Goal: Task Accomplishment & Management: Use online tool/utility

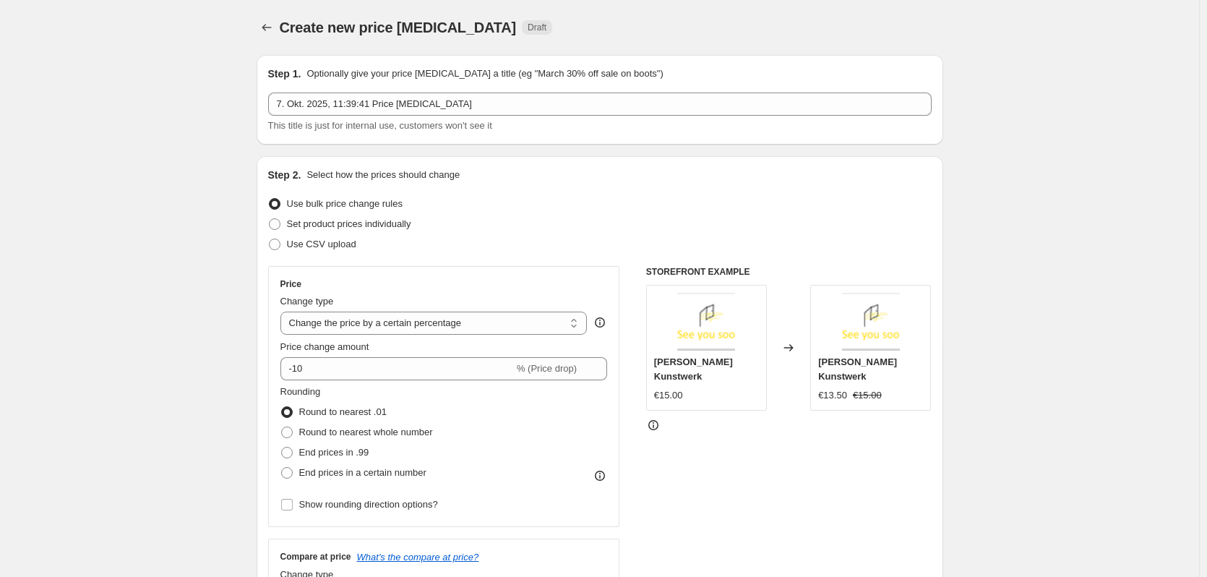
select select "percentage"
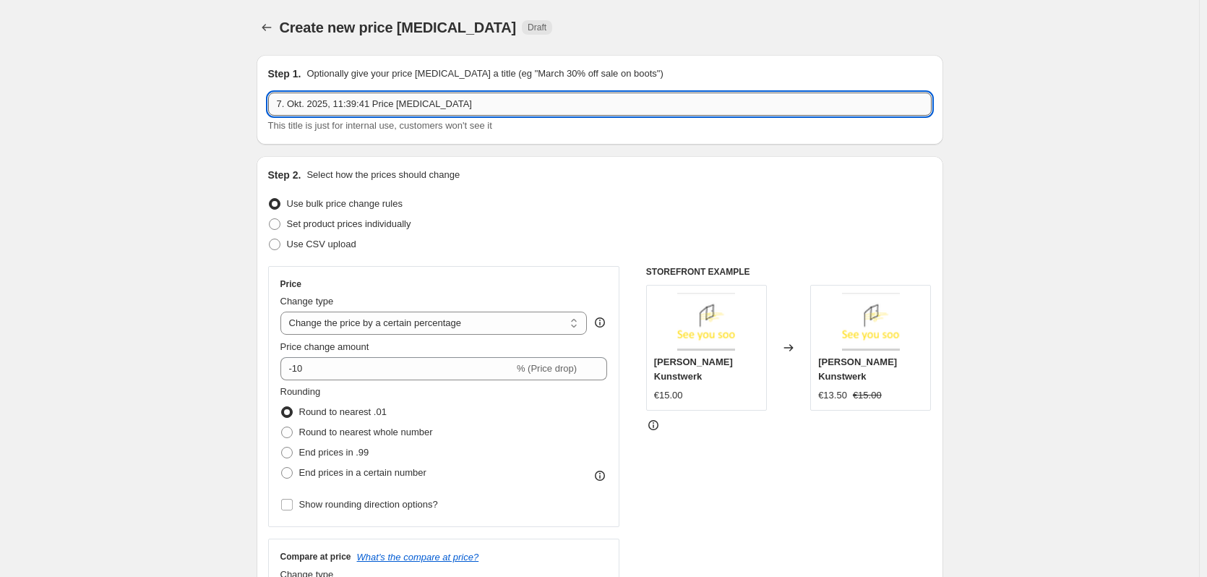
click at [303, 105] on input "7. Okt. 2025, 11:39:41 Price [MEDICAL_DATA]" at bounding box center [599, 104] width 663 height 23
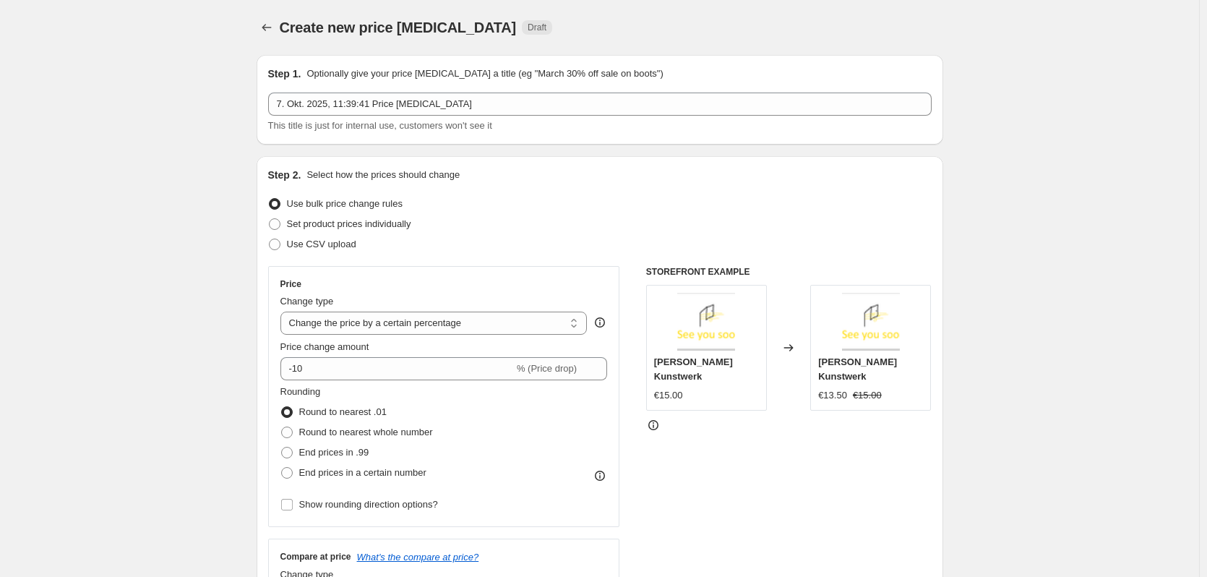
click at [505, 86] on div "Step 1. Optionally give your price [MEDICAL_DATA] a title (eg "March 30% off sa…" at bounding box center [599, 99] width 663 height 66
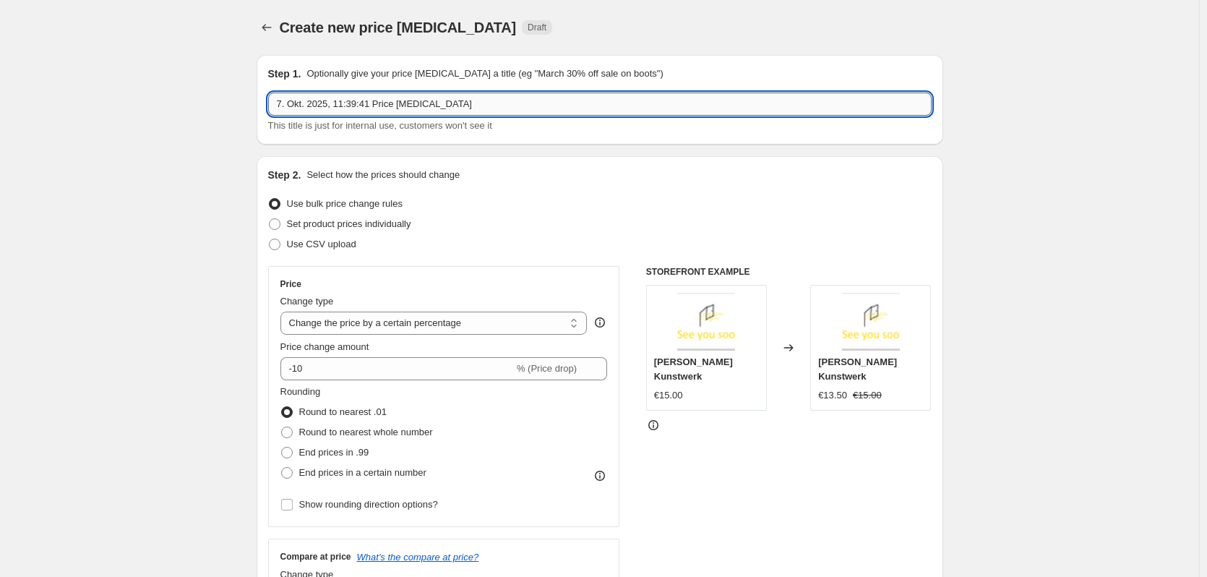
click at [404, 97] on input "7. Okt. 2025, 11:39:41 Price [MEDICAL_DATA]" at bounding box center [599, 104] width 663 height 23
drag, startPoint x: 450, startPoint y: 100, endPoint x: 93, endPoint y: 93, distance: 357.1
drag, startPoint x: 181, startPoint y: 111, endPoint x: 193, endPoint y: 103, distance: 14.6
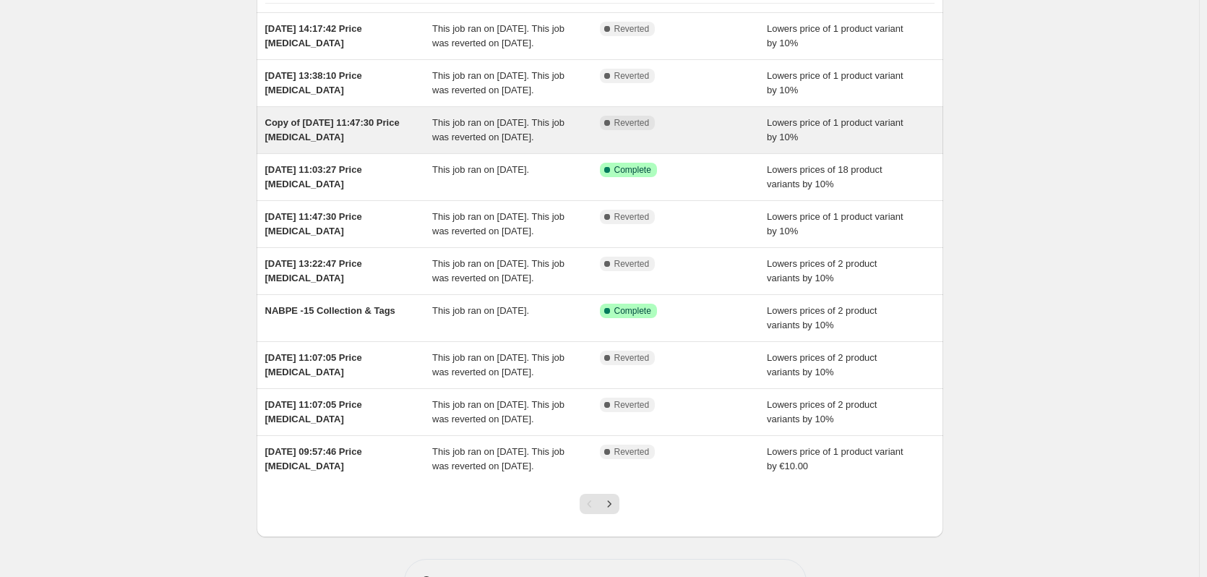
scroll to position [283, 0]
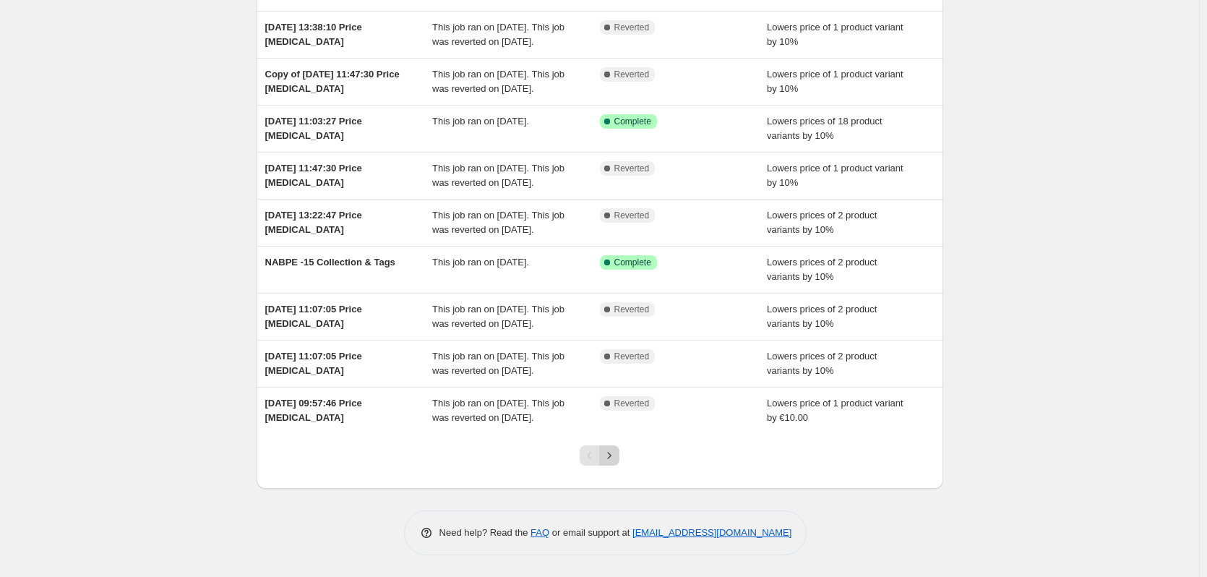
click at [616, 456] on icon "Next" at bounding box center [609, 455] width 14 height 14
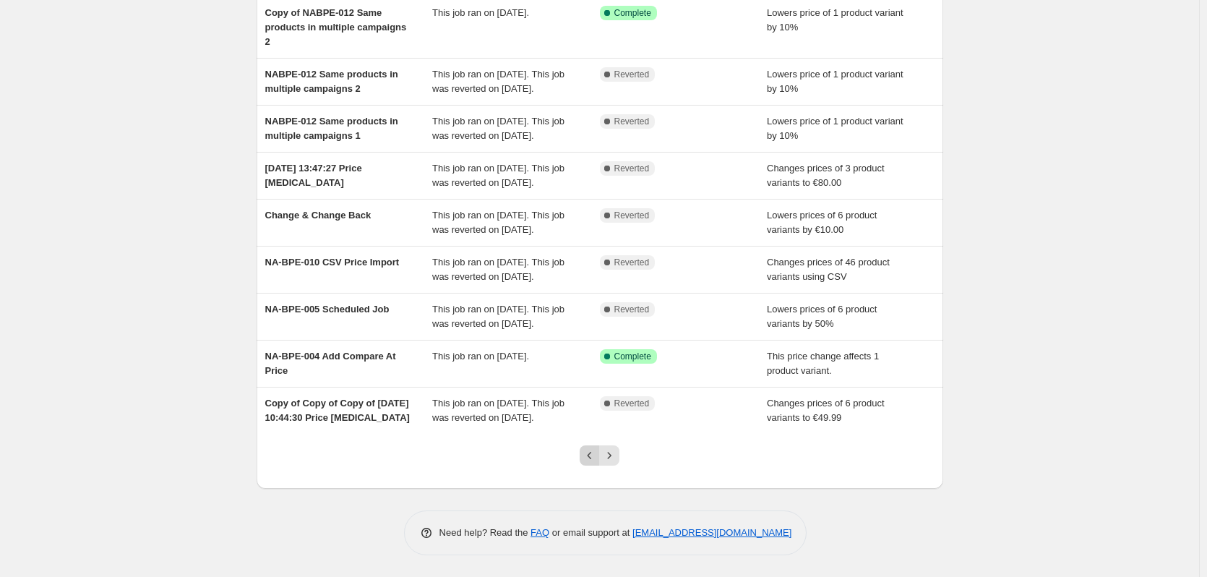
click at [590, 450] on icon "Previous" at bounding box center [590, 455] width 14 height 14
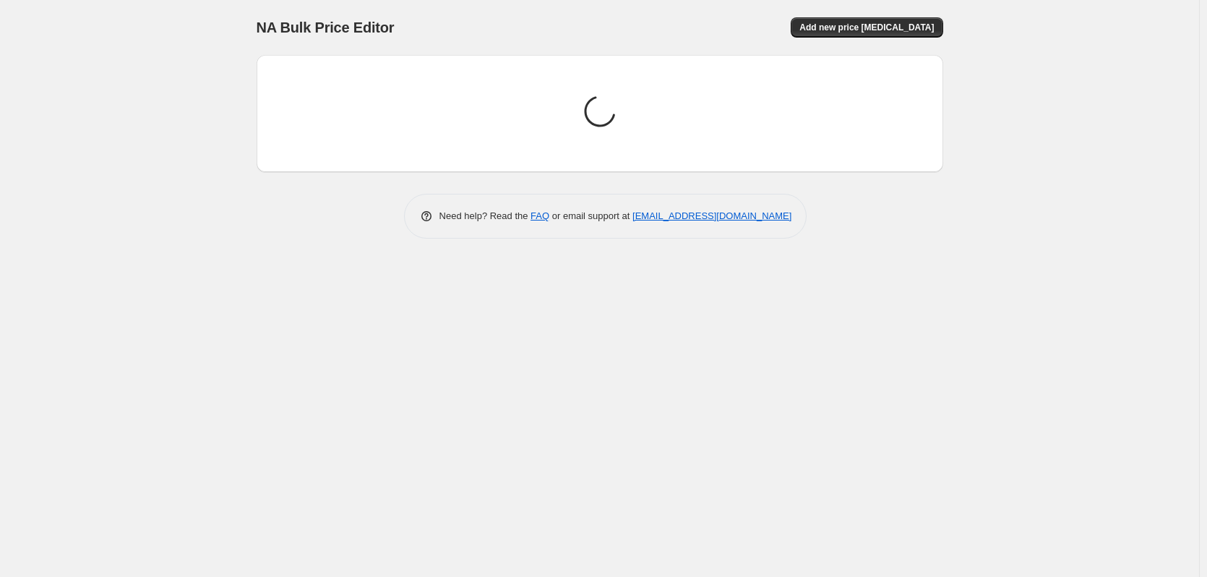
scroll to position [0, 0]
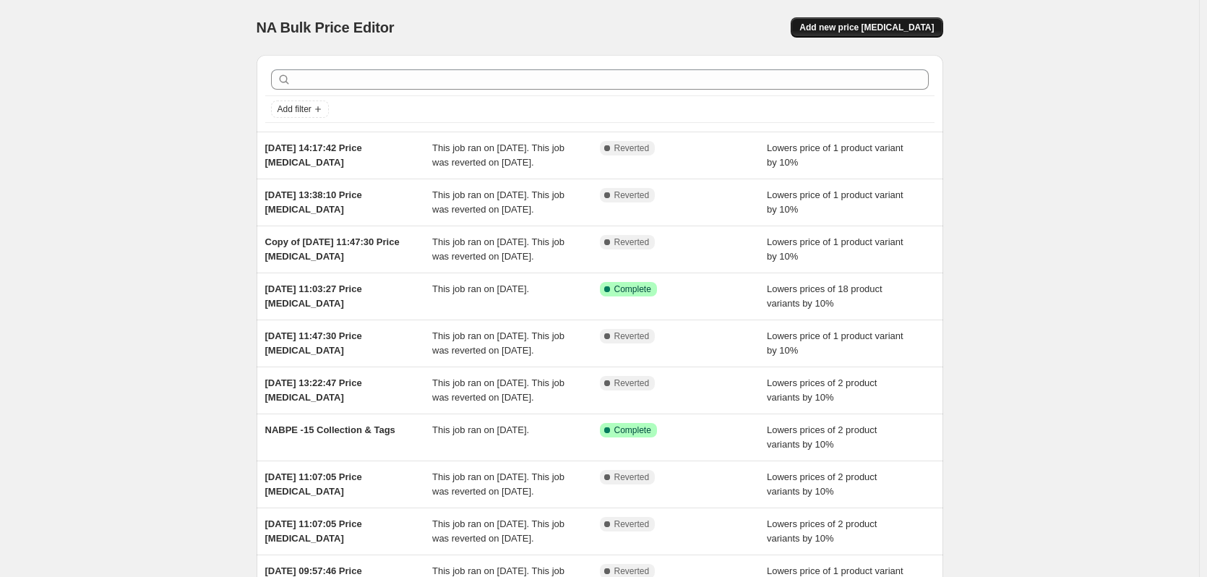
click at [920, 22] on span "Add new price [MEDICAL_DATA]" at bounding box center [866, 28] width 134 height 12
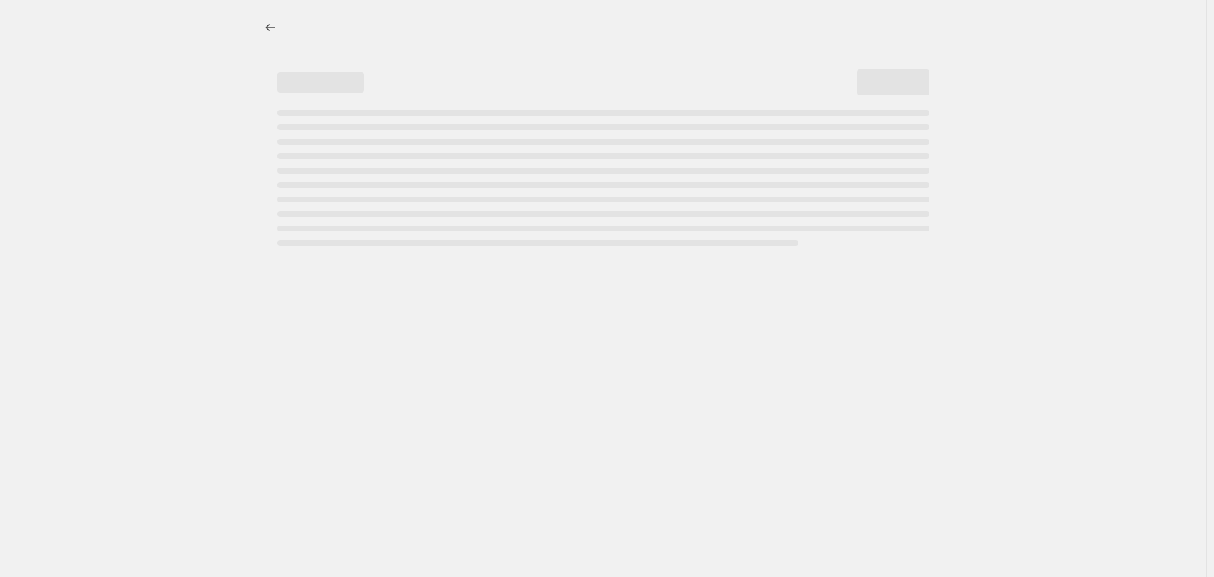
select select "percentage"
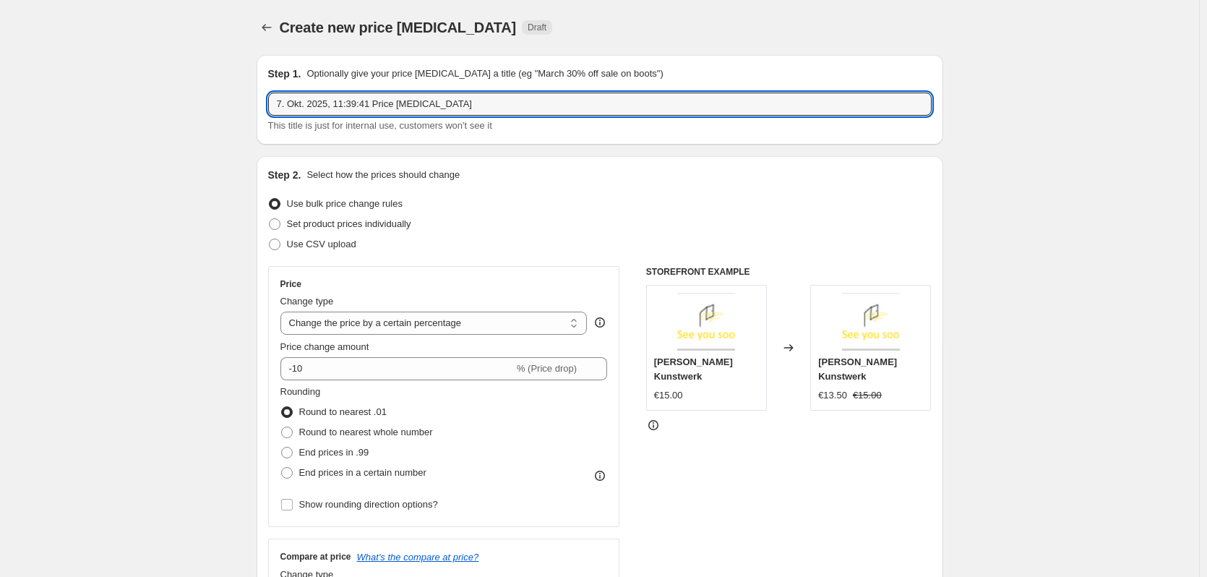
drag, startPoint x: 420, startPoint y: 108, endPoint x: 512, endPoint y: 90, distance: 93.7
click at [424, 106] on input "7. Okt. 2025, 11:39:41 Price [MEDICAL_DATA]" at bounding box center [599, 104] width 663 height 23
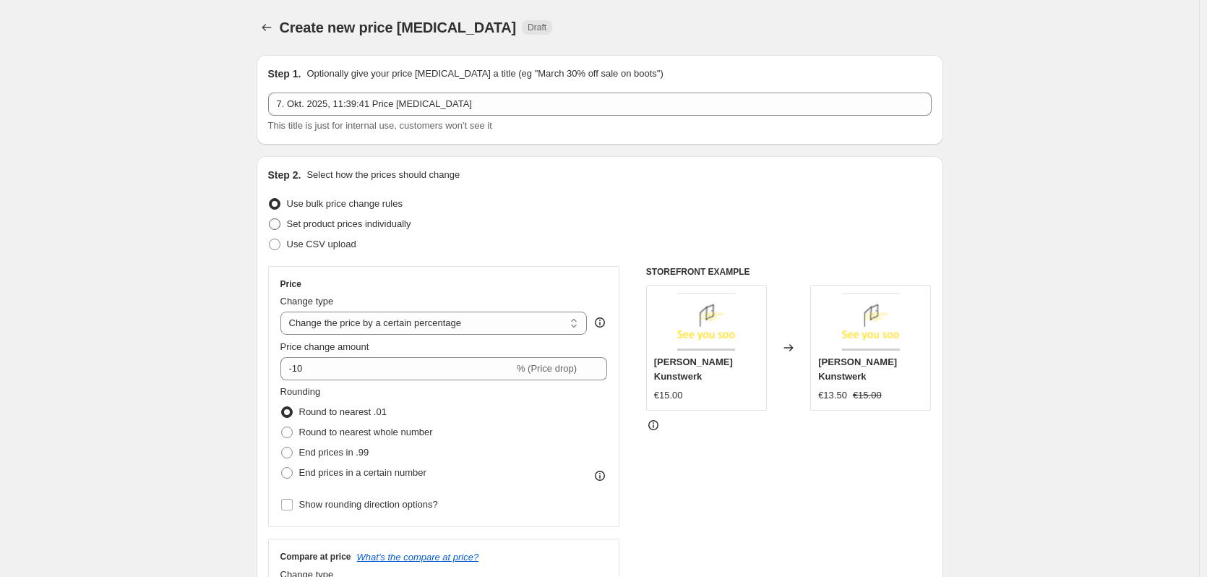
click at [280, 228] on span at bounding box center [275, 224] width 12 height 12
click at [270, 219] on input "Set product prices individually" at bounding box center [269, 218] width 1 height 1
radio input "true"
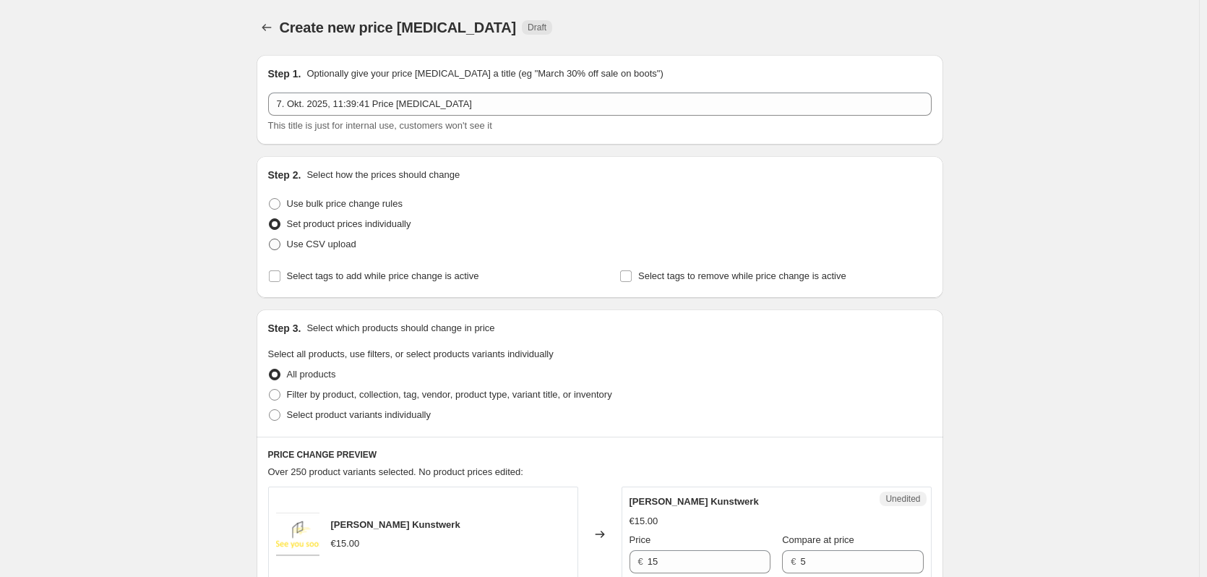
click at [280, 248] on span at bounding box center [275, 245] width 12 height 12
click at [270, 239] on input "Use CSV upload" at bounding box center [269, 239] width 1 height 1
radio input "true"
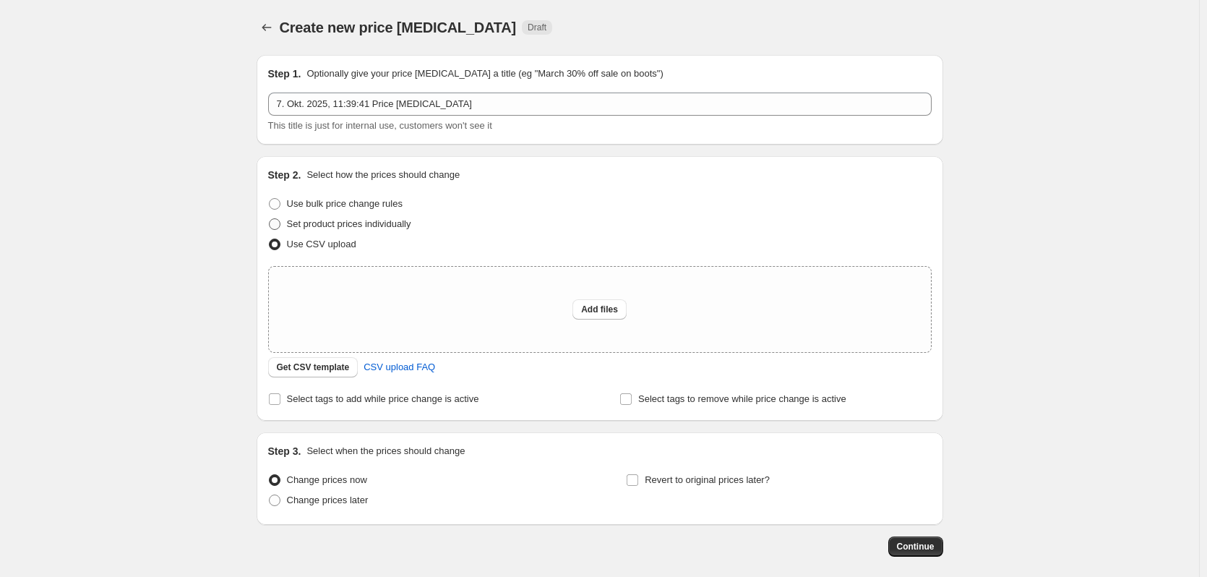
click at [277, 221] on span at bounding box center [275, 224] width 12 height 12
click at [270, 219] on input "Set product prices individually" at bounding box center [269, 218] width 1 height 1
radio input "true"
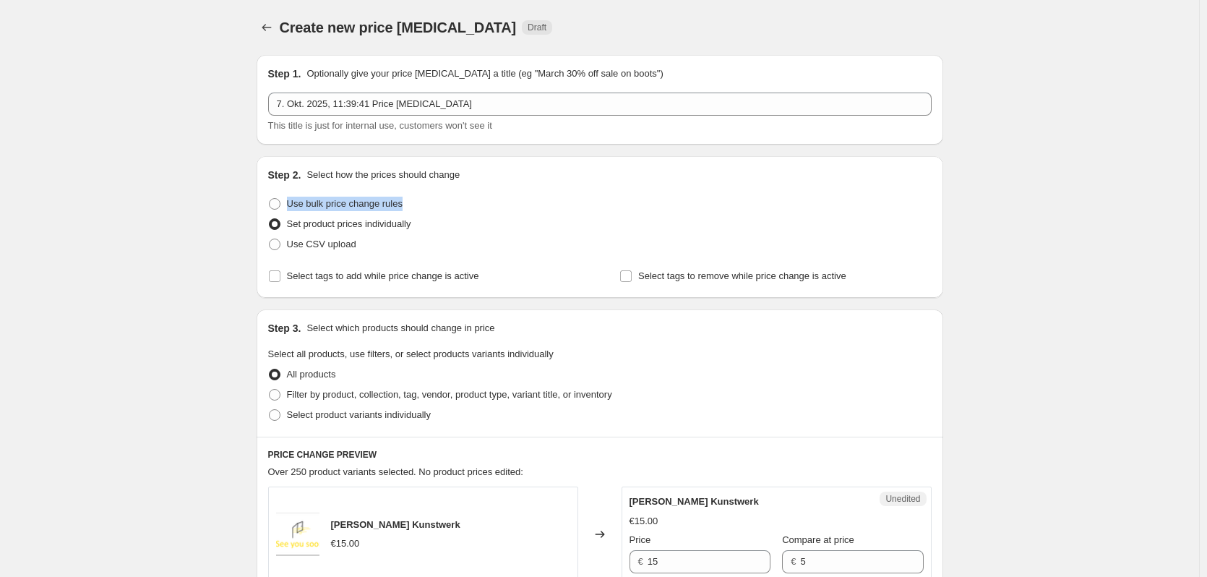
drag, startPoint x: 416, startPoint y: 204, endPoint x: 259, endPoint y: 192, distance: 157.3
copy label "Use bulk price change rules"
drag, startPoint x: 426, startPoint y: 205, endPoint x: 292, endPoint y: 204, distance: 133.7
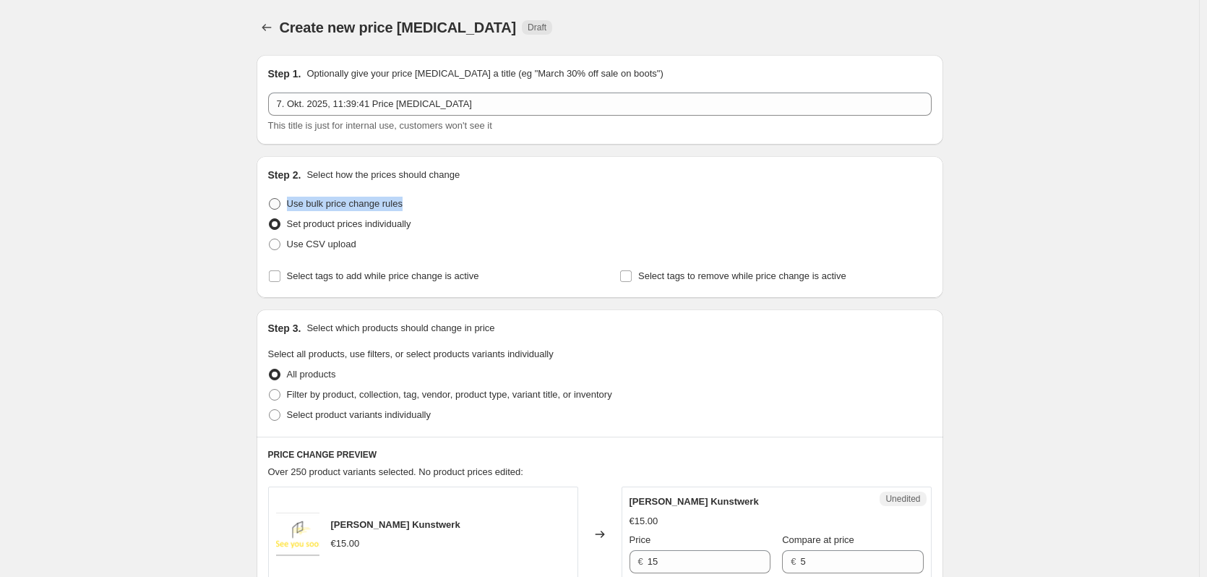
click at [292, 203] on div "Use bulk price change rules" at bounding box center [599, 204] width 663 height 20
copy span "Use bulk price change rules"
drag, startPoint x: 421, startPoint y: 220, endPoint x: 277, endPoint y: 218, distance: 143.8
click at [277, 218] on div "Set product prices individually" at bounding box center [599, 224] width 663 height 20
copy label "Set product prices individually"
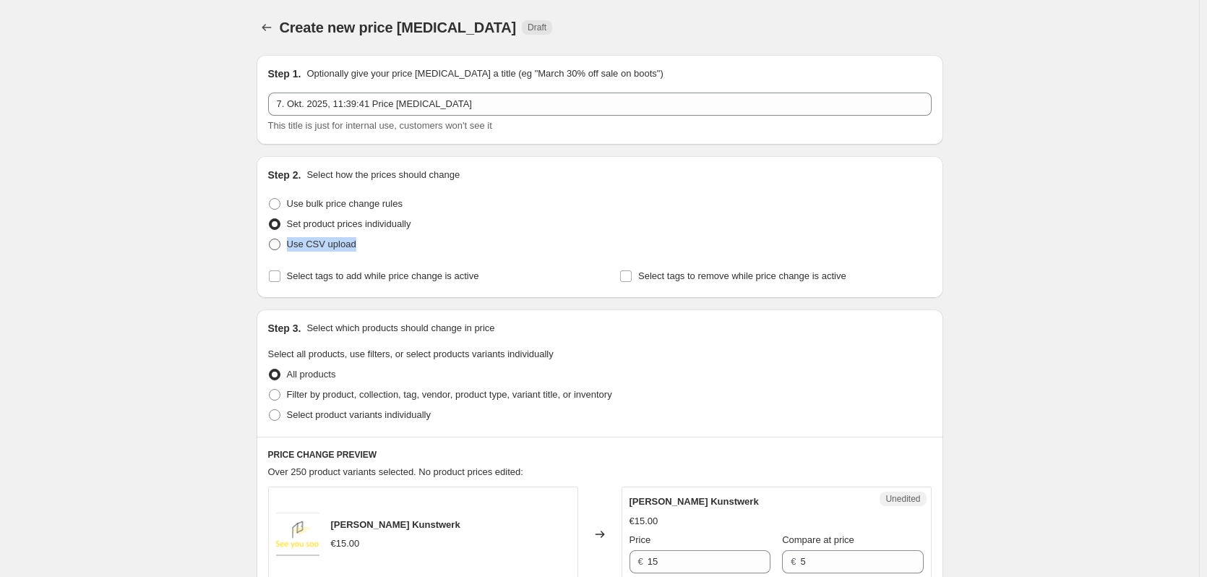
drag, startPoint x: 356, startPoint y: 244, endPoint x: 290, endPoint y: 235, distance: 67.2
click at [290, 235] on div "Use CSV upload" at bounding box center [599, 244] width 663 height 20
copy span "Use CSV upload"
click at [285, 240] on label "Use CSV upload" at bounding box center [312, 244] width 88 height 20
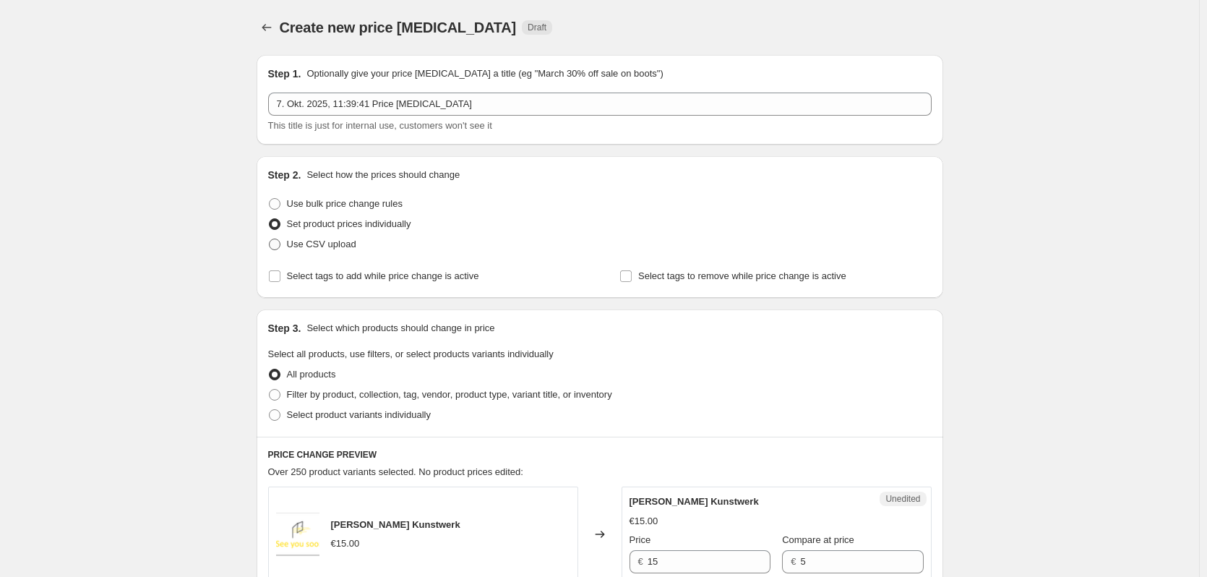
click at [270, 239] on input "Use CSV upload" at bounding box center [269, 239] width 1 height 1
radio input "true"
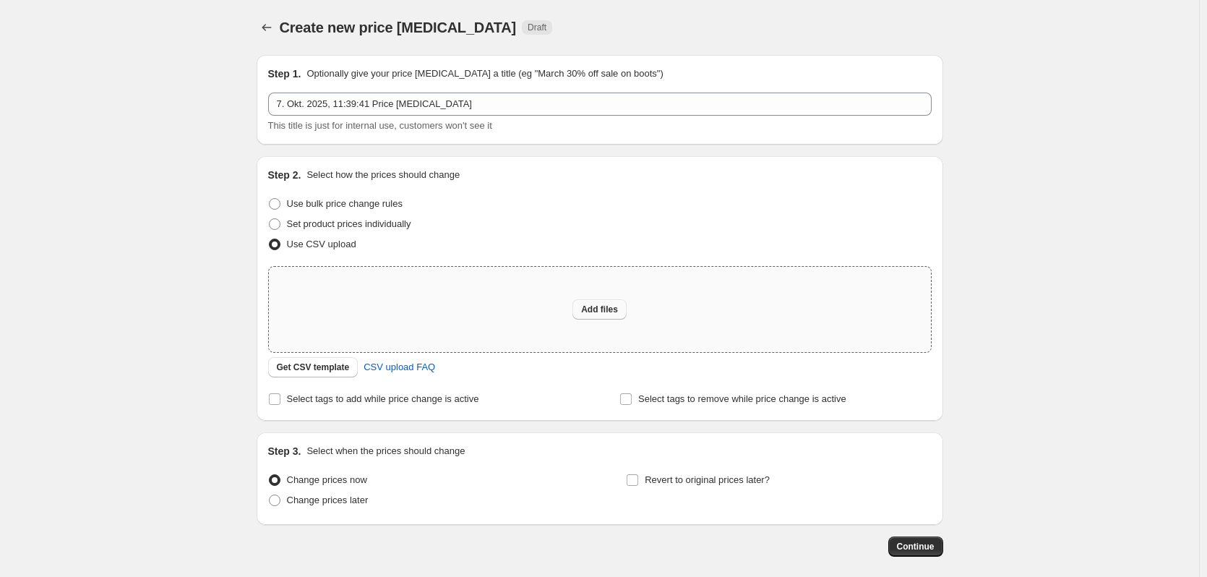
click at [600, 310] on span "Add files" at bounding box center [599, 310] width 37 height 12
click at [401, 371] on span "CSV upload FAQ" at bounding box center [400, 367] width 72 height 14
click at [280, 208] on span at bounding box center [275, 204] width 12 height 12
click at [270, 199] on input "Use bulk price change rules" at bounding box center [269, 198] width 1 height 1
radio input "true"
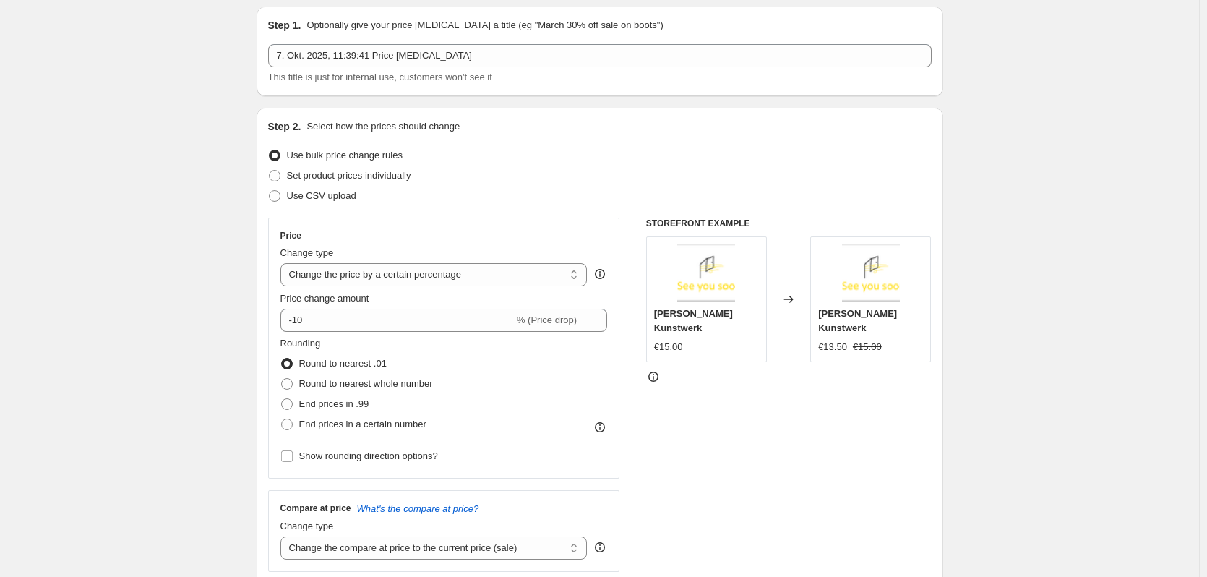
scroll to position [72, 0]
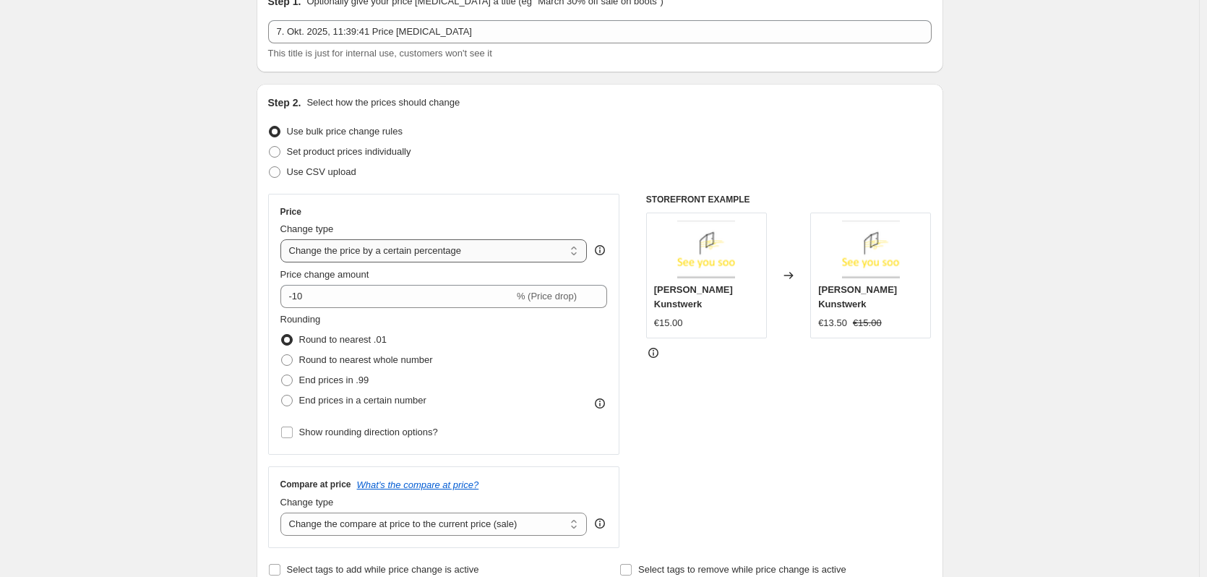
click at [395, 257] on select "Change the price to a certain amount Change the price by a certain amount Chang…" at bounding box center [433, 250] width 307 height 23
select select "to"
click at [283, 239] on select "Change the price to a certain amount Change the price by a certain amount Chang…" at bounding box center [433, 250] width 307 height 23
type input "80.00"
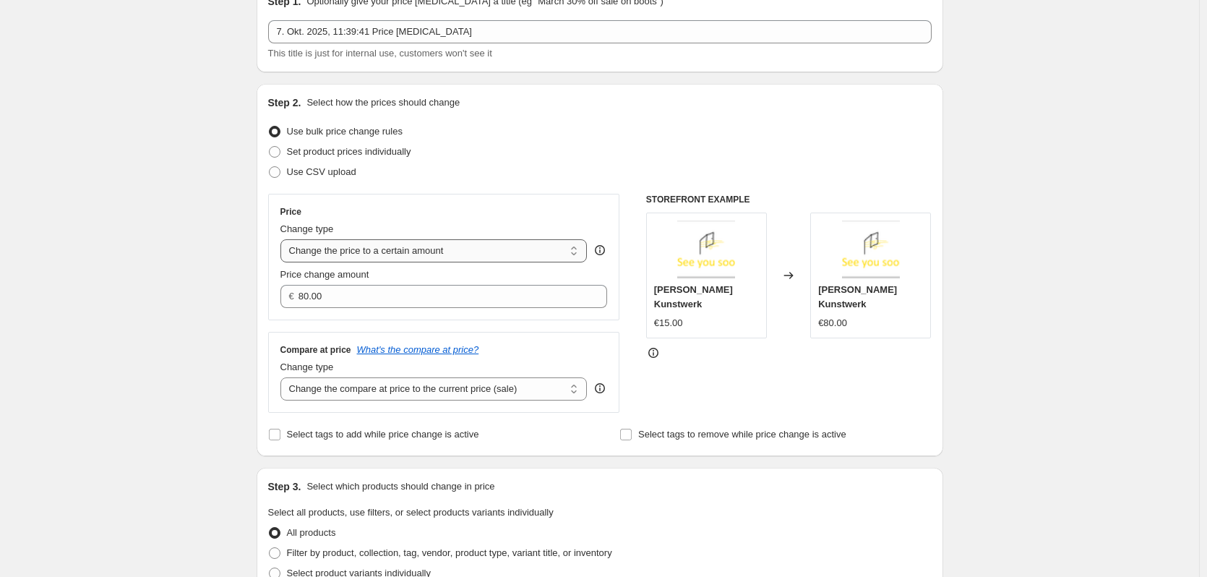
click at [441, 260] on select "Change the price to a certain amount Change the price by a certain amount Chang…" at bounding box center [433, 250] width 307 height 23
select select "by"
click at [283, 239] on select "Change the price to a certain amount Change the price by a certain amount Chang…" at bounding box center [433, 250] width 307 height 23
type input "-10.00"
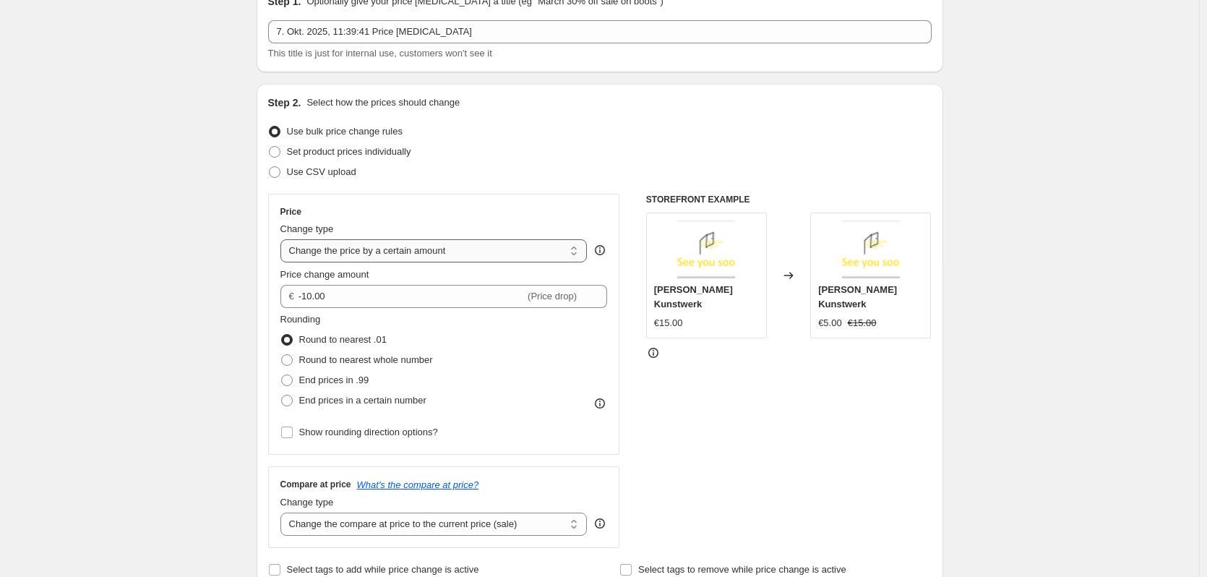
click at [357, 262] on select "Change the price to a certain amount Change the price by a certain amount Chang…" at bounding box center [433, 250] width 307 height 23
select select "to"
click at [283, 239] on select "Change the price to a certain amount Change the price by a certain amount Chang…" at bounding box center [433, 250] width 307 height 23
type input "80.00"
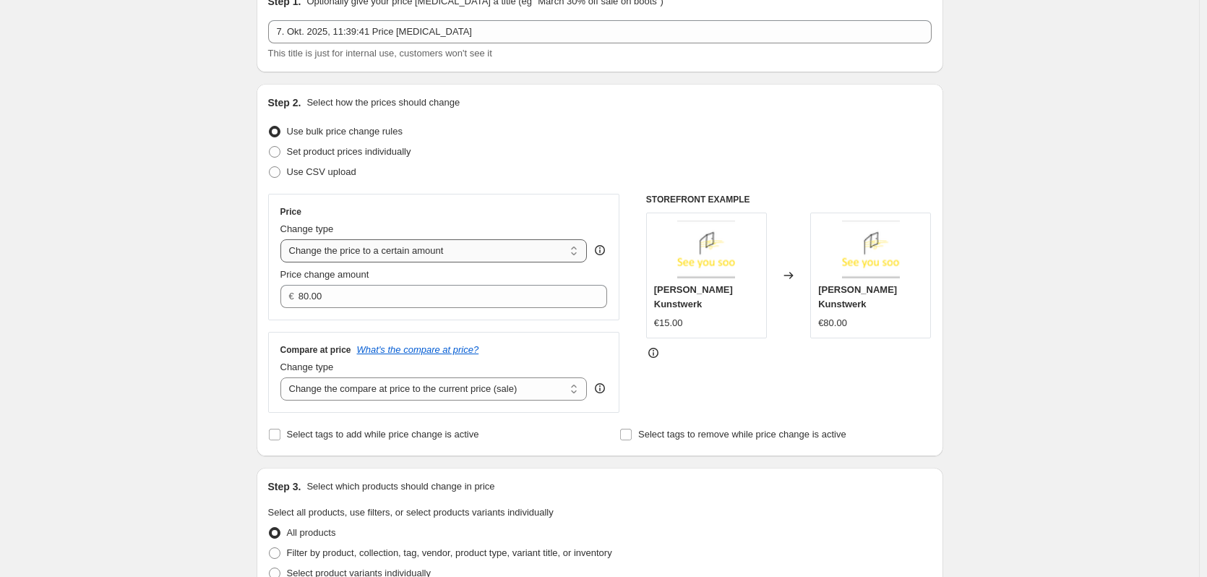
click at [549, 258] on select "Change the price to a certain amount Change the price by a certain amount Chang…" at bounding box center [433, 250] width 307 height 23
select select "by"
click at [283, 239] on select "Change the price to a certain amount Change the price by a certain amount Chang…" at bounding box center [433, 250] width 307 height 23
type input "-10.00"
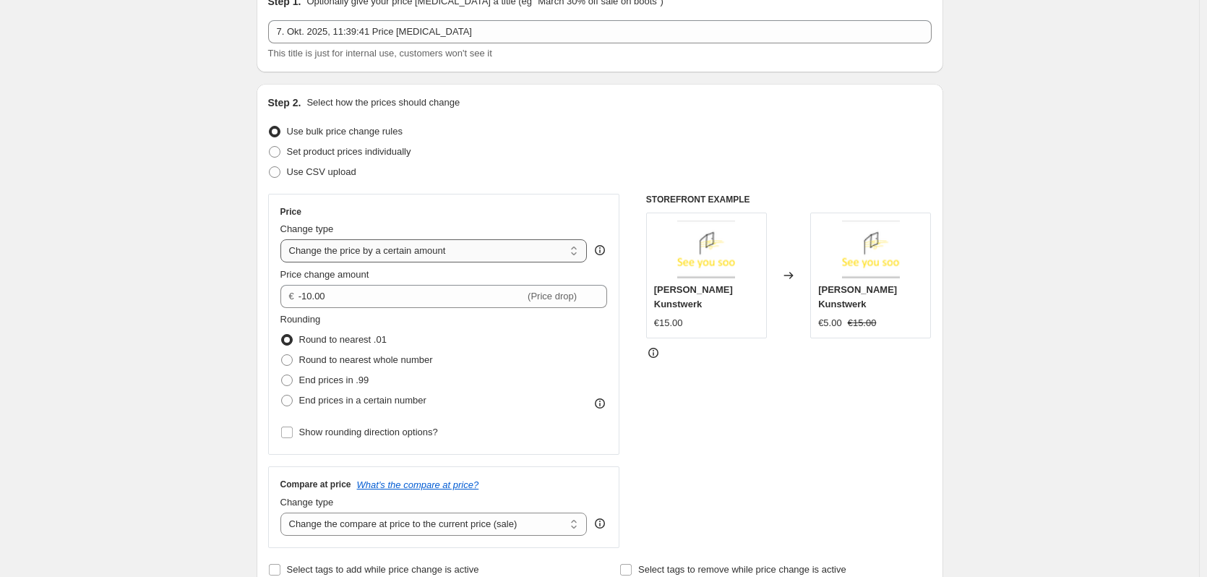
click at [431, 244] on select "Change the price to a certain amount Change the price by a certain amount Chang…" at bounding box center [433, 250] width 307 height 23
click at [283, 239] on select "Change the price to a certain amount Change the price by a certain amount Chang…" at bounding box center [433, 250] width 307 height 23
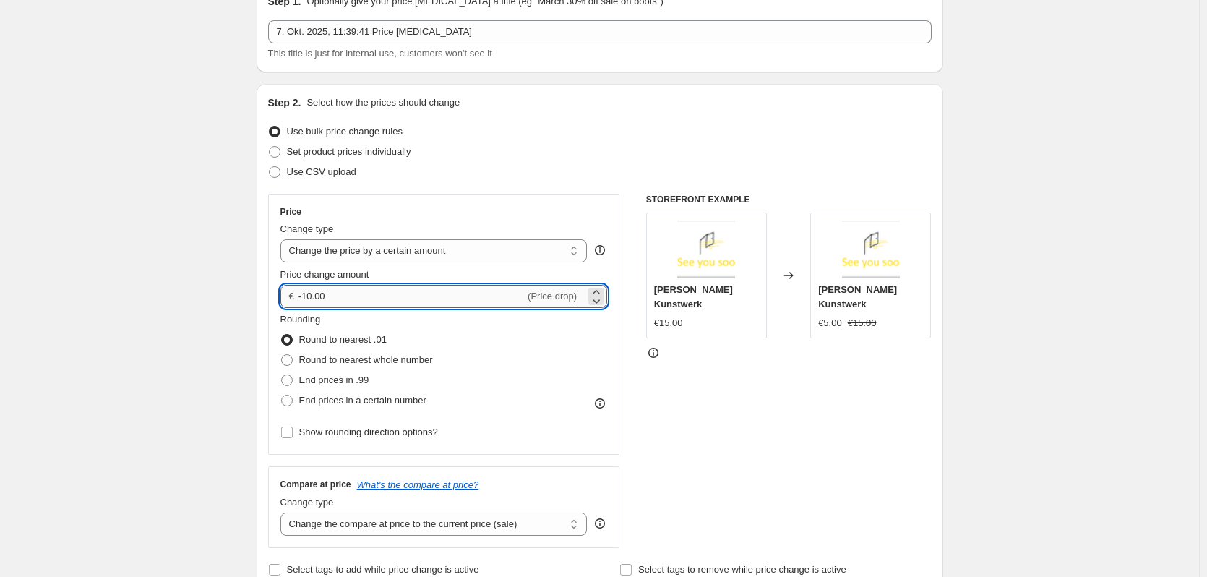
click at [427, 285] on input "-10.00" at bounding box center [411, 296] width 226 height 23
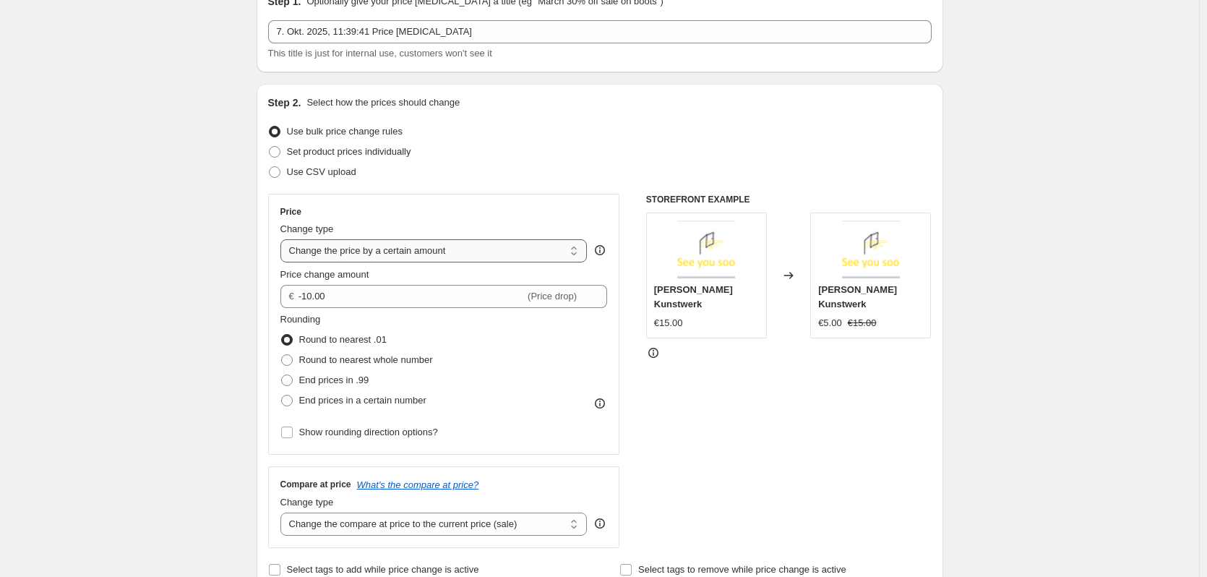
click at [551, 248] on select "Change the price to a certain amount Change the price by a certain amount Chang…" at bounding box center [433, 250] width 307 height 23
select select "percentage"
click at [283, 239] on select "Change the price to a certain amount Change the price by a certain amount Chang…" at bounding box center [433, 250] width 307 height 23
type input "-15"
click at [431, 253] on select "Change the price to a certain amount Change the price by a certain amount Chang…" at bounding box center [433, 250] width 307 height 23
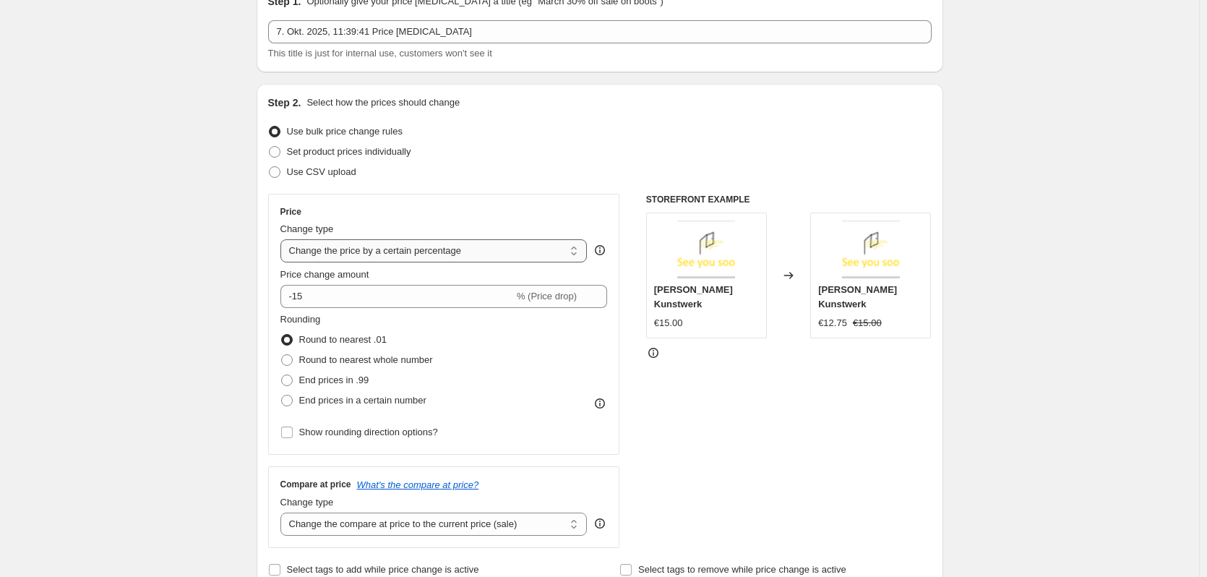
click at [283, 239] on select "Change the price to a certain amount Change the price by a certain amount Chang…" at bounding box center [433, 250] width 307 height 23
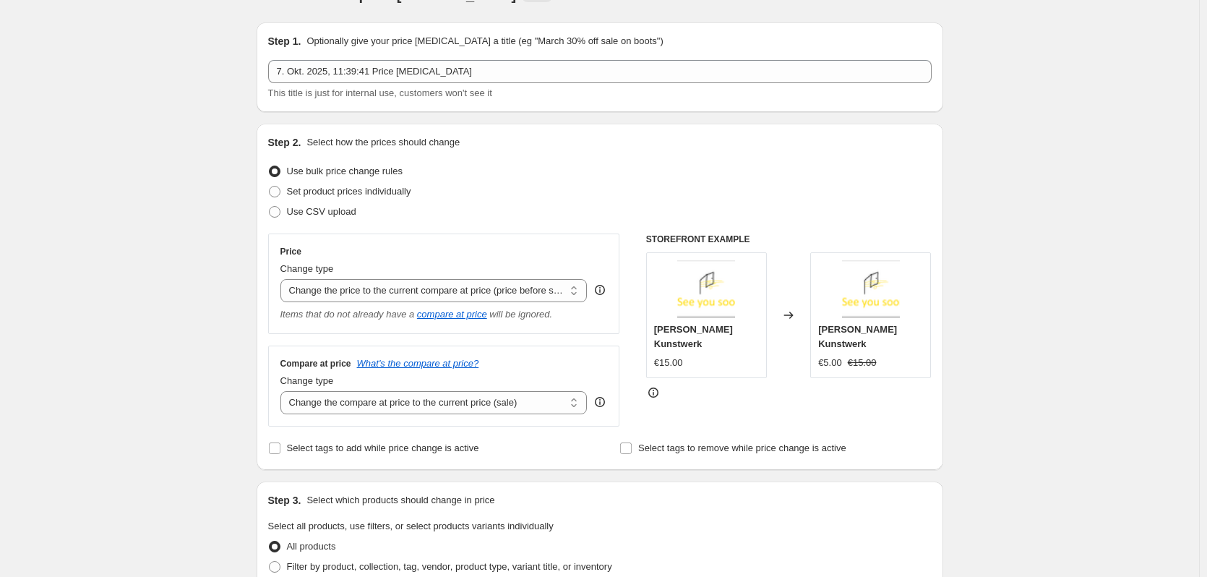
scroll to position [0, 0]
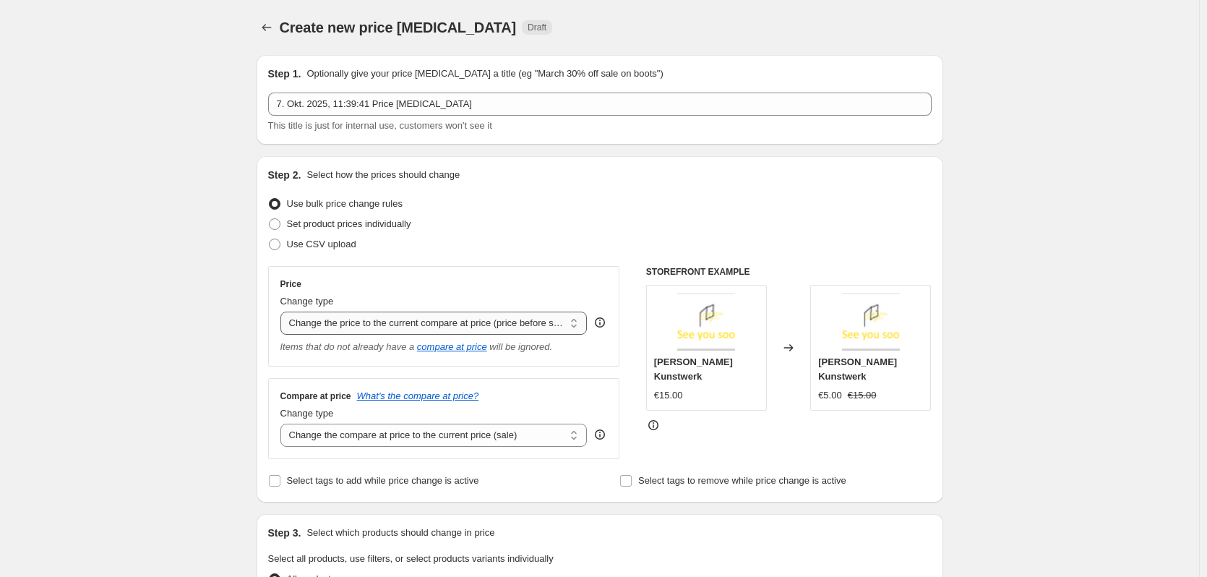
drag, startPoint x: 294, startPoint y: 323, endPoint x: 382, endPoint y: 327, distance: 88.3
click at [382, 327] on select "Change the price to a certain amount Change the price by a certain amount Chang…" at bounding box center [433, 322] width 307 height 23
click at [283, 311] on select "Change the price to a certain amount Change the price by a certain amount Chang…" at bounding box center [433, 322] width 307 height 23
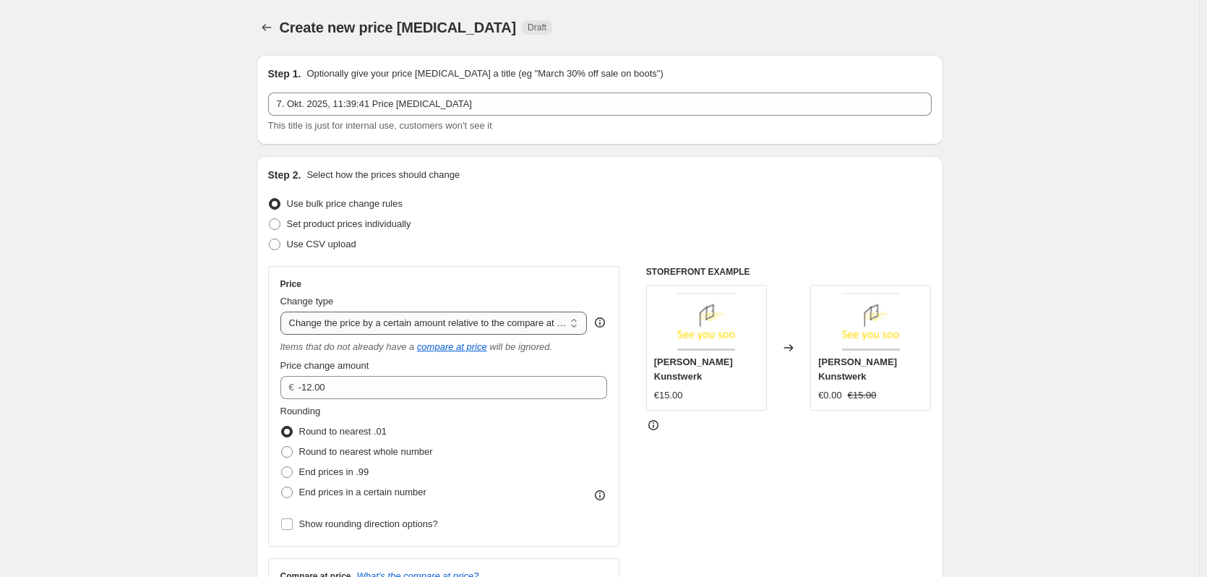
click at [405, 322] on select "Change the price to a certain amount Change the price by a certain amount Chang…" at bounding box center [433, 322] width 307 height 23
click at [656, 435] on div "STOREFRONT EXAMPLE [PERSON_NAME] Kunstwerk €15.00 Changed to [PERSON_NAME] Kuns…" at bounding box center [788, 452] width 285 height 373
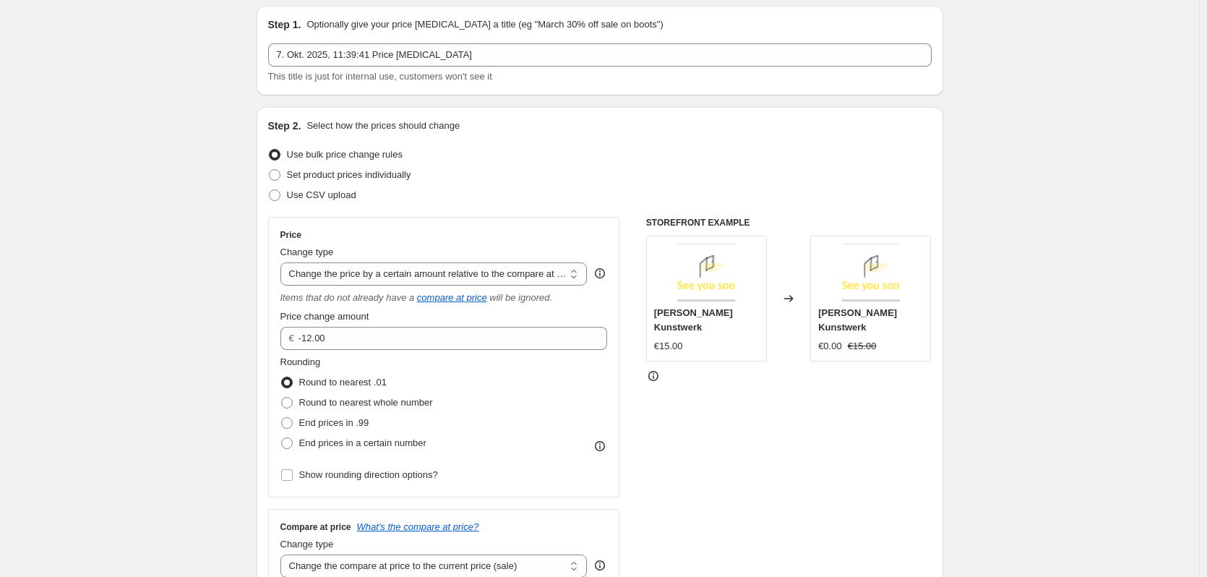
scroll to position [72, 0]
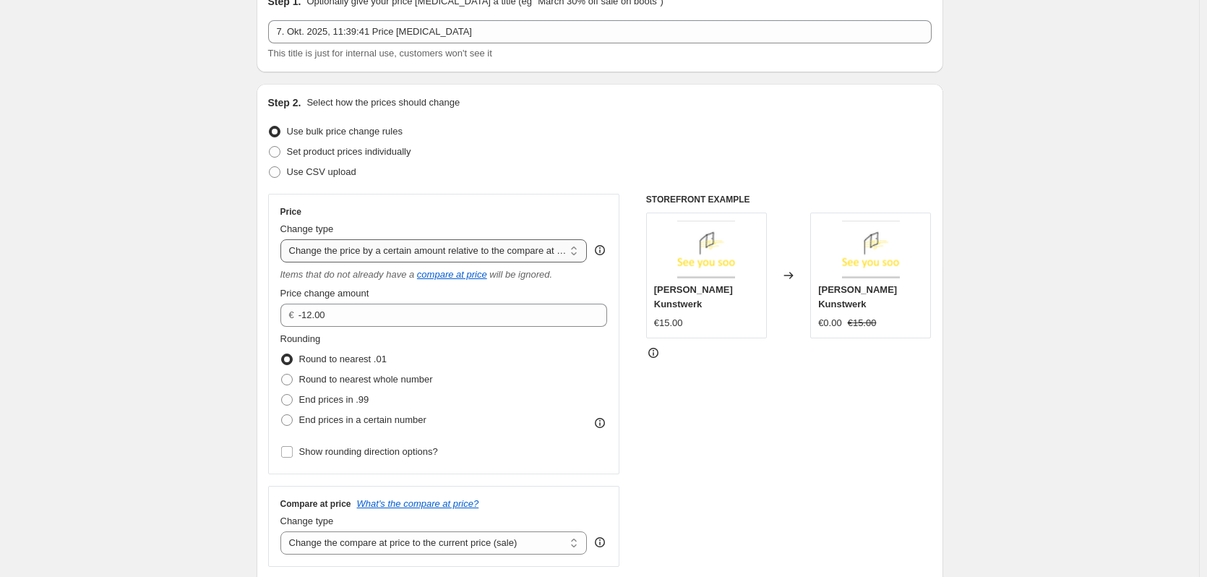
click at [335, 246] on select "Change the price to a certain amount Change the price by a certain amount Chang…" at bounding box center [433, 250] width 307 height 23
drag, startPoint x: 769, startPoint y: 397, endPoint x: 751, endPoint y: 401, distance: 18.6
click at [769, 397] on div "STOREFRONT EXAMPLE [PERSON_NAME] Kunstwerk €15.00 Changed to [PERSON_NAME] Kuns…" at bounding box center [788, 380] width 285 height 373
click at [460, 237] on div "Change type Change the price to a certain amount Change the price by a certain …" at bounding box center [433, 242] width 307 height 40
click at [460, 248] on select "Change the price to a certain amount Change the price by a certain amount Chang…" at bounding box center [433, 250] width 307 height 23
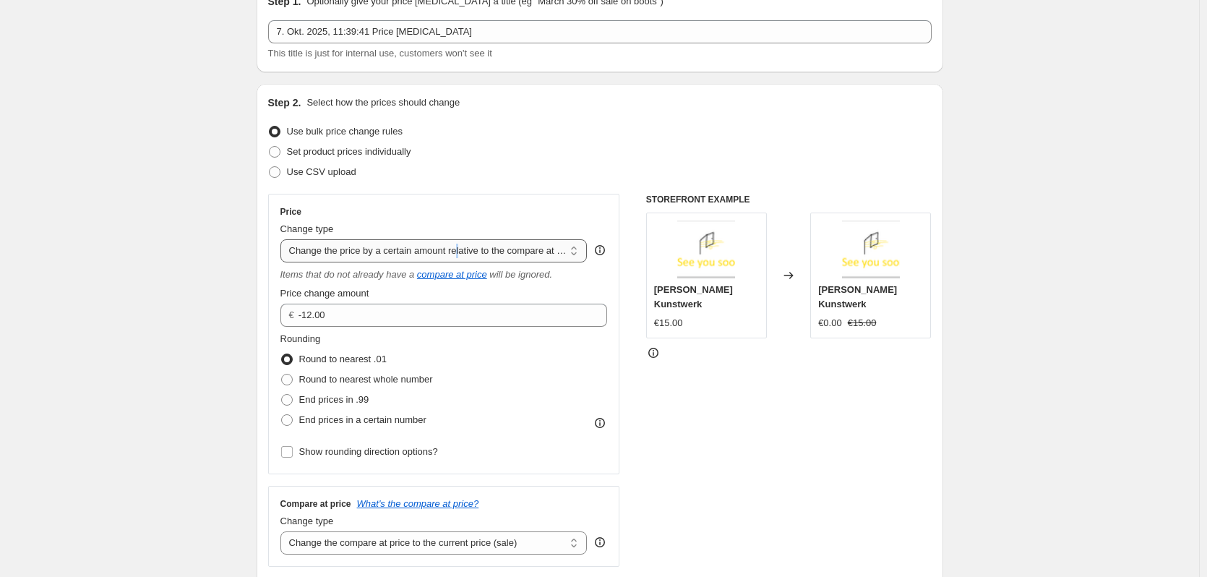
select select "pc"
type input "50"
click at [487, 255] on select "Change the price to a certain amount Change the price by a certain amount Chang…" at bounding box center [433, 250] width 307 height 23
select select "margin"
click at [283, 239] on select "Change the price to a certain amount Change the price by a certain amount Chang…" at bounding box center [433, 250] width 307 height 23
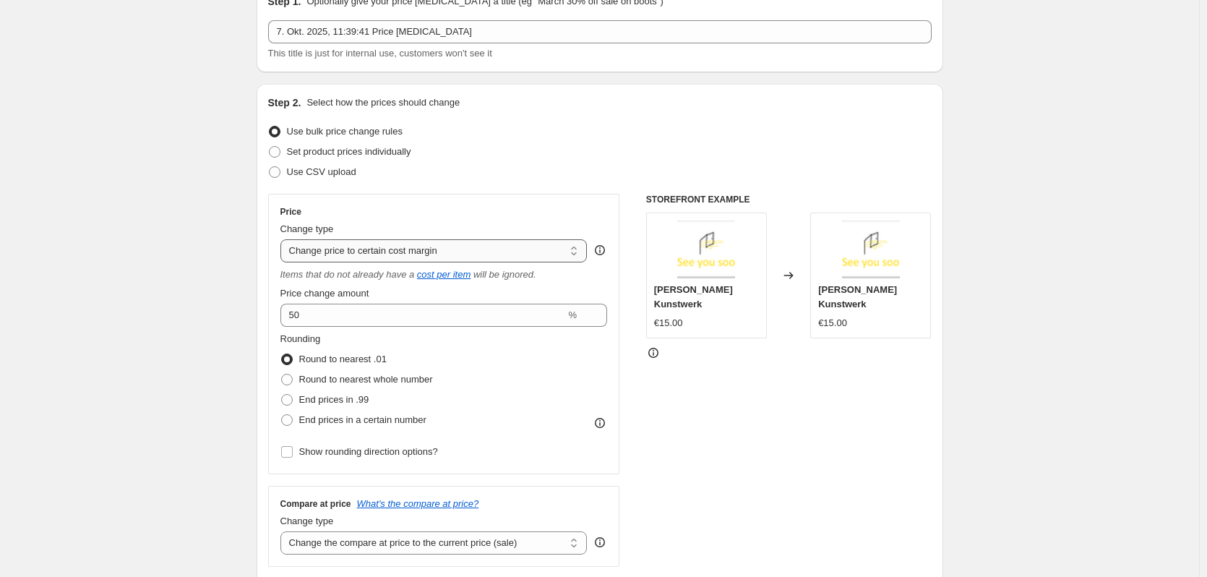
click at [499, 253] on select "Change the price to a certain amount Change the price by a certain amount Chang…" at bounding box center [433, 250] width 307 height 23
drag, startPoint x: 497, startPoint y: 255, endPoint x: 499, endPoint y: 241, distance: 14.6
click at [497, 255] on select "Change the price to a certain amount Change the price by a certain amount Chang…" at bounding box center [433, 250] width 307 height 23
click at [501, 227] on div "Change type" at bounding box center [433, 229] width 307 height 14
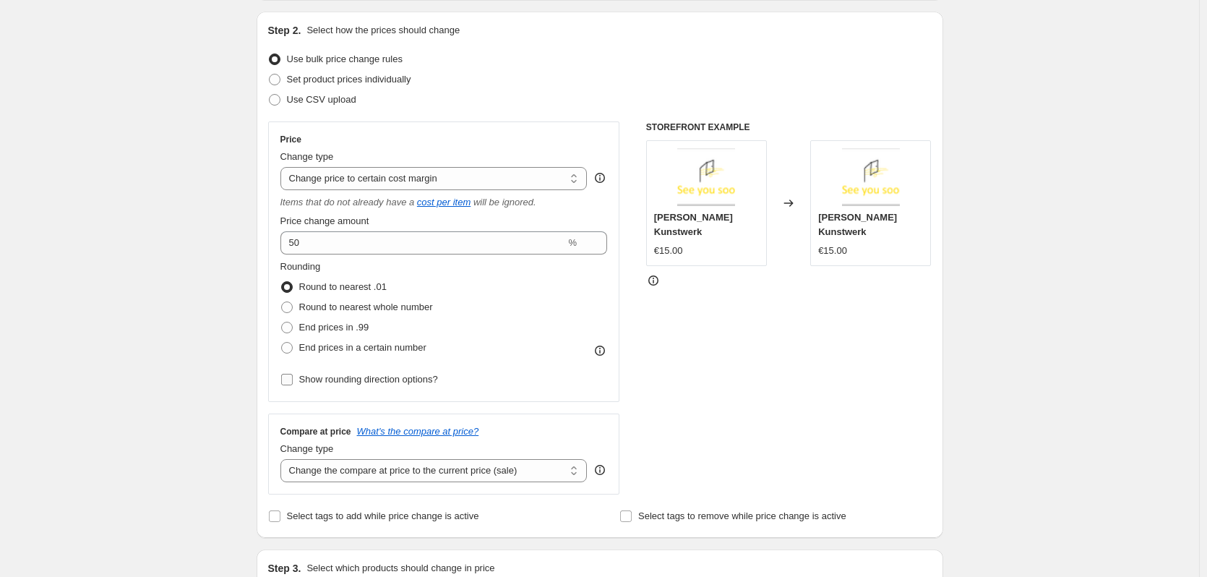
click at [289, 377] on input "Show rounding direction options?" at bounding box center [287, 380] width 12 height 12
checkbox input "true"
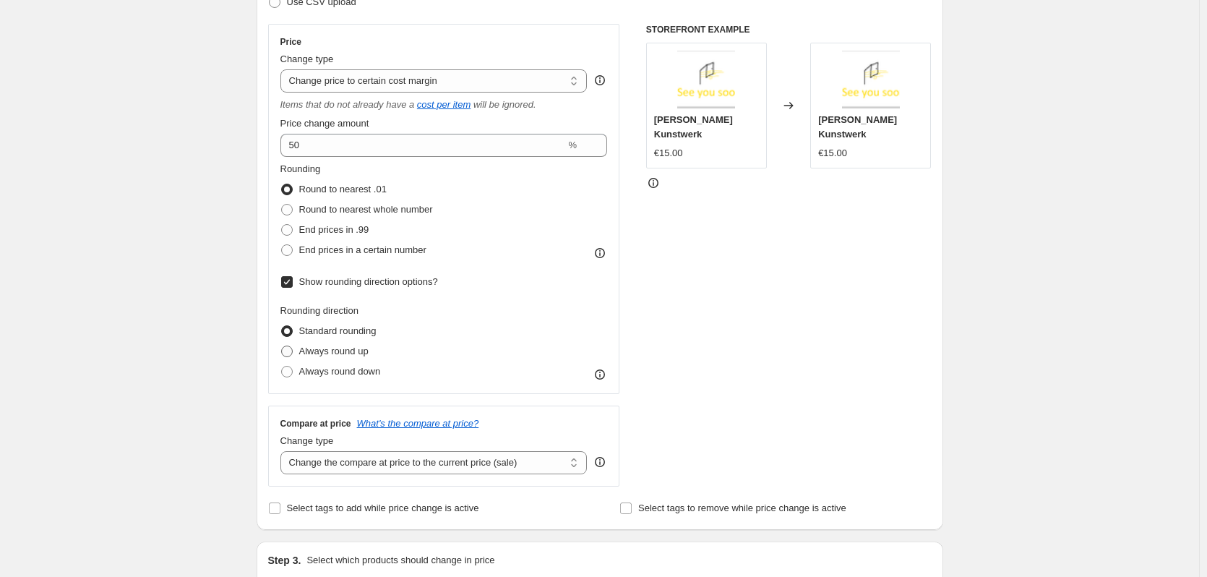
scroll to position [217, 0]
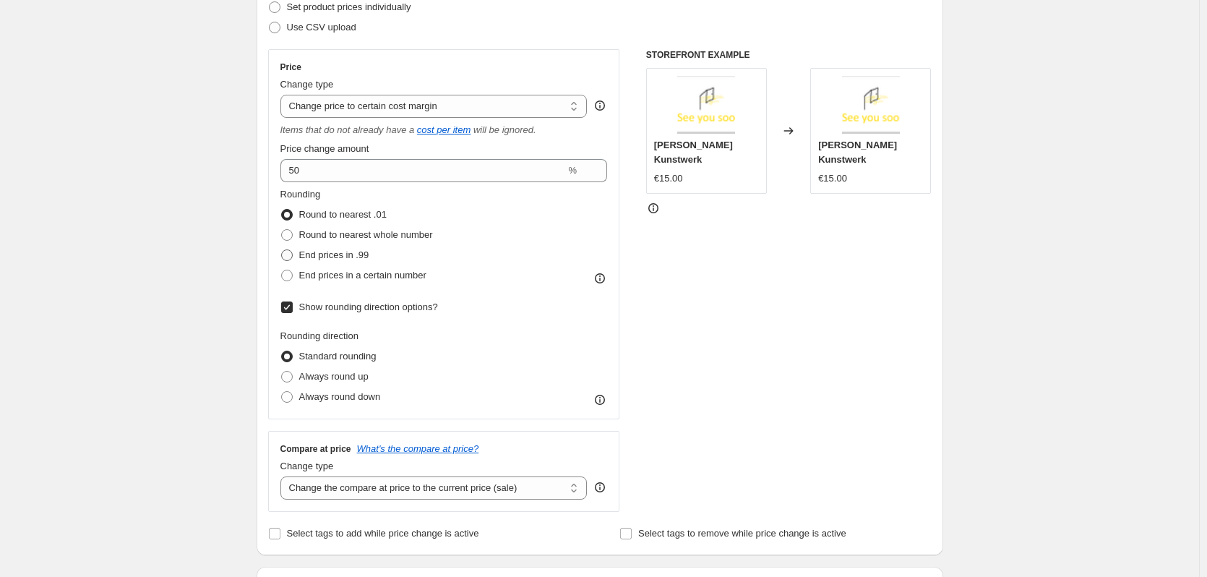
click at [288, 251] on span at bounding box center [287, 255] width 12 height 12
click at [282, 250] on input "End prices in .99" at bounding box center [281, 249] width 1 height 1
radio input "true"
click at [291, 346] on label "Standard rounding" at bounding box center [328, 356] width 96 height 20
click at [282, 351] on input "Standard rounding" at bounding box center [281, 351] width 1 height 1
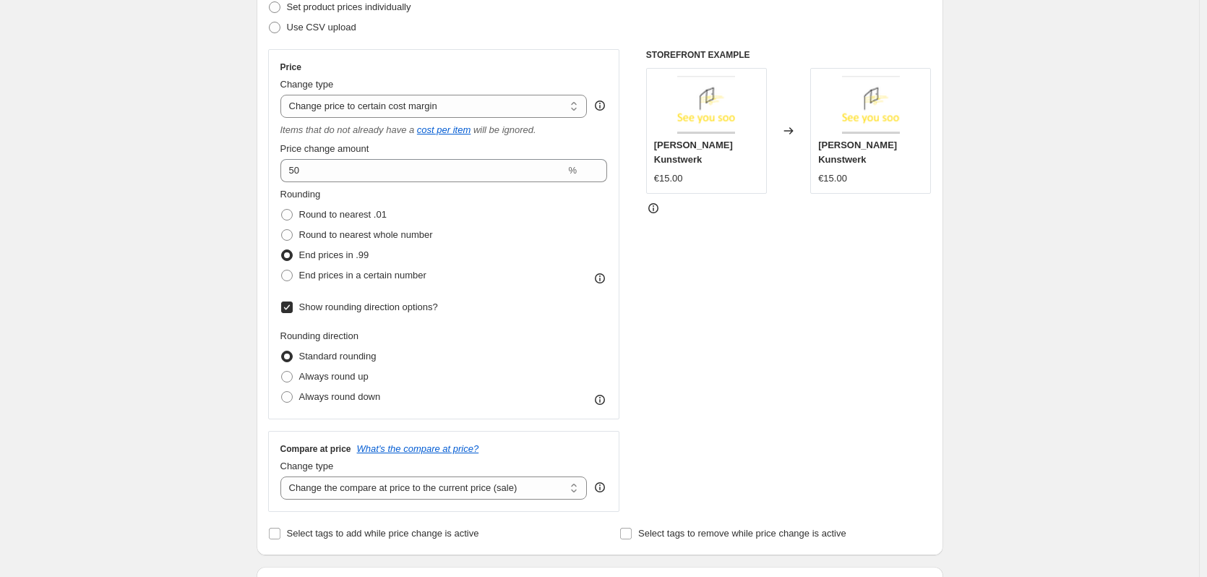
click at [288, 302] on input "Show rounding direction options?" at bounding box center [287, 307] width 12 height 12
checkbox input "false"
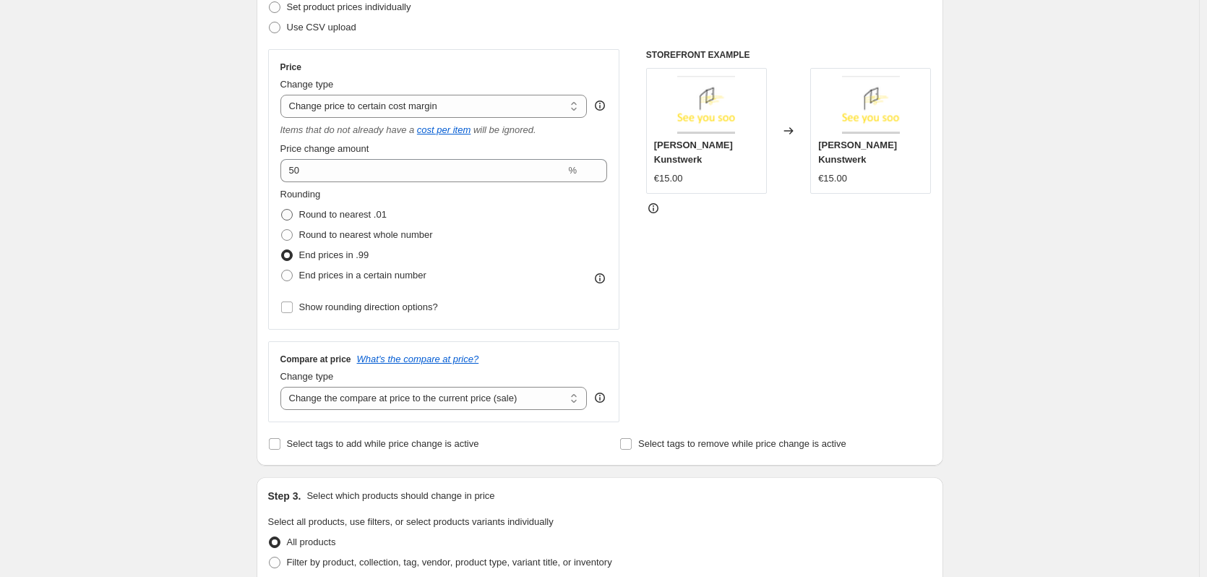
click at [293, 215] on span at bounding box center [287, 215] width 12 height 12
click at [282, 210] on input "Round to nearest .01" at bounding box center [281, 209] width 1 height 1
radio input "true"
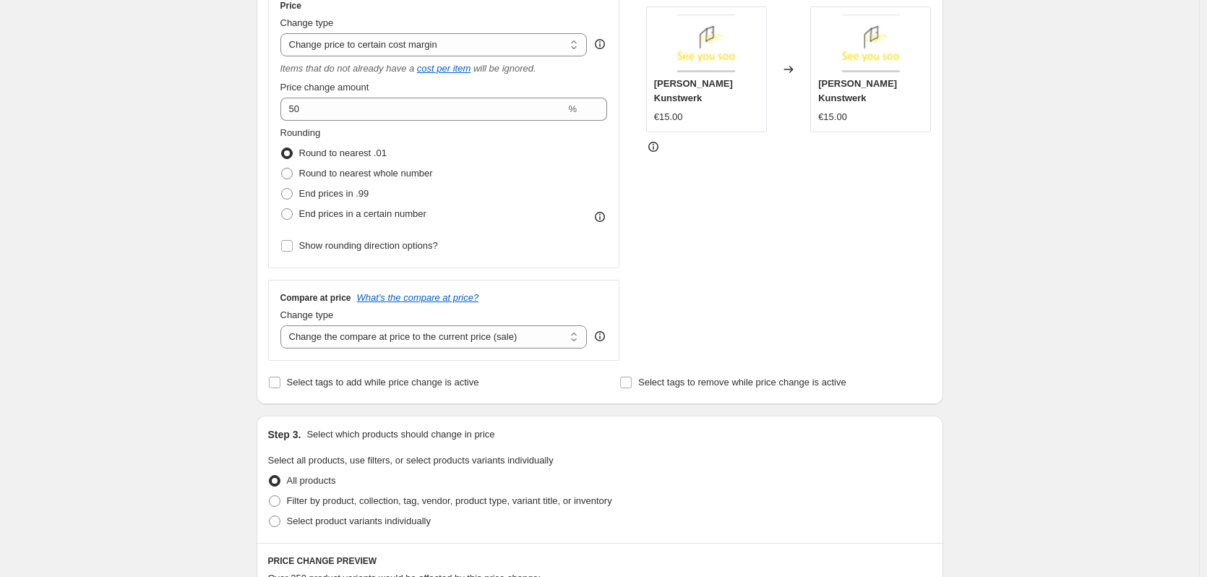
scroll to position [361, 0]
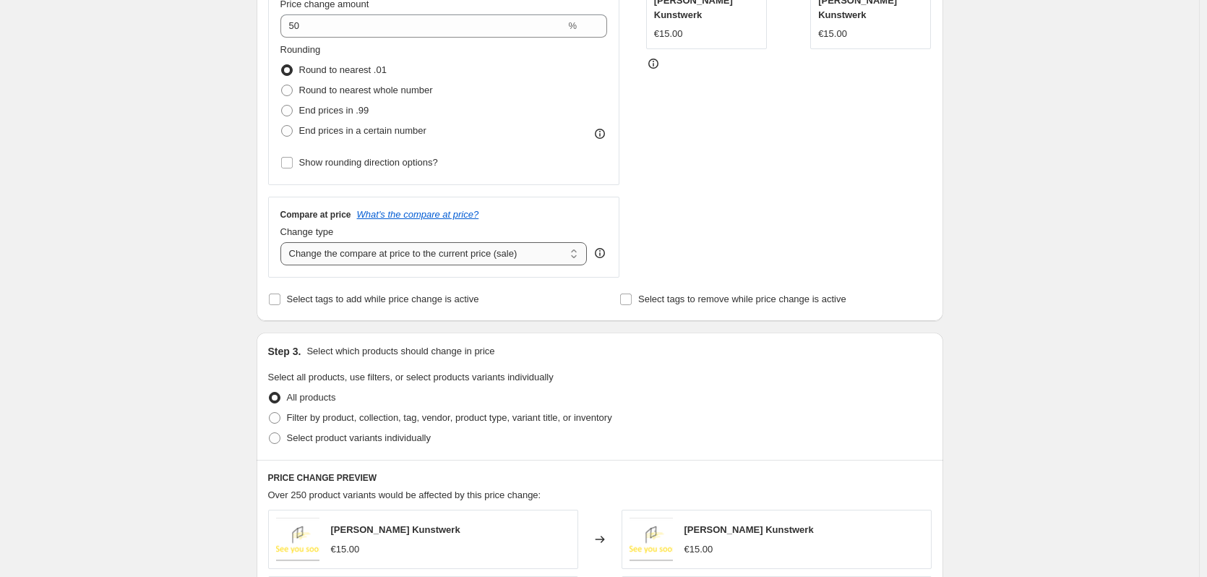
click at [330, 263] on select "Change the compare at price to the current price (sale) Change the compare at p…" at bounding box center [433, 253] width 307 height 23
click at [408, 212] on icon "What's the compare at price?" at bounding box center [418, 214] width 122 height 11
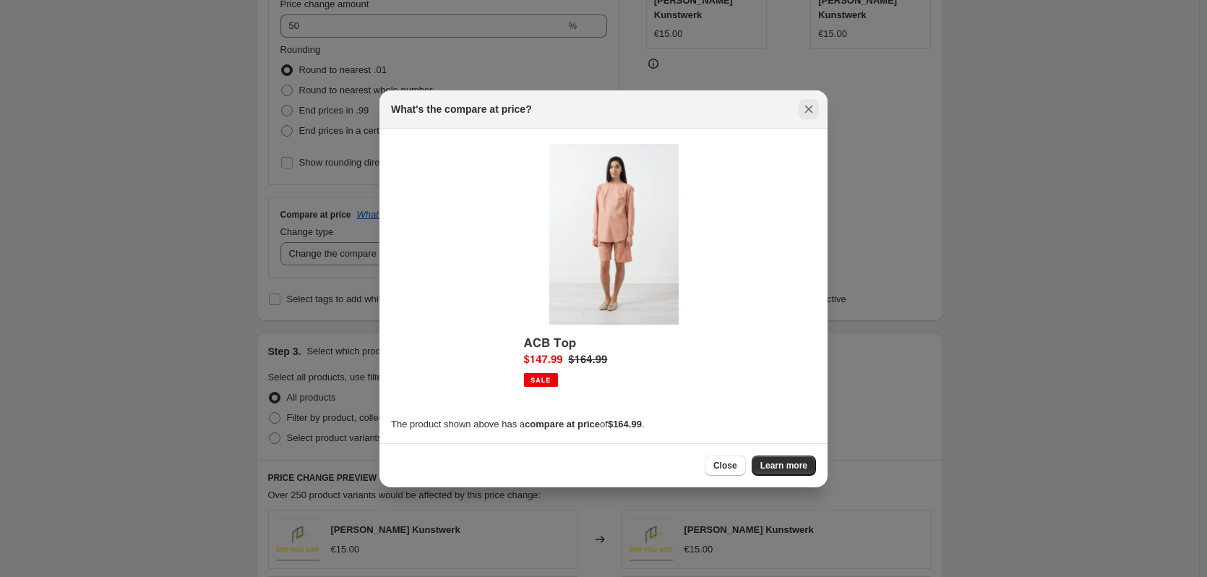
click at [810, 113] on icon "Close" at bounding box center [809, 109] width 14 height 14
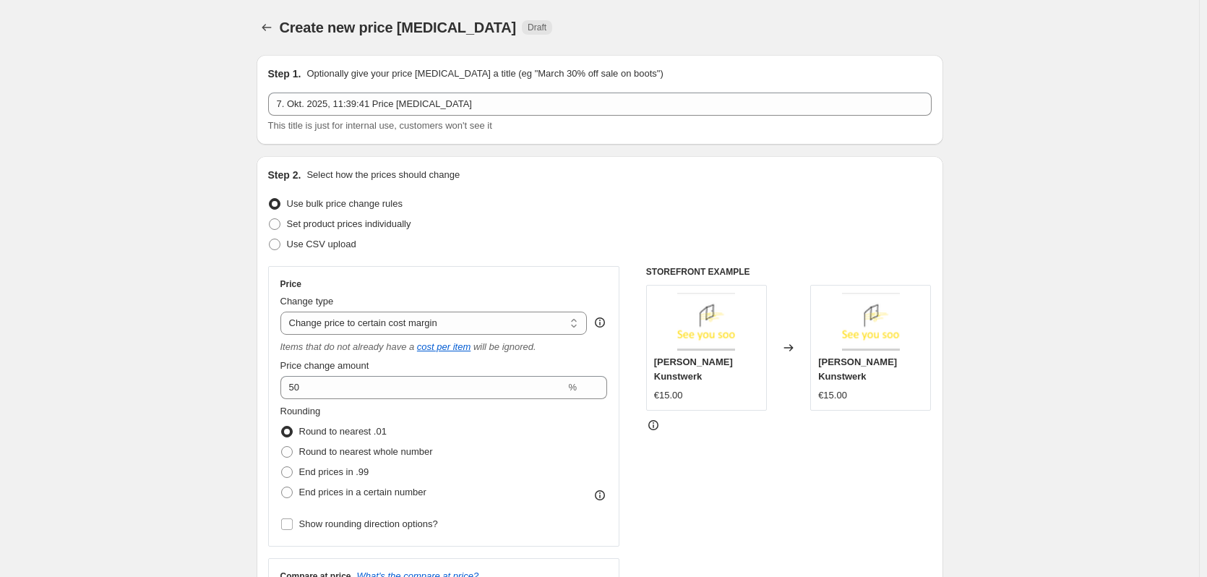
scroll to position [361, 0]
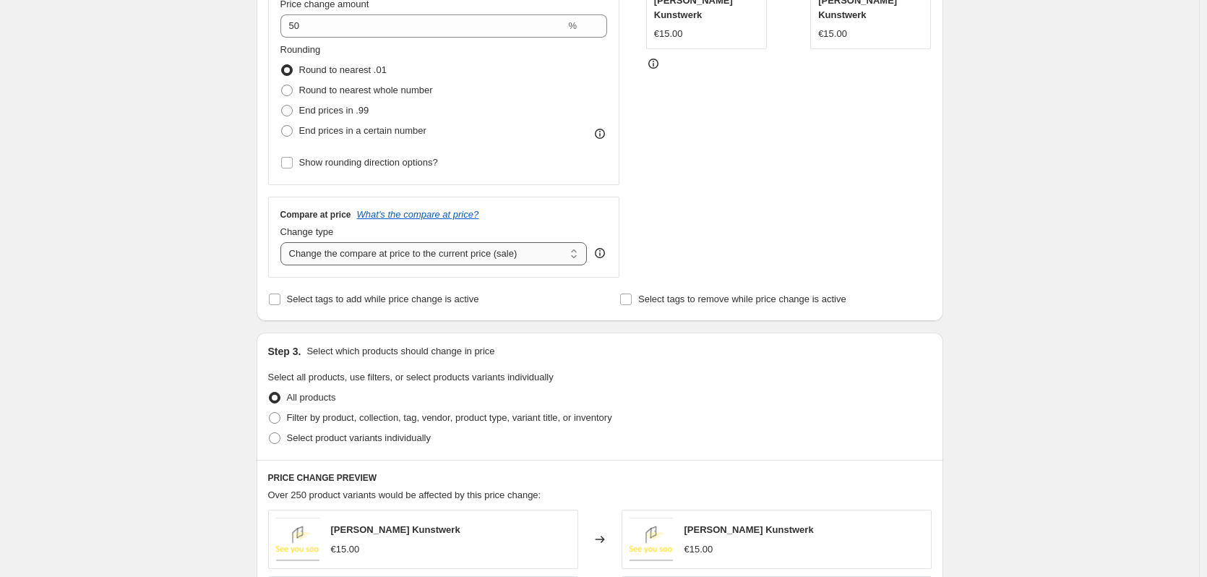
click at [335, 254] on select "Change the compare at price to the current price (sale) Change the compare at p…" at bounding box center [433, 253] width 307 height 23
click at [283, 242] on select "Change the compare at price to the current price (sale) Change the compare at p…" at bounding box center [433, 253] width 307 height 23
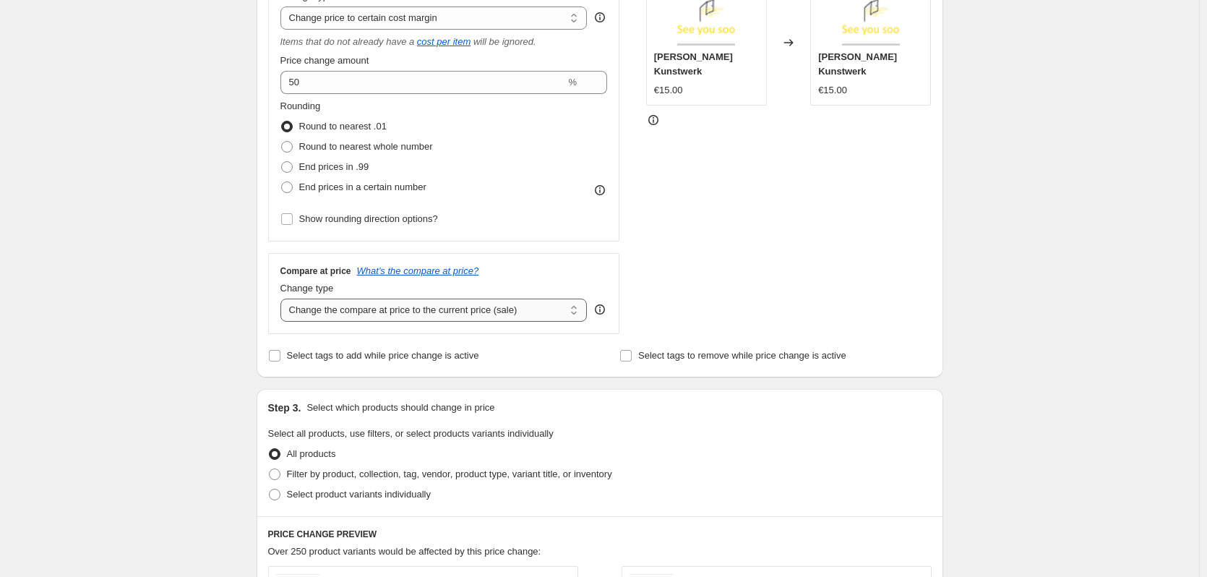
scroll to position [289, 0]
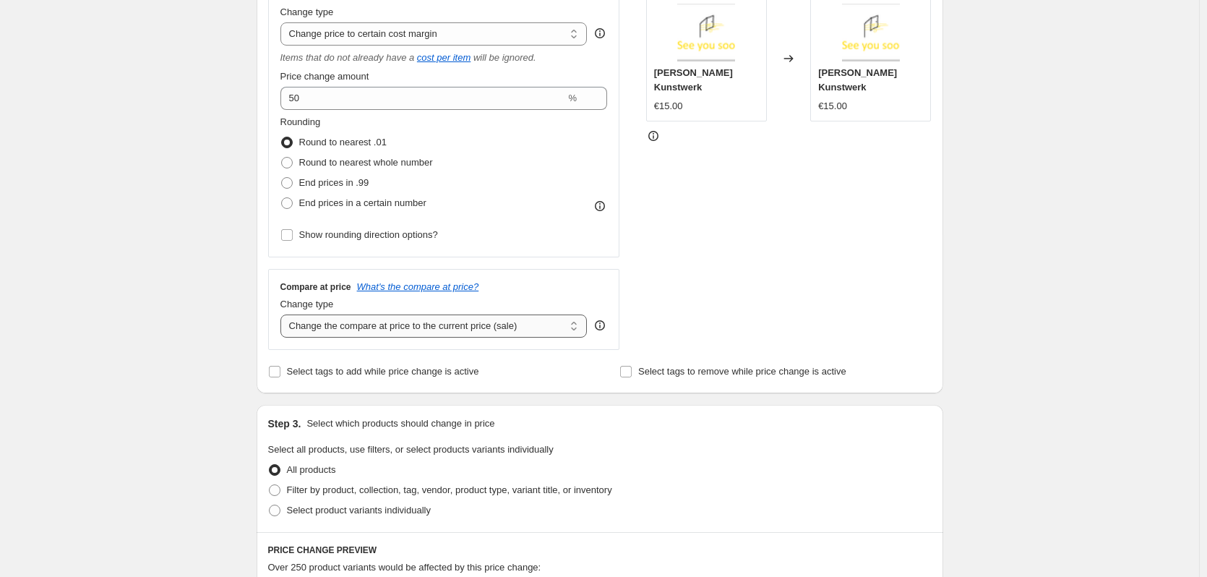
click at [473, 330] on select "Change the compare at price to the current price (sale) Change the compare at p…" at bounding box center [433, 325] width 307 height 23
click at [490, 311] on div "Change type" at bounding box center [433, 304] width 307 height 14
click at [489, 336] on select "Change the compare at price to the current price (sale) Change the compare at p…" at bounding box center [433, 325] width 307 height 23
click at [283, 314] on select "Change the compare at price to the current price (sale) Change the compare at p…" at bounding box center [433, 325] width 307 height 23
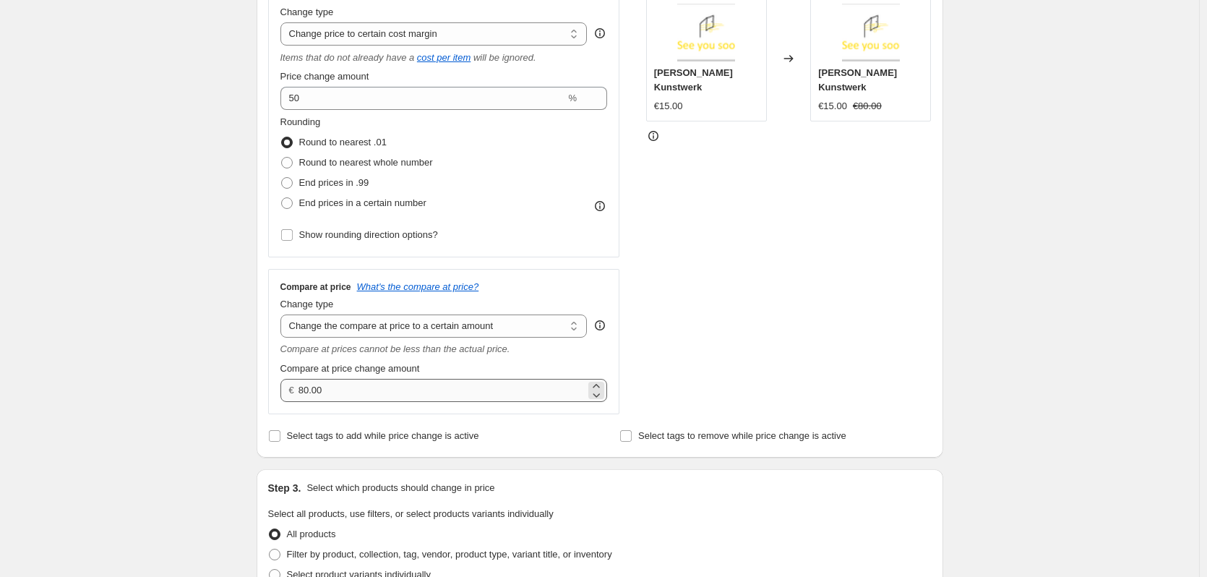
scroll to position [217, 0]
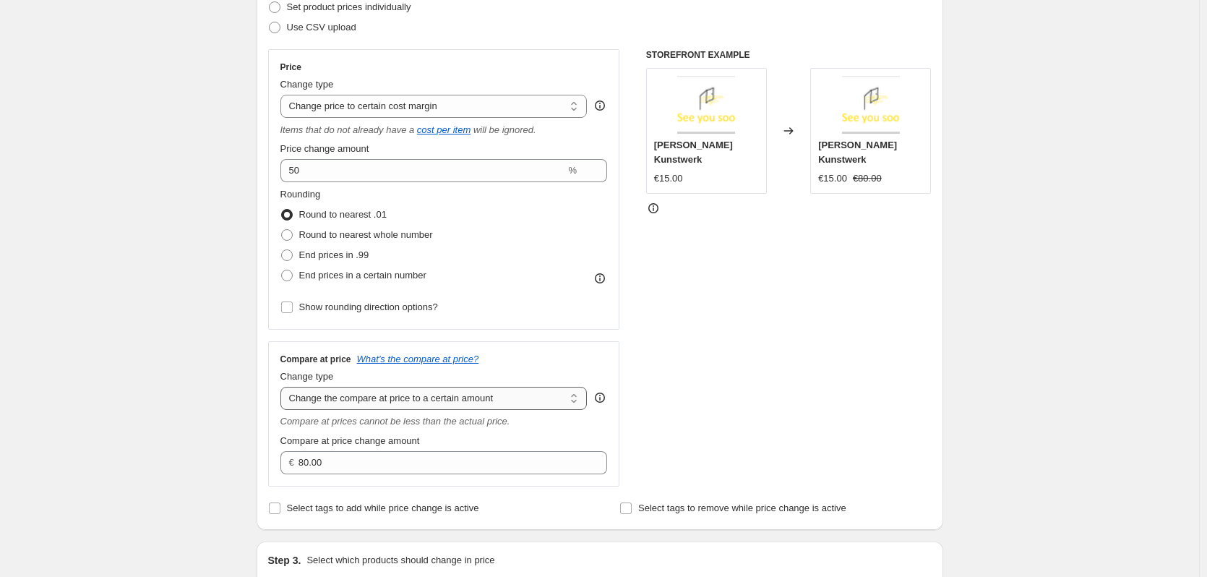
click at [412, 396] on select "Change the compare at price to the current price (sale) Change the compare at p…" at bounding box center [433, 398] width 307 height 23
click at [283, 387] on select "Change the compare at price to the current price (sale) Change the compare at p…" at bounding box center [433, 398] width 307 height 23
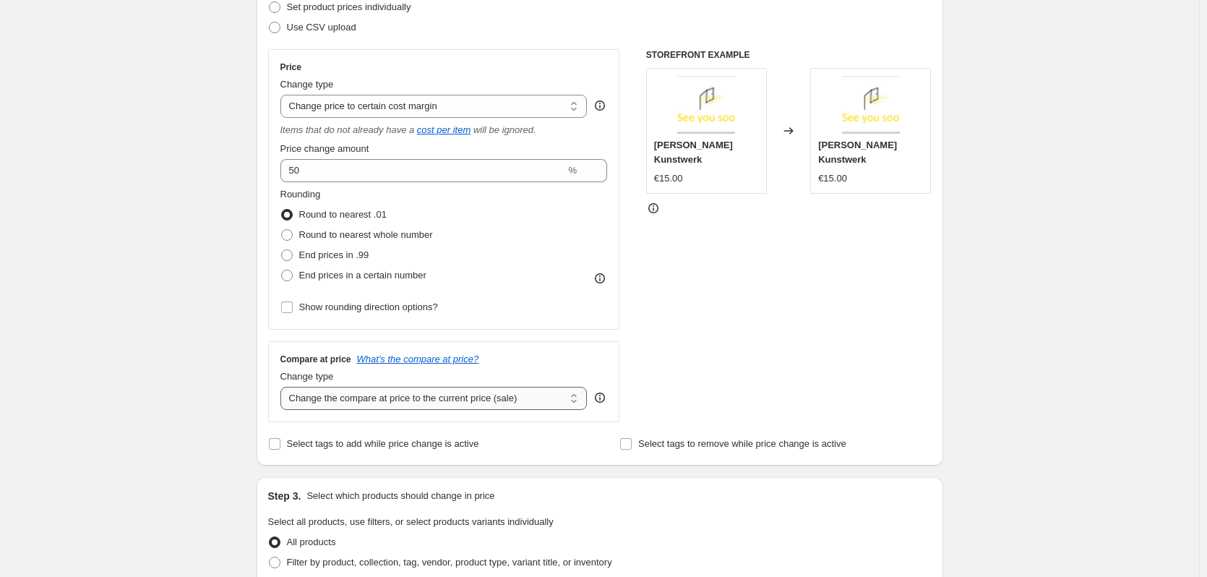
click at [531, 399] on select "Change the compare at price to the current price (sale) Change the compare at p…" at bounding box center [433, 398] width 307 height 23
click at [283, 387] on select "Change the compare at price to the current price (sale) Change the compare at p…" at bounding box center [433, 398] width 307 height 23
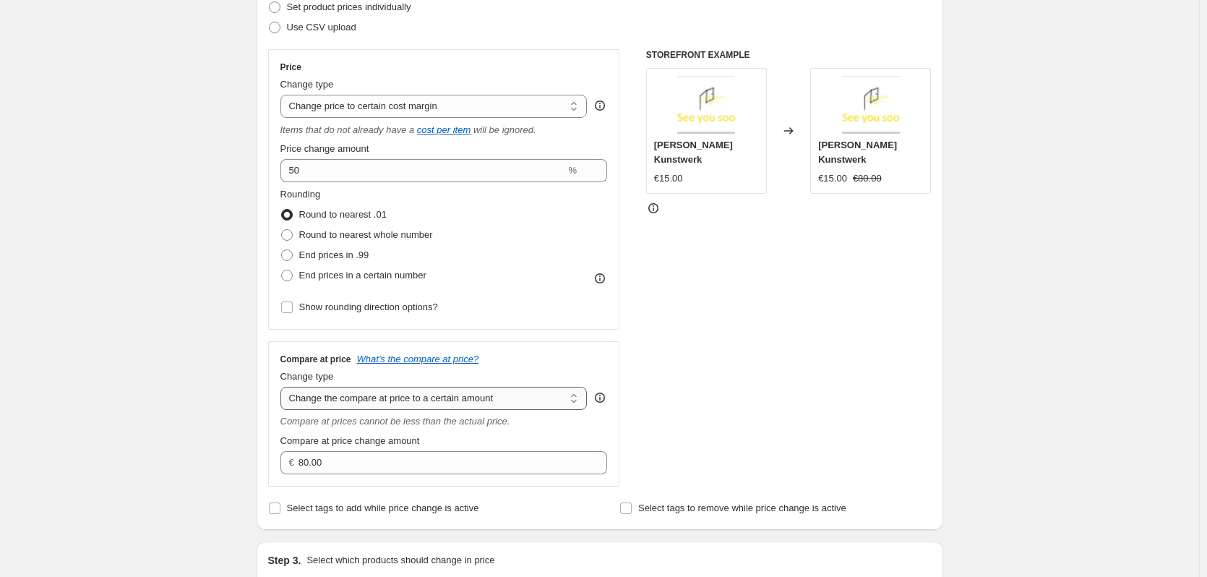
click at [503, 409] on select "Change the compare at price to the current price (sale) Change the compare at p…" at bounding box center [433, 398] width 307 height 23
select select "by"
click at [283, 387] on select "Change the compare at price to the current price (sale) Change the compare at p…" at bounding box center [433, 398] width 307 height 23
type input "-10.00"
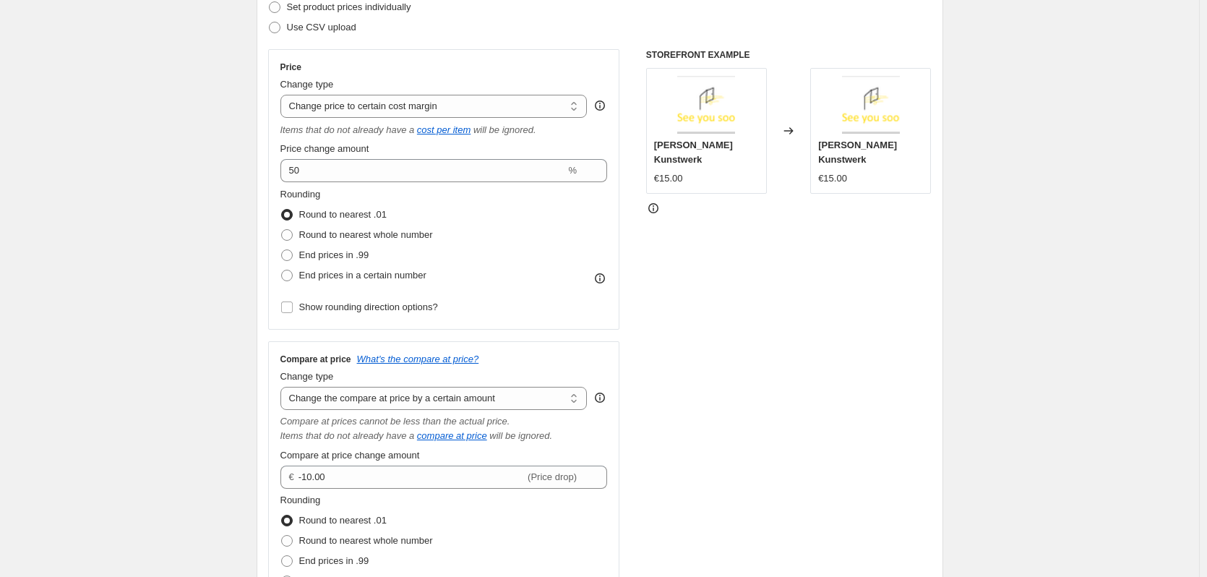
scroll to position [289, 0]
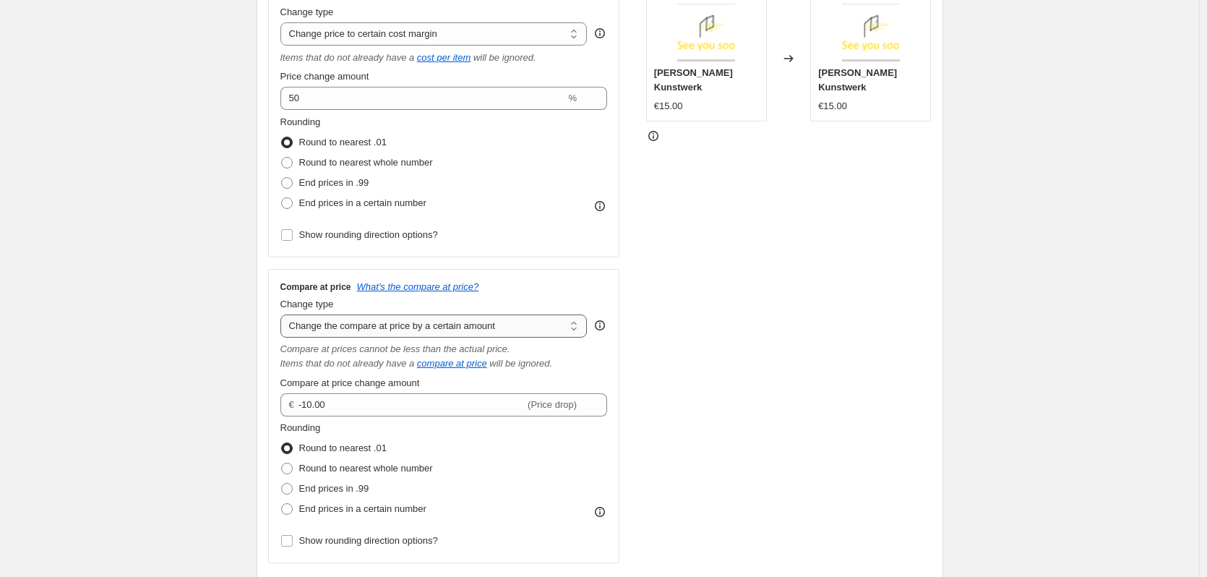
click at [525, 328] on select "Change the compare at price to the current price (sale) Change the compare at p…" at bounding box center [433, 325] width 307 height 23
select select "percentage"
click at [283, 314] on select "Change the compare at price to the current price (sale) Change the compare at p…" at bounding box center [433, 325] width 307 height 23
type input "-15"
click at [523, 336] on select "Change the compare at price to the current price (sale) Change the compare at p…" at bounding box center [433, 325] width 307 height 23
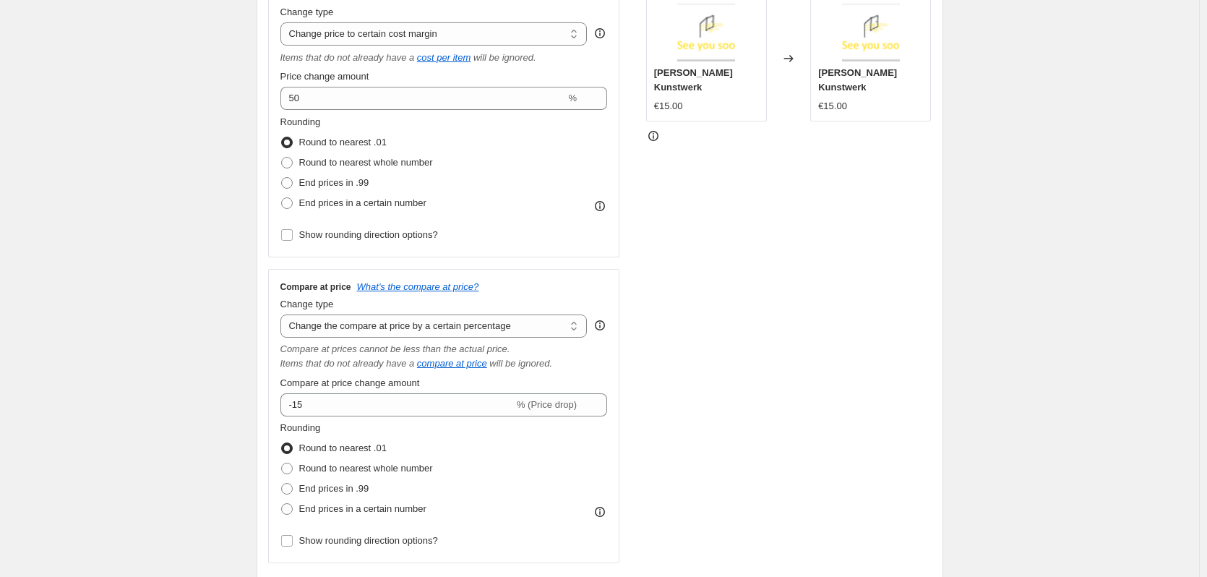
click at [751, 345] on div "STOREFRONT EXAMPLE [PERSON_NAME] Kunstwerk €15.00 Changed to [PERSON_NAME] Kuns…" at bounding box center [788, 270] width 285 height 586
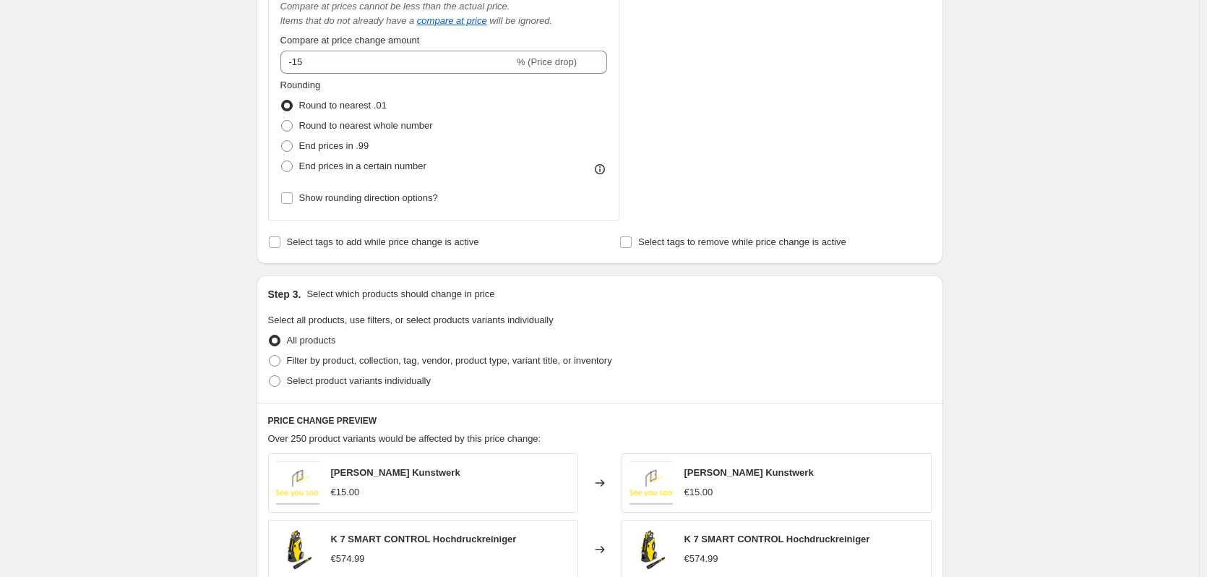
scroll to position [650, 0]
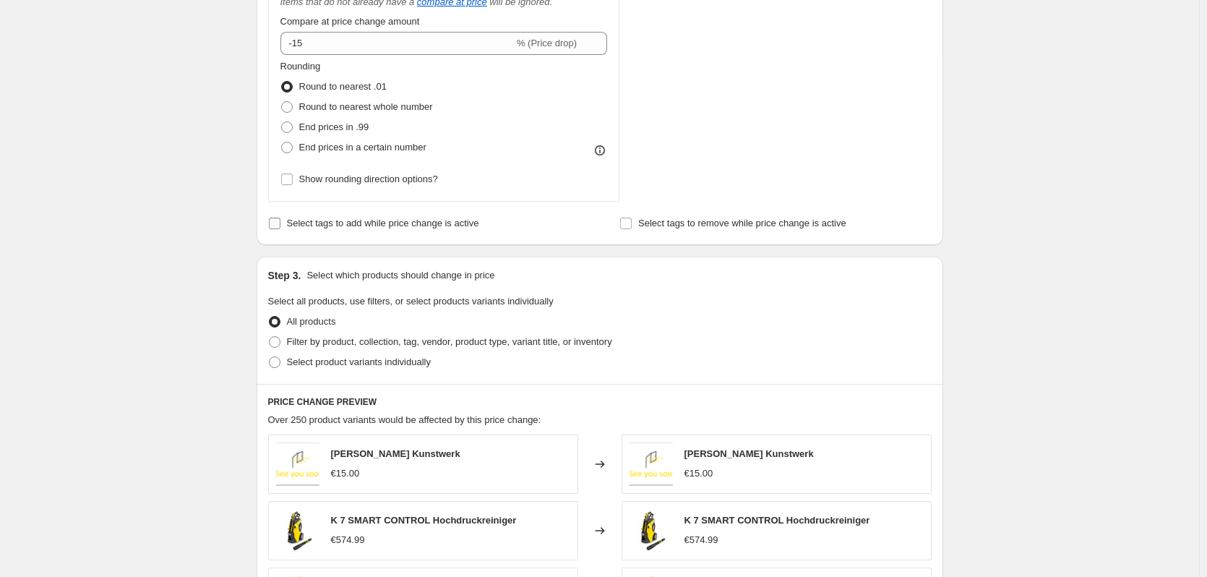
click at [272, 222] on input "Select tags to add while price change is active" at bounding box center [275, 224] width 12 height 12
checkbox input "true"
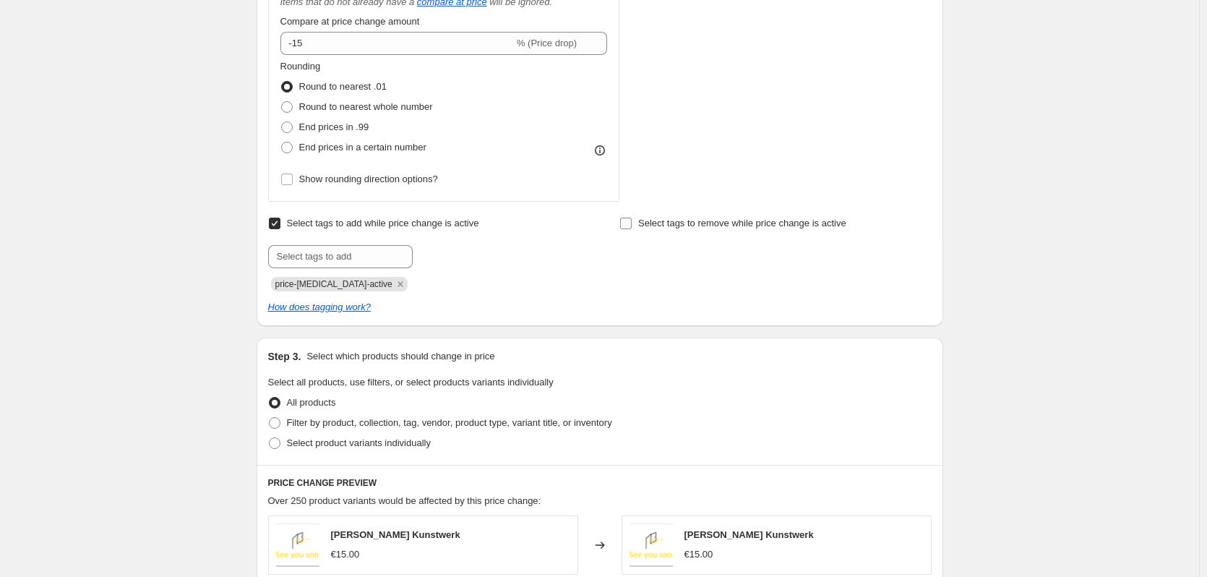
click at [642, 228] on span "Select tags to remove while price change is active" at bounding box center [742, 223] width 208 height 11
click at [632, 228] on input "Select tags to remove while price change is active" at bounding box center [626, 224] width 12 height 12
click at [632, 219] on input "Select tags to remove while price change is active" at bounding box center [626, 224] width 12 height 12
checkbox input "false"
click at [272, 225] on input "Select tags to add while price change is active" at bounding box center [275, 224] width 12 height 12
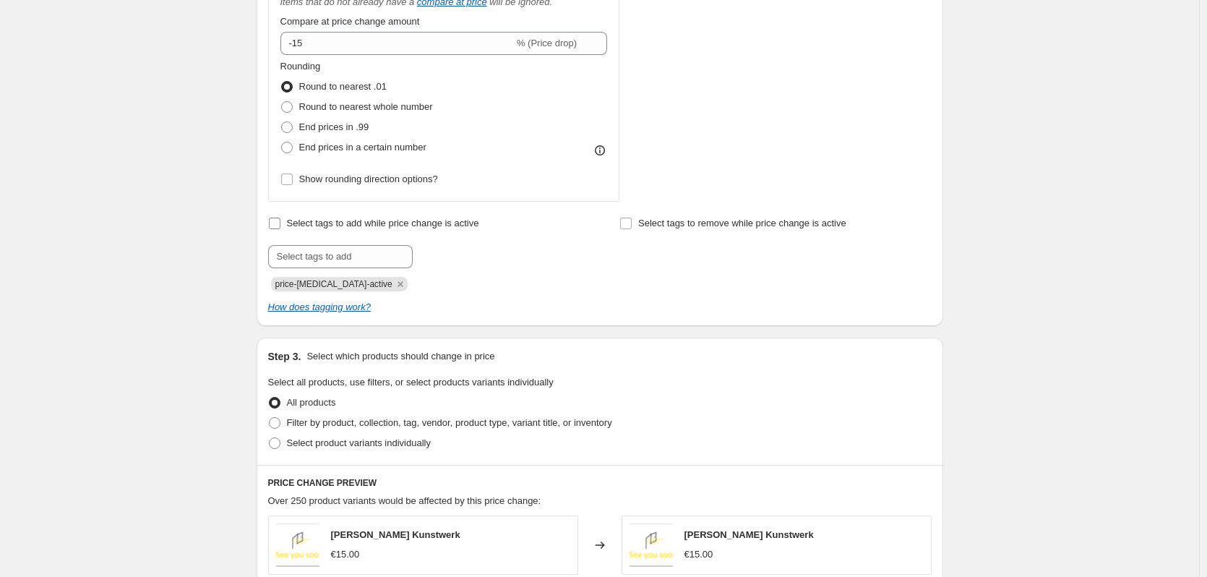
checkbox input "false"
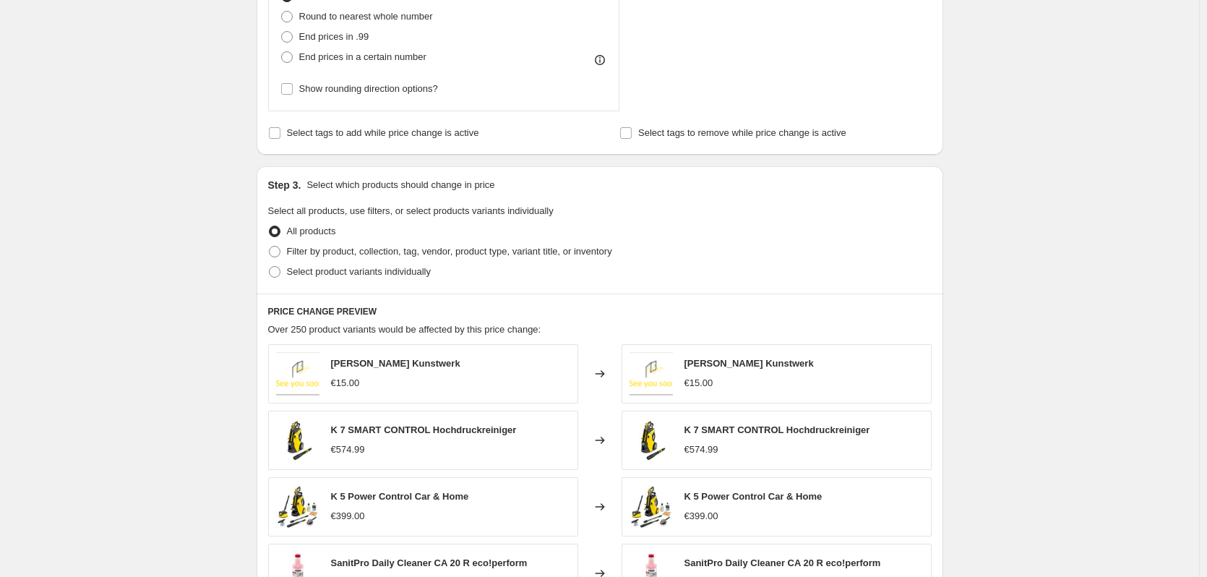
scroll to position [740, 0]
click at [280, 253] on span at bounding box center [275, 252] width 12 height 12
click at [270, 247] on input "Filter by product, collection, tag, vendor, product type, variant title, or inv…" at bounding box center [269, 246] width 1 height 1
radio input "true"
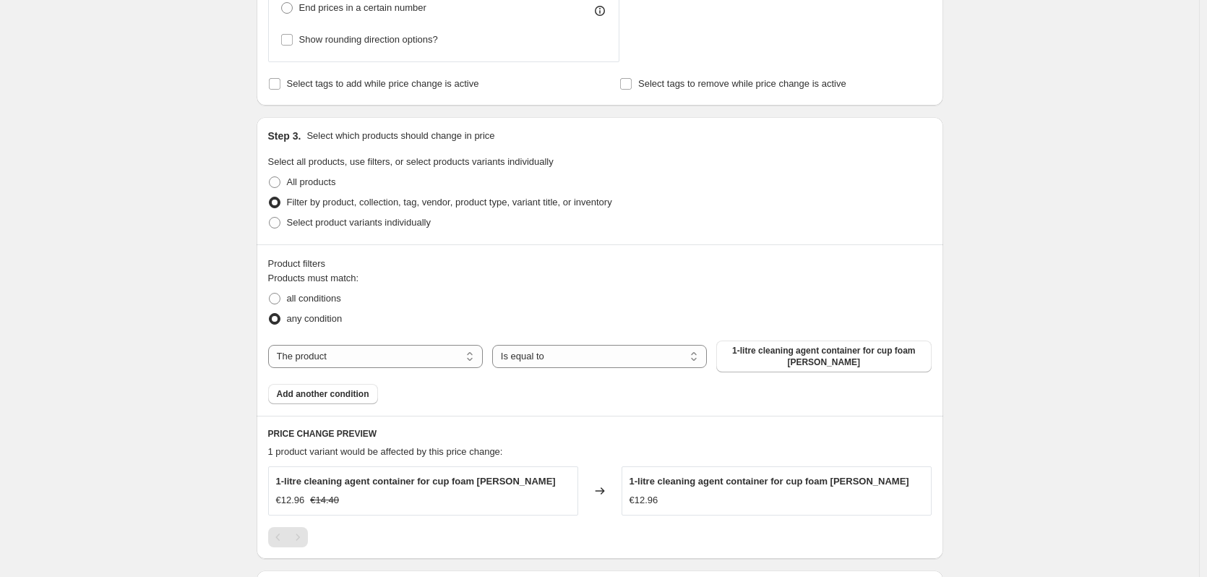
scroll to position [812, 0]
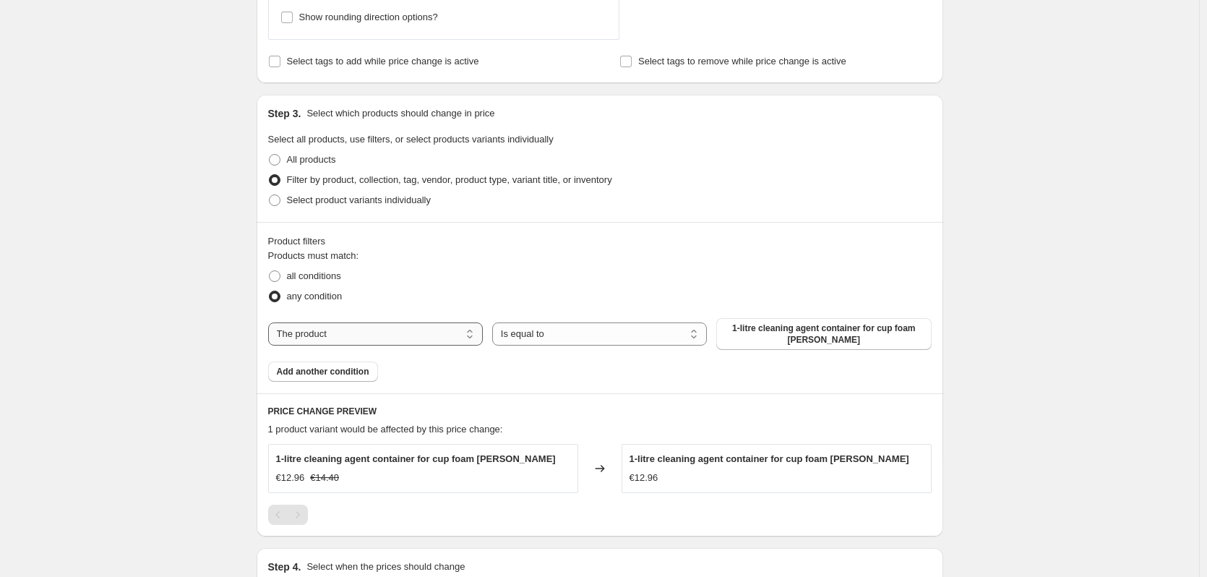
click at [330, 335] on select "The product The product's collection The product's tag The product's vendor The…" at bounding box center [375, 333] width 215 height 23
click at [554, 338] on select "Is equal to Is not equal to" at bounding box center [599, 333] width 215 height 23
click at [807, 338] on span "1-litre cleaning agent container for cup foam [PERSON_NAME]" at bounding box center [823, 333] width 197 height 23
click at [298, 347] on div "The product The product's collection The product's tag The product's vendor The…" at bounding box center [599, 334] width 663 height 32
click at [309, 337] on select "The product The product's collection The product's tag The product's vendor The…" at bounding box center [375, 333] width 215 height 23
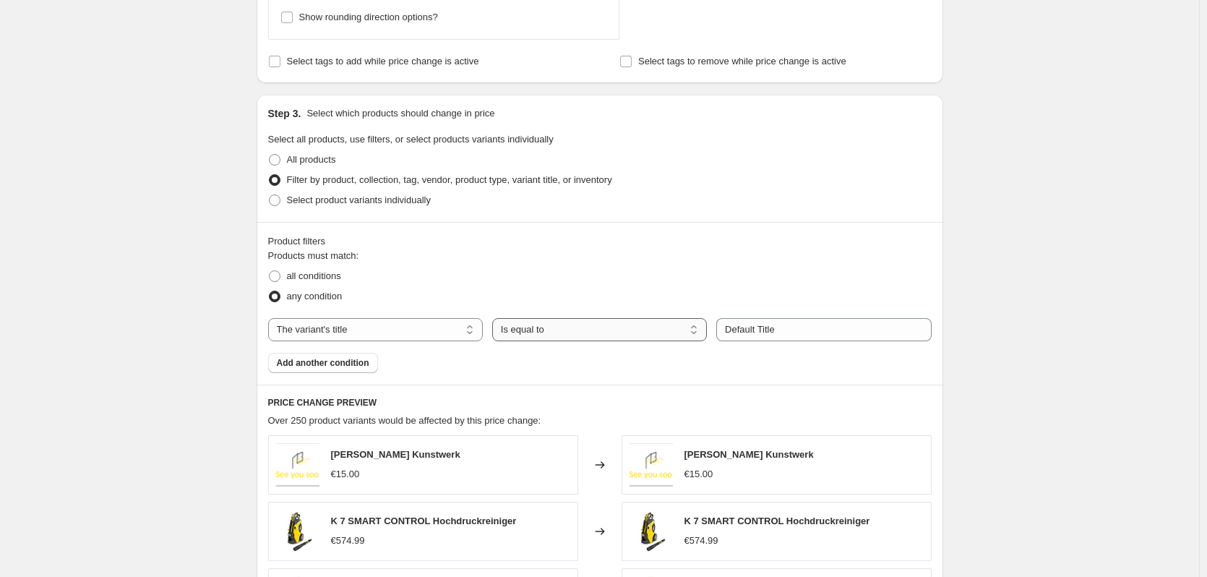
click at [572, 341] on select "Is equal to Is not equal to Contains" at bounding box center [599, 329] width 215 height 23
click at [753, 339] on input "Default Title" at bounding box center [823, 329] width 215 height 23
click at [375, 325] on select "The product The product's collection The product's tag The product's vendor The…" at bounding box center [375, 329] width 215 height 23
click at [586, 363] on div "Products must match: all conditions any condition The product The product's col…" at bounding box center [599, 311] width 663 height 124
click at [326, 360] on span "Add another condition" at bounding box center [323, 363] width 93 height 12
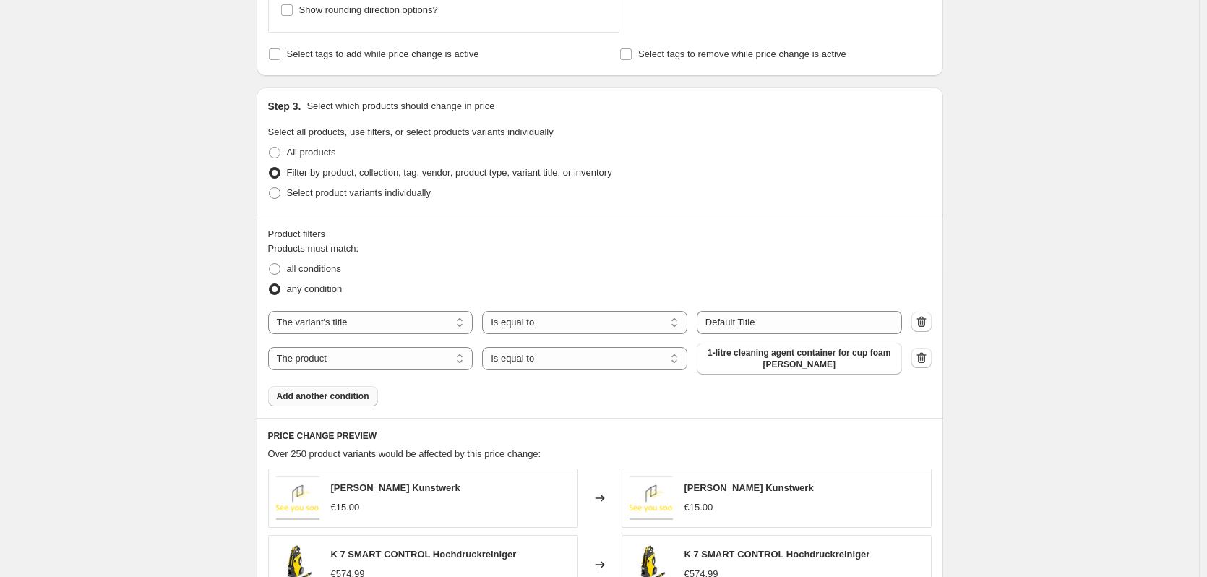
scroll to position [795, 0]
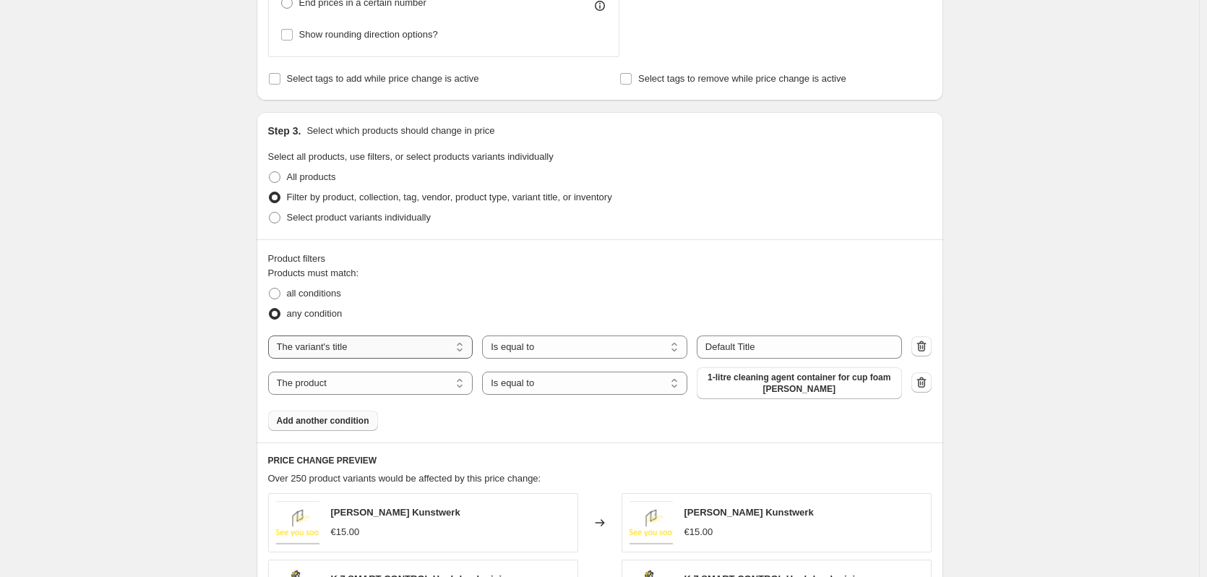
click at [374, 343] on select "The product The product's collection The product's tag The product's vendor The…" at bounding box center [370, 346] width 205 height 23
select select "collection"
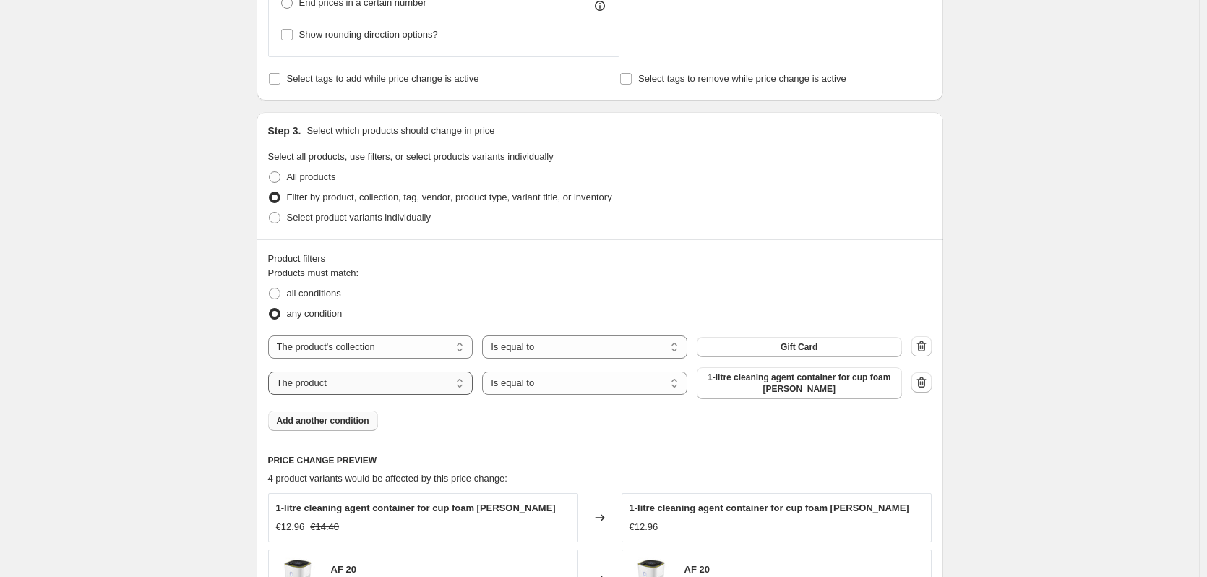
click at [421, 379] on select "The product The product's collection The product's tag The product's vendor The…" at bounding box center [370, 382] width 205 height 23
select select "title"
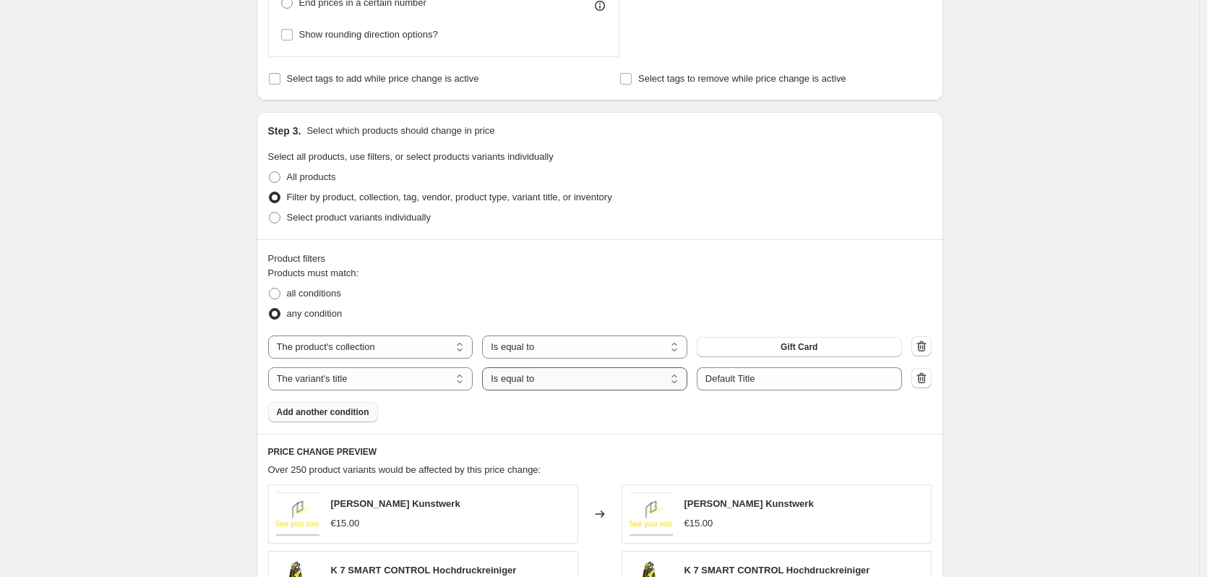
click at [547, 384] on select "Is equal to Is not equal to Contains" at bounding box center [584, 378] width 205 height 23
click at [576, 383] on select "Is equal to Is not equal to Contains" at bounding box center [584, 378] width 205 height 23
click at [540, 448] on h6 "PRICE CHANGE PREVIEW" at bounding box center [599, 452] width 663 height 12
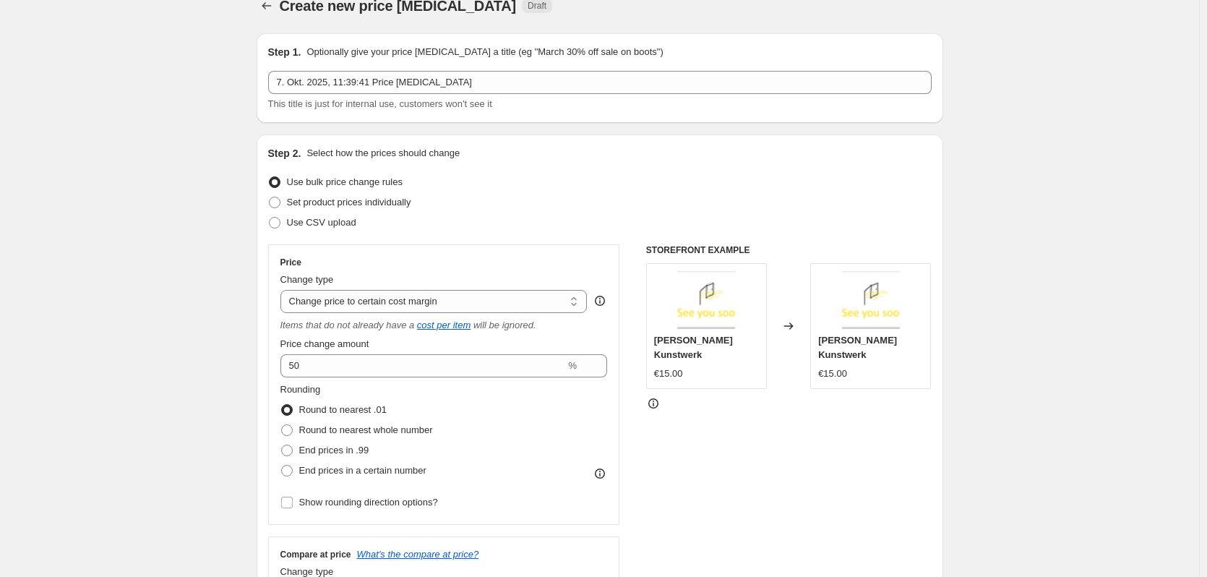
scroll to position [0, 0]
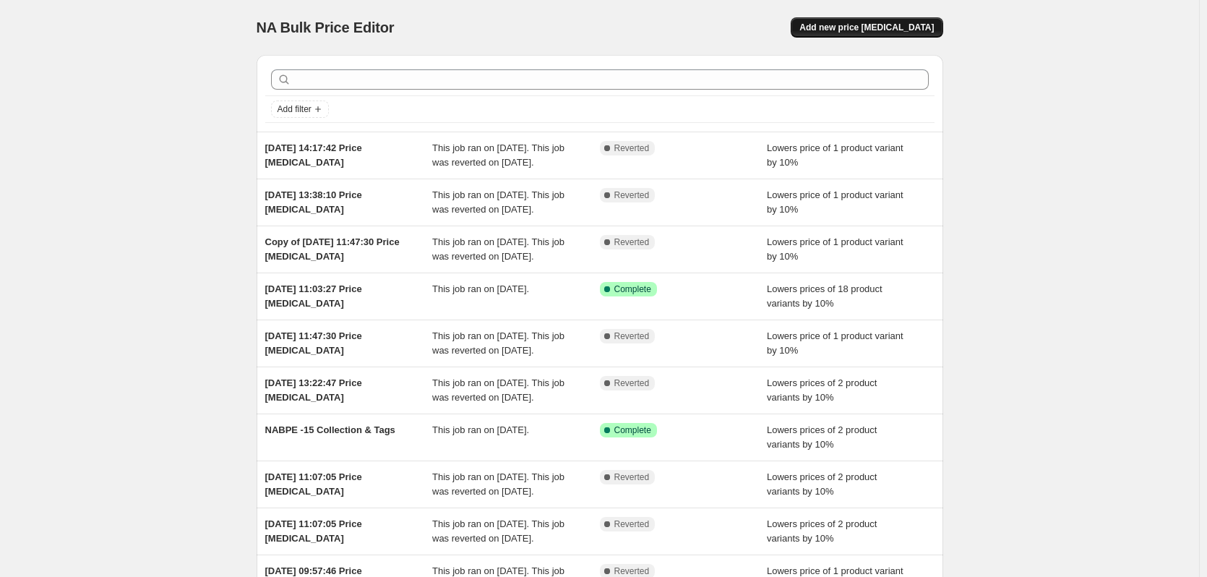
click at [911, 33] on span "Add new price [MEDICAL_DATA]" at bounding box center [866, 28] width 134 height 12
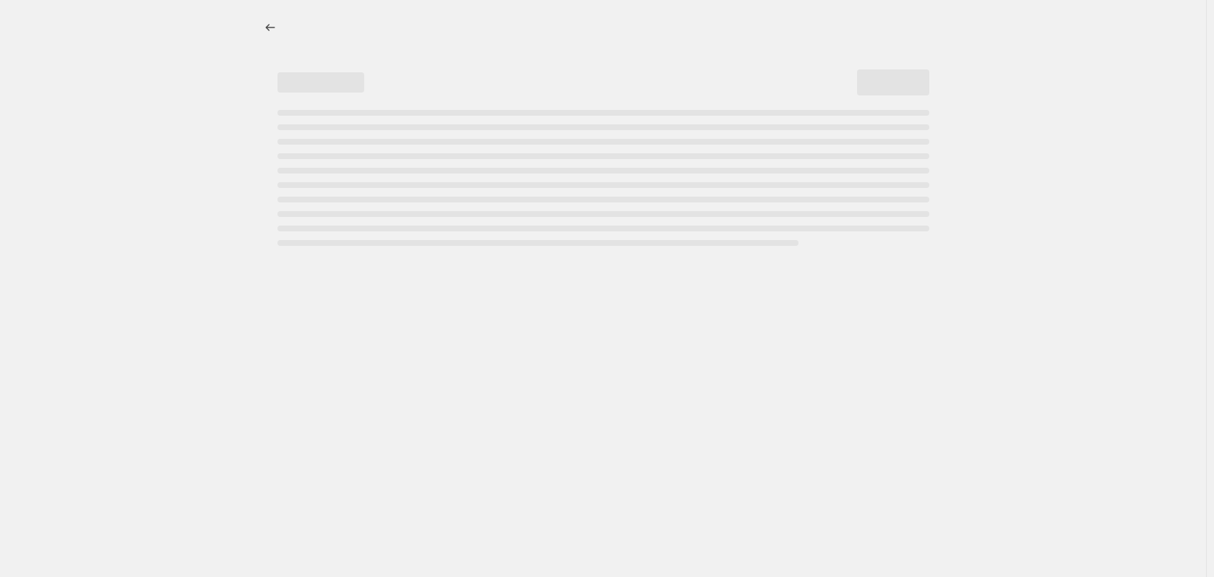
select select "percentage"
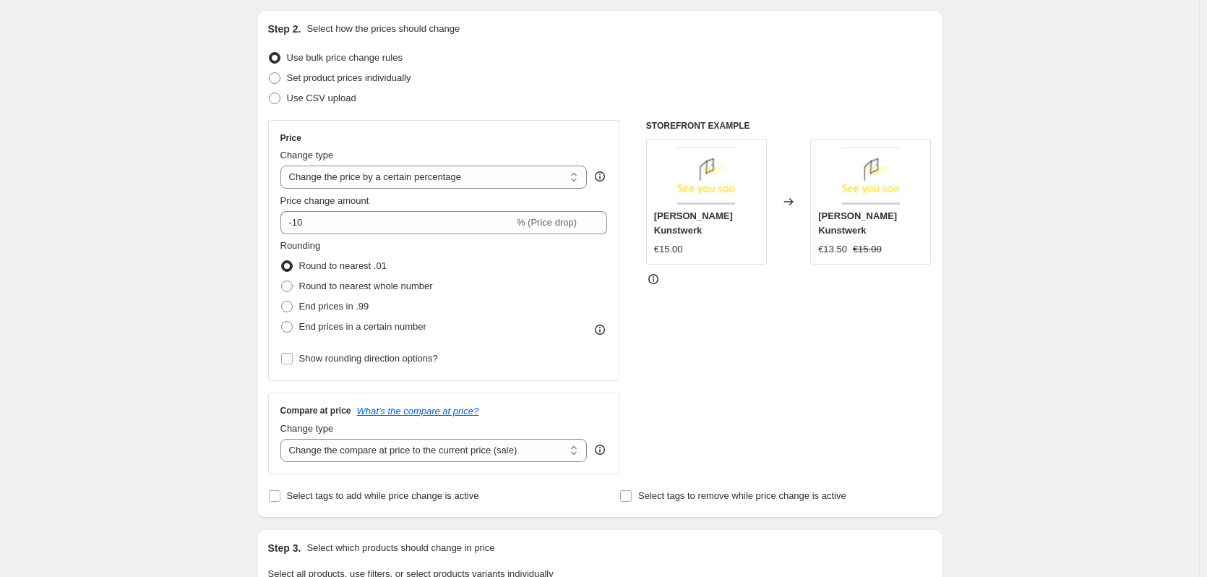
scroll to position [74, 0]
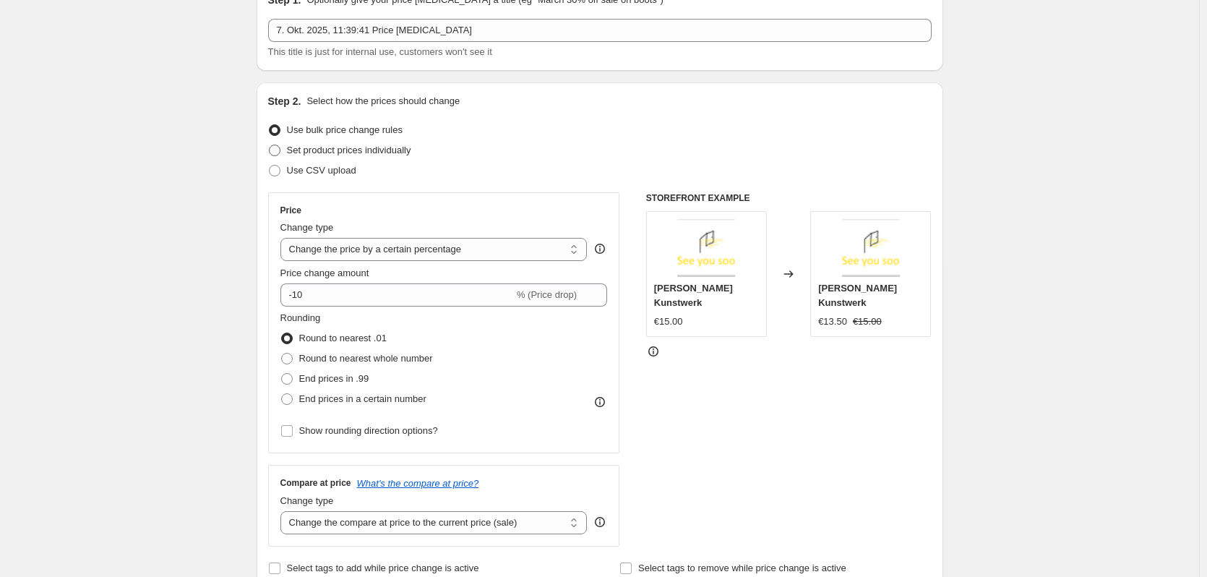
click at [280, 152] on span at bounding box center [275, 151] width 12 height 12
click at [270, 145] on input "Set product prices individually" at bounding box center [269, 145] width 1 height 1
radio input "true"
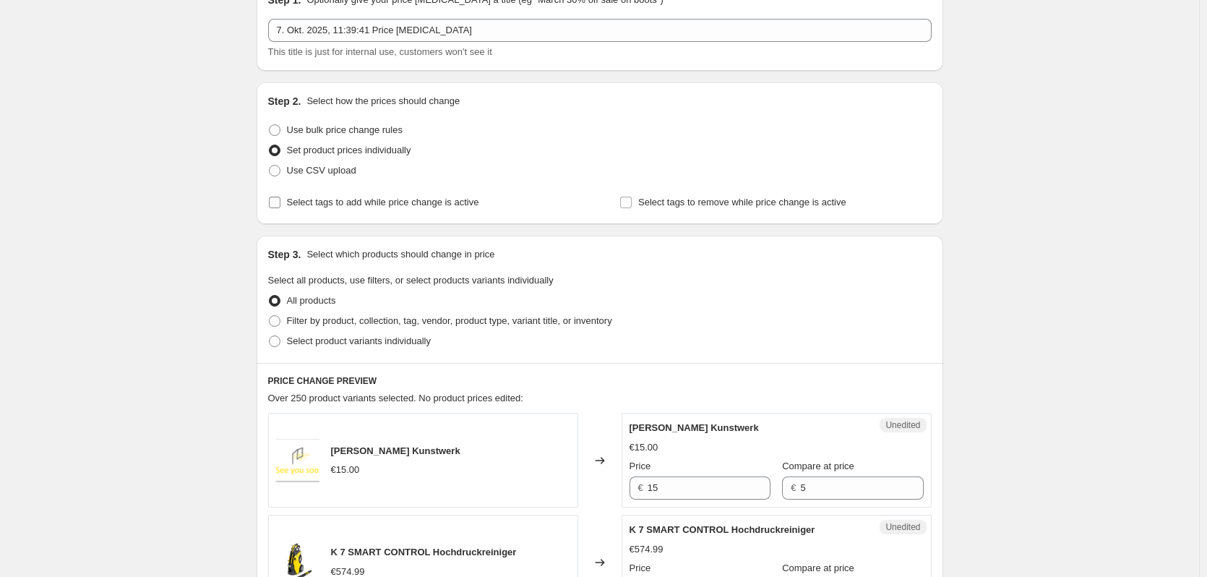
click at [278, 202] on input "Select tags to add while price change is active" at bounding box center [275, 203] width 12 height 12
checkbox input "true"
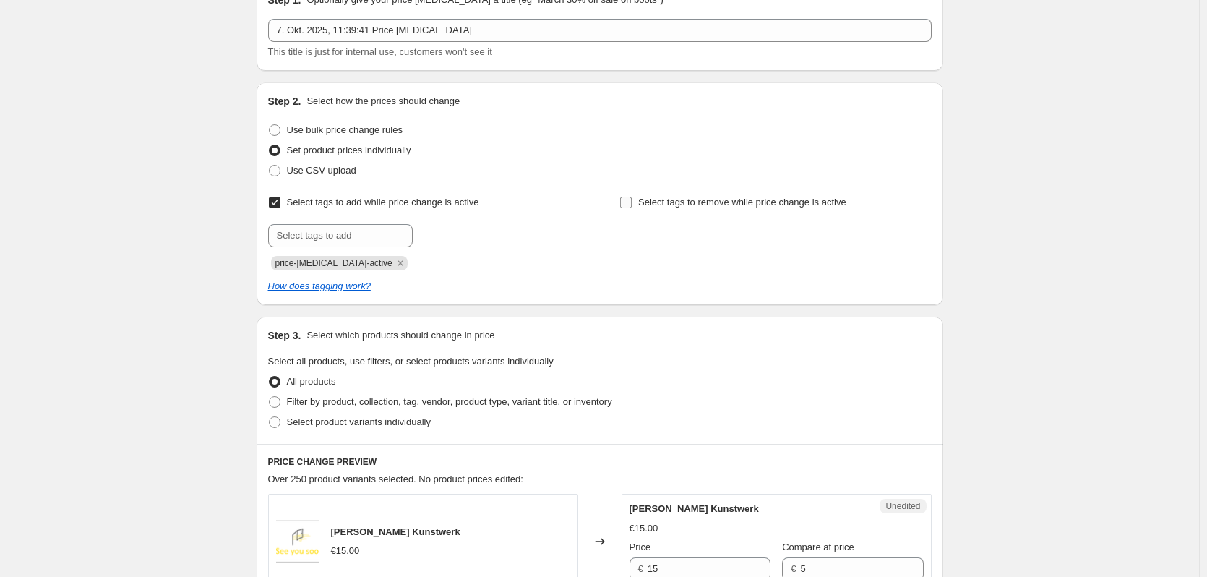
click at [793, 210] on label "Select tags to remove while price change is active" at bounding box center [732, 202] width 227 height 20
click at [632, 208] on input "Select tags to remove while price change is active" at bounding box center [626, 203] width 12 height 12
checkbox input "true"
click at [276, 204] on input "Select tags to add while price change is active" at bounding box center [275, 203] width 12 height 12
checkbox input "false"
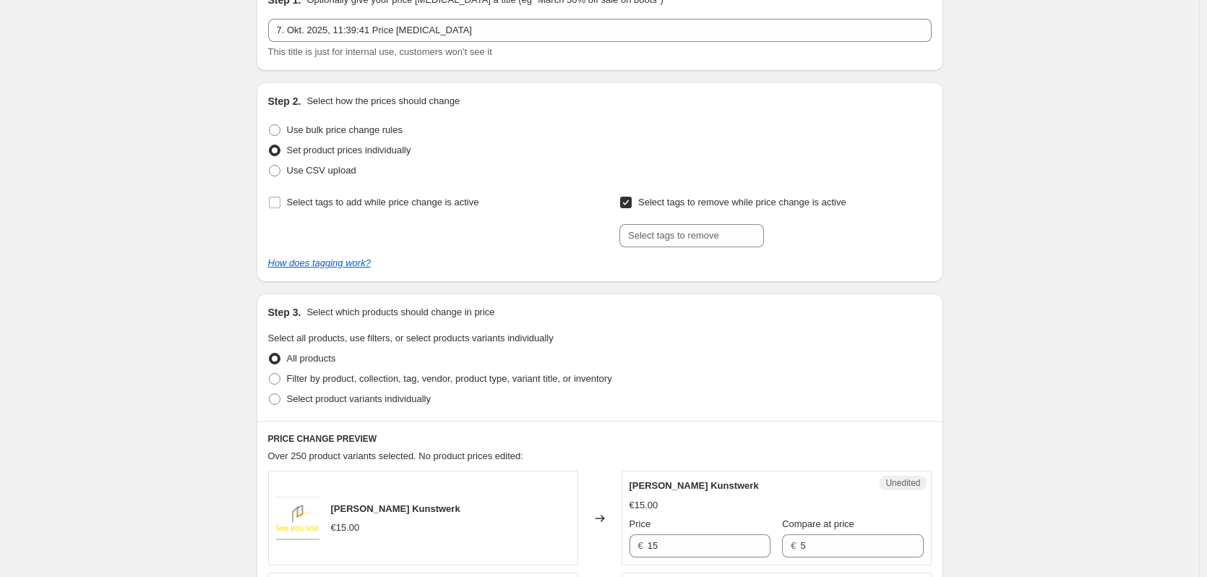
click at [627, 205] on input "Select tags to remove while price change is active" at bounding box center [626, 203] width 12 height 12
checkbox input "false"
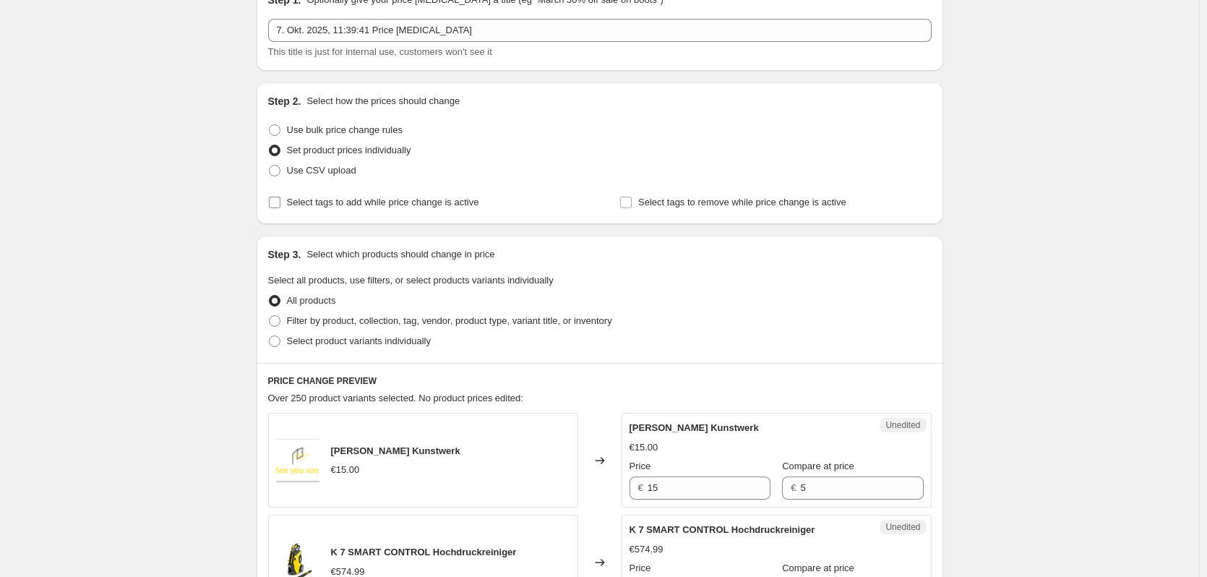
click at [274, 197] on input "Select tags to add while price change is active" at bounding box center [275, 203] width 12 height 12
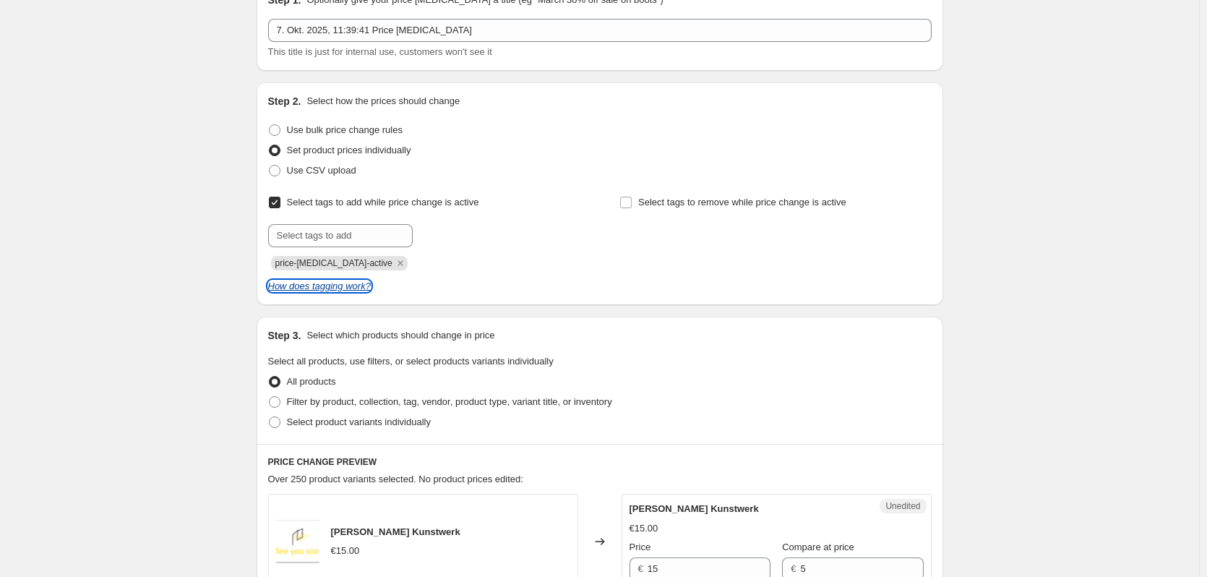
click at [293, 291] on icon "How does tagging work?" at bounding box center [319, 285] width 103 height 11
click at [375, 236] on input "text" at bounding box center [340, 235] width 145 height 23
click at [272, 199] on input "Select tags to add while price change is active" at bounding box center [275, 203] width 12 height 12
checkbox input "false"
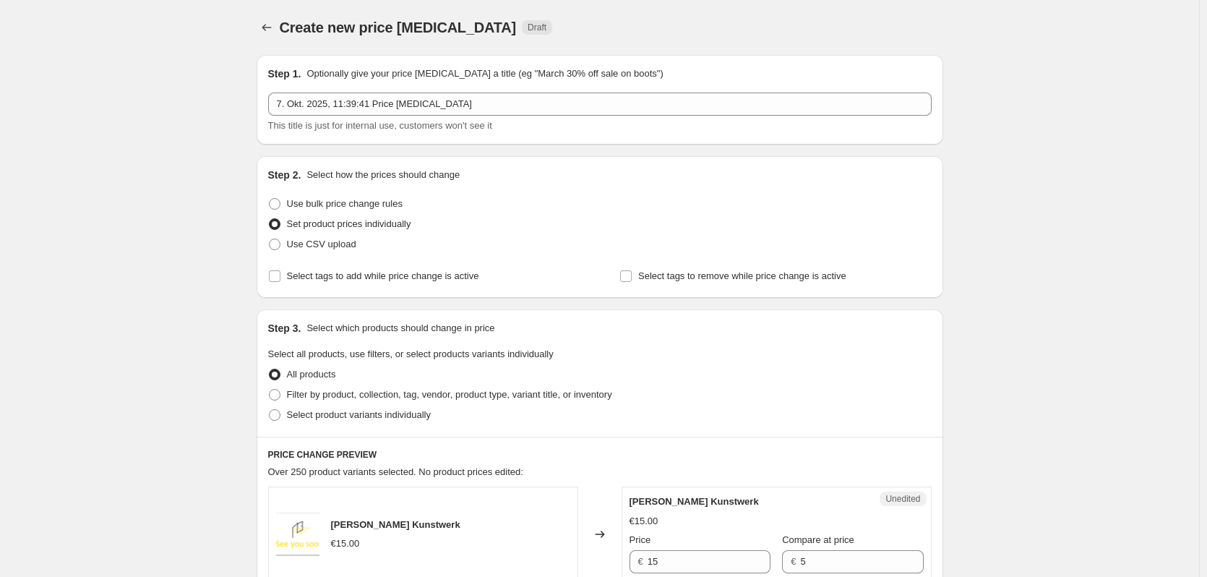
scroll to position [72, 0]
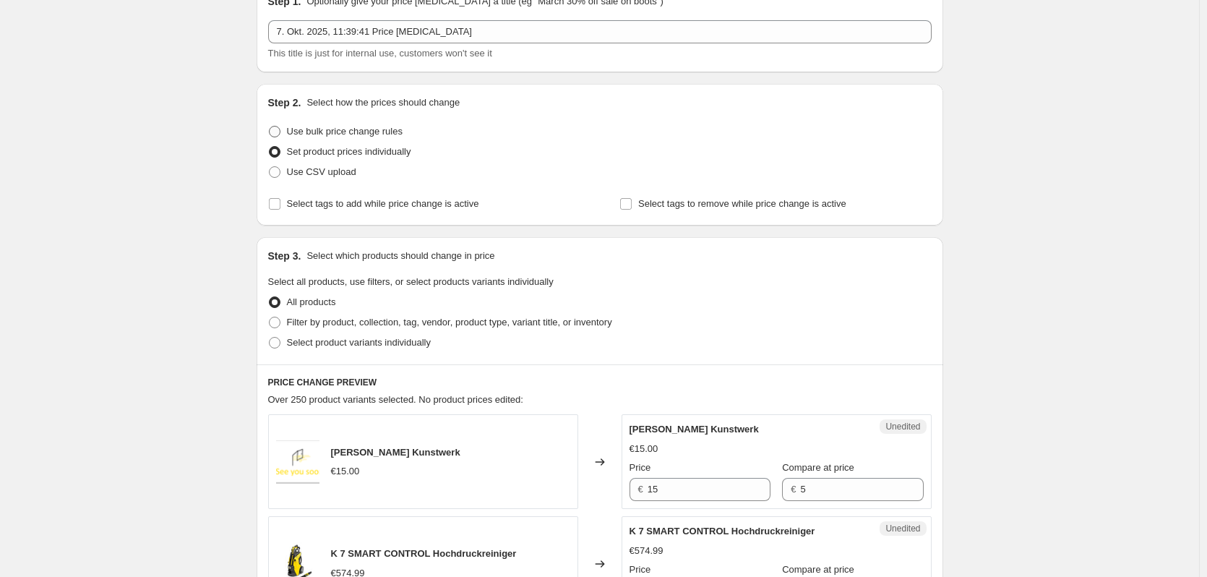
click at [280, 130] on span at bounding box center [275, 132] width 12 height 12
click at [270, 126] on input "Use bulk price change rules" at bounding box center [269, 126] width 1 height 1
radio input "true"
select select "percentage"
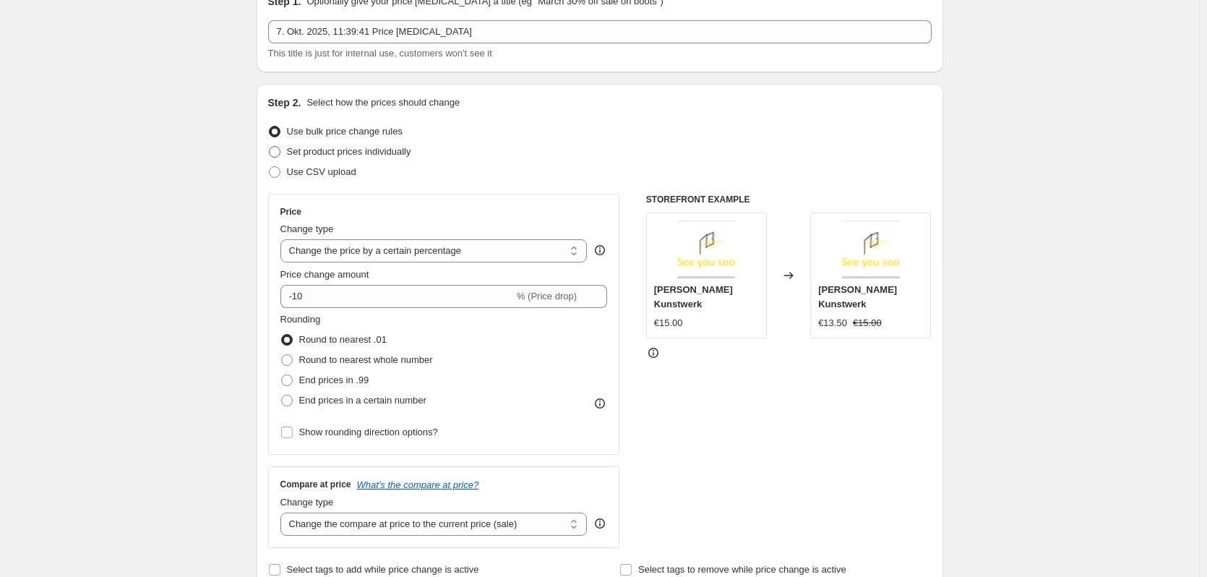
click at [280, 152] on span at bounding box center [275, 152] width 12 height 12
click at [270, 147] on input "Set product prices individually" at bounding box center [269, 146] width 1 height 1
radio input "true"
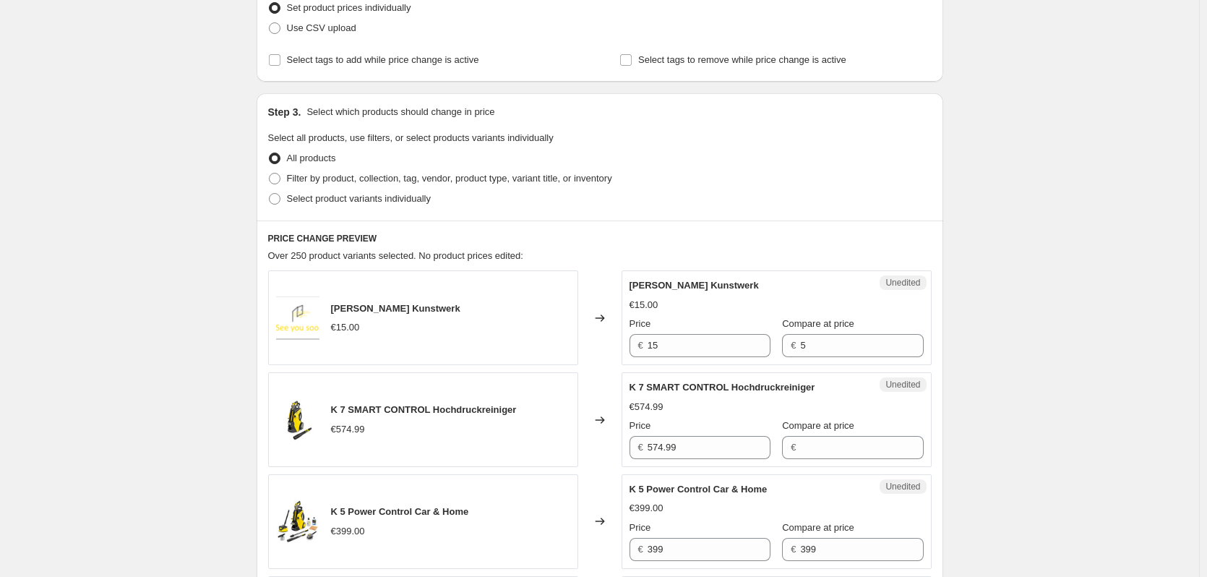
scroll to position [217, 0]
click at [280, 179] on span at bounding box center [275, 178] width 12 height 12
click at [270, 173] on input "Filter by product, collection, tag, vendor, product type, variant title, or inv…" at bounding box center [269, 172] width 1 height 1
radio input "true"
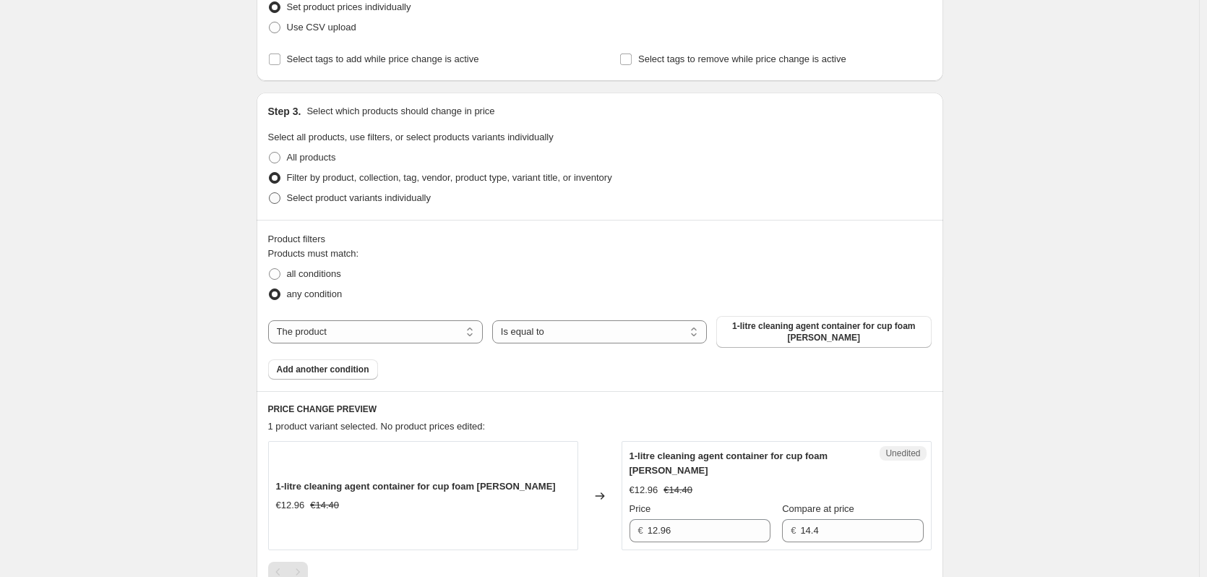
click at [279, 199] on span at bounding box center [275, 198] width 12 height 12
click at [270, 193] on input "Select product variants individually" at bounding box center [269, 192] width 1 height 1
radio input "true"
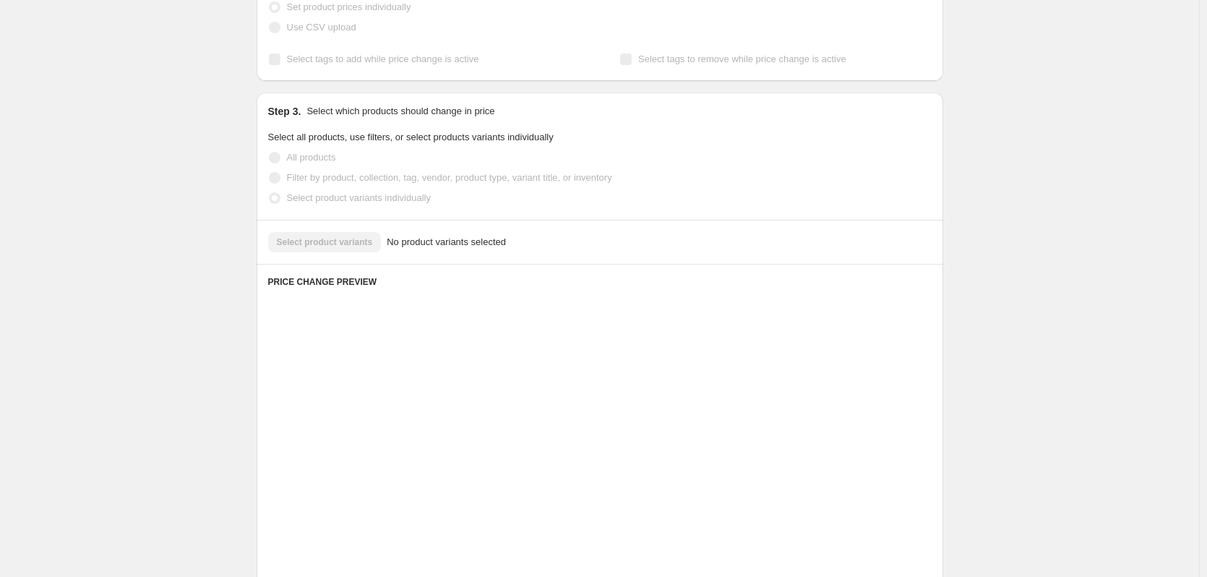
scroll to position [182, 0]
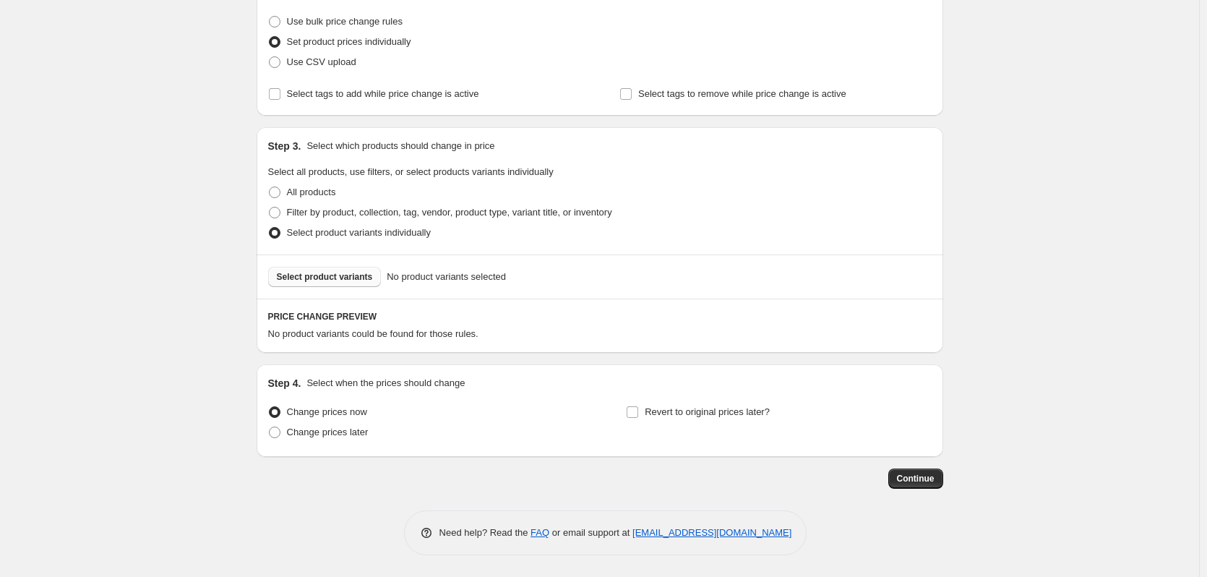
click at [352, 280] on span "Select product variants" at bounding box center [325, 277] width 96 height 12
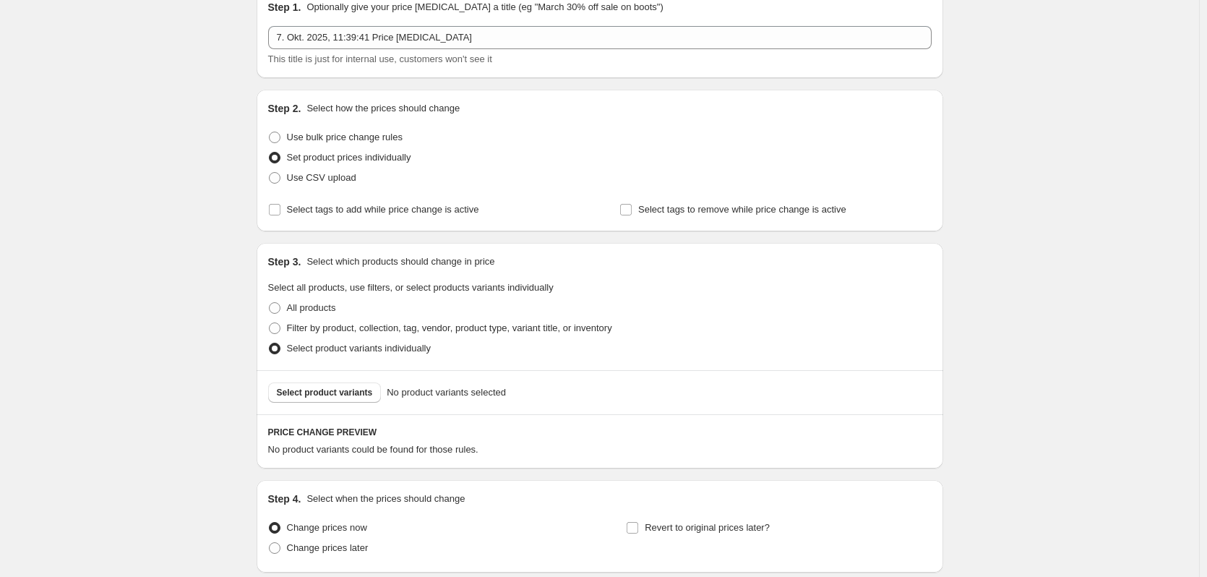
scroll to position [0, 0]
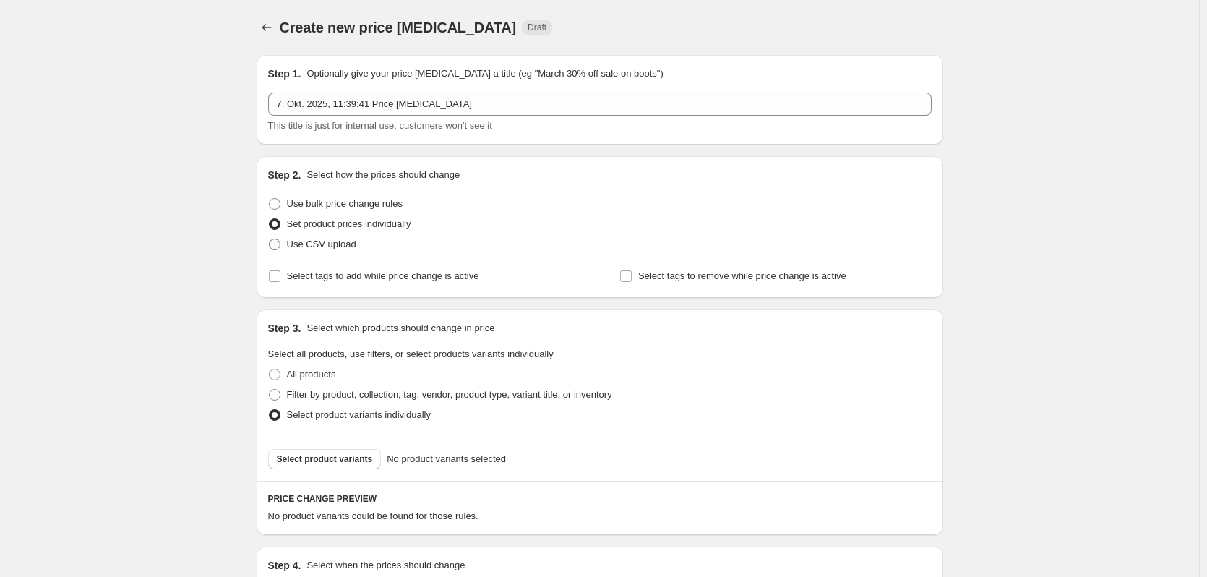
click at [280, 242] on span at bounding box center [275, 245] width 12 height 12
click at [270, 239] on input "Use CSV upload" at bounding box center [269, 239] width 1 height 1
radio input "true"
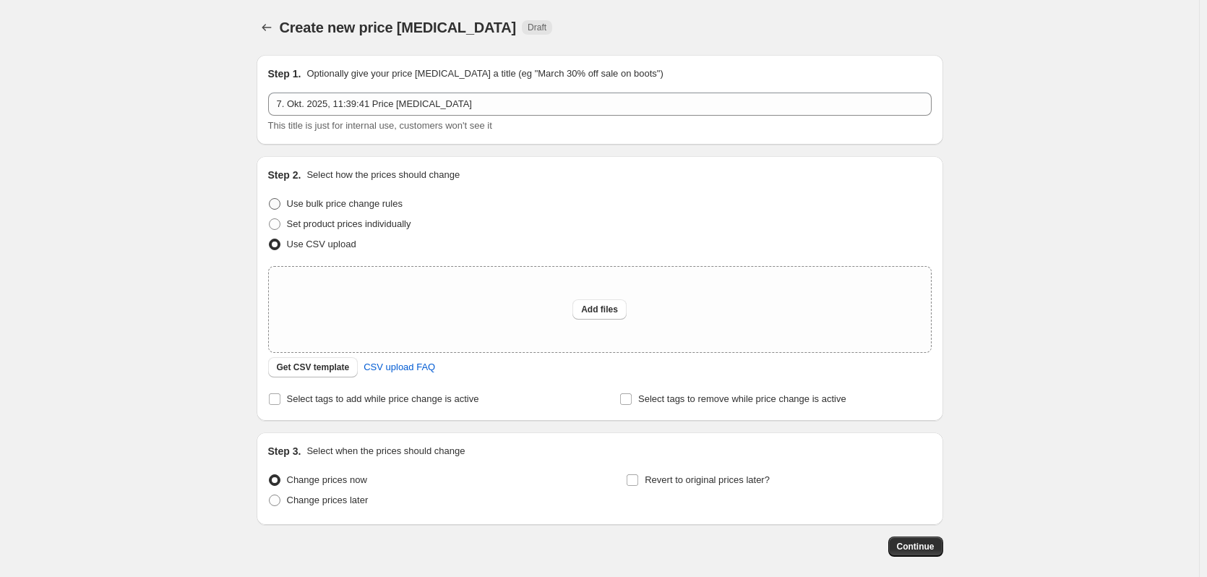
click at [275, 200] on span at bounding box center [275, 204] width 12 height 12
click at [270, 199] on input "Use bulk price change rules" at bounding box center [269, 198] width 1 height 1
radio input "true"
select select "percentage"
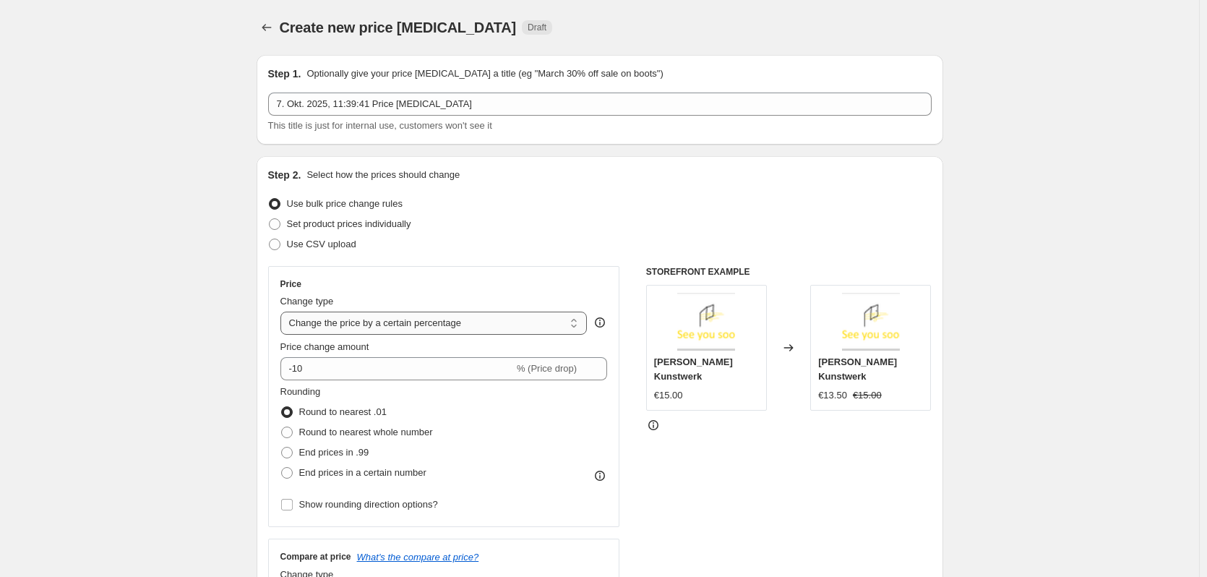
click at [369, 325] on select "Change the price to a certain amount Change the price by a certain amount Chang…" at bounding box center [433, 322] width 307 height 23
click at [449, 321] on select "Change the price to a certain amount Change the price by a certain amount Chang…" at bounding box center [433, 322] width 307 height 23
click at [410, 377] on input "-10" at bounding box center [396, 368] width 233 height 23
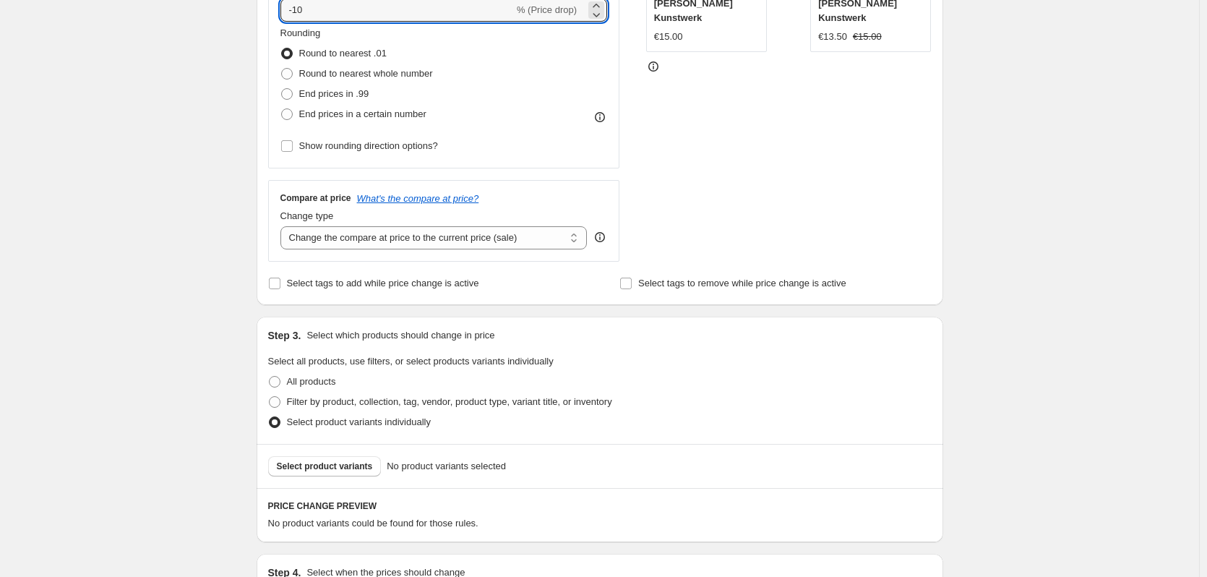
scroll to position [361, 0]
click at [276, 375] on span at bounding box center [275, 379] width 12 height 12
click at [270, 374] on input "All products" at bounding box center [269, 373] width 1 height 1
radio input "true"
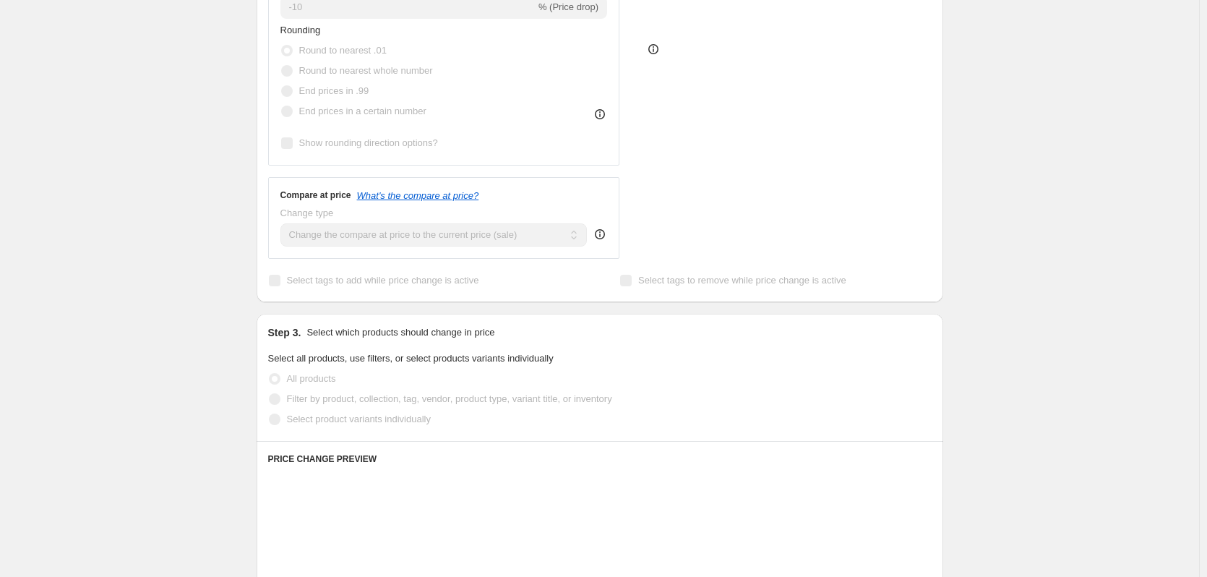
scroll to position [434, 0]
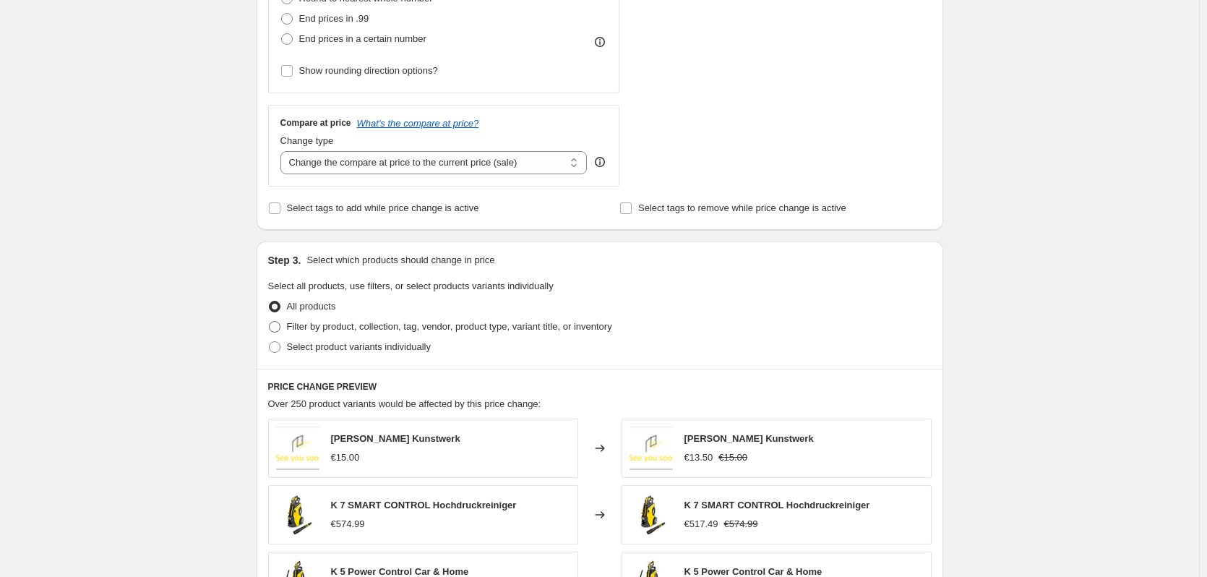
click at [280, 325] on span at bounding box center [275, 327] width 12 height 12
click at [270, 322] on input "Filter by product, collection, tag, vendor, product type, variant title, or inv…" at bounding box center [269, 321] width 1 height 1
radio input "true"
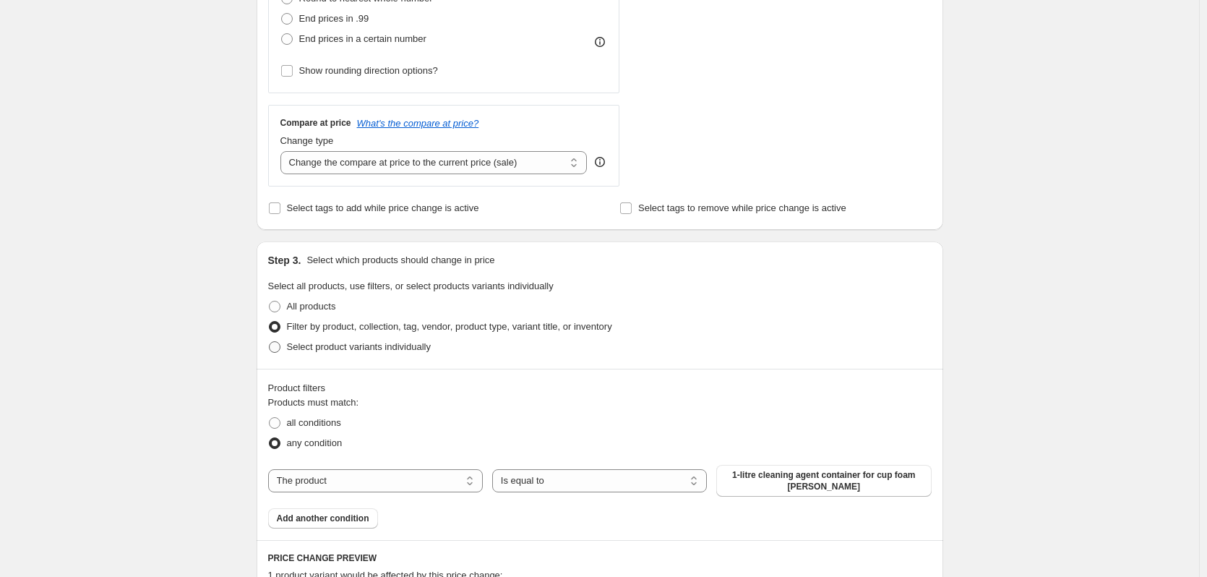
click at [276, 349] on span at bounding box center [275, 347] width 12 height 12
click at [270, 342] on input "Select product variants individually" at bounding box center [269, 341] width 1 height 1
radio input "true"
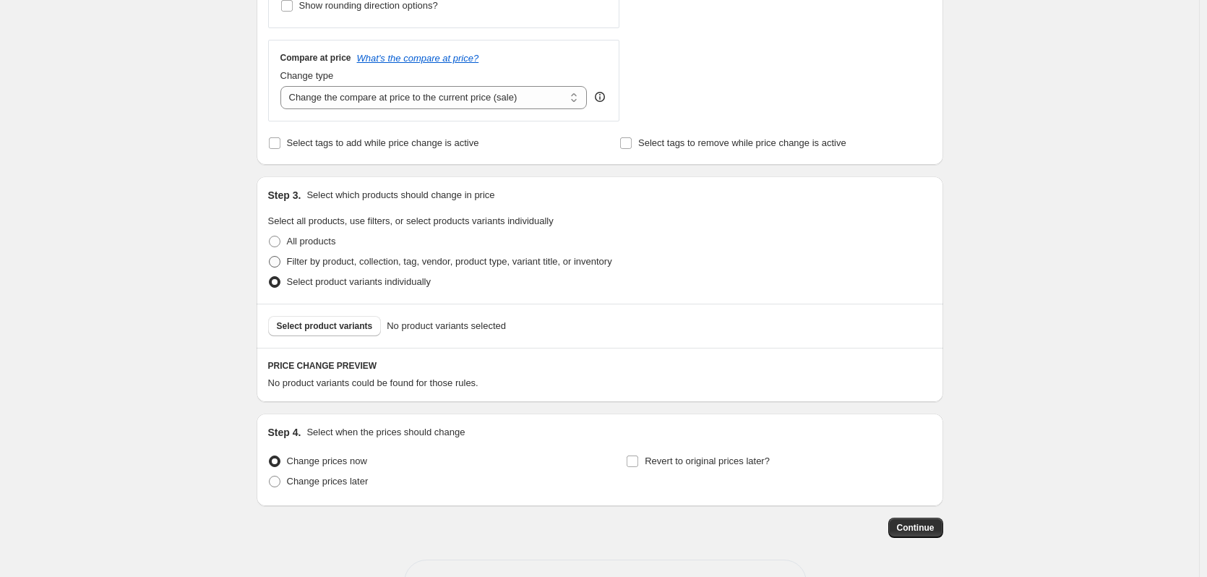
scroll to position [549, 0]
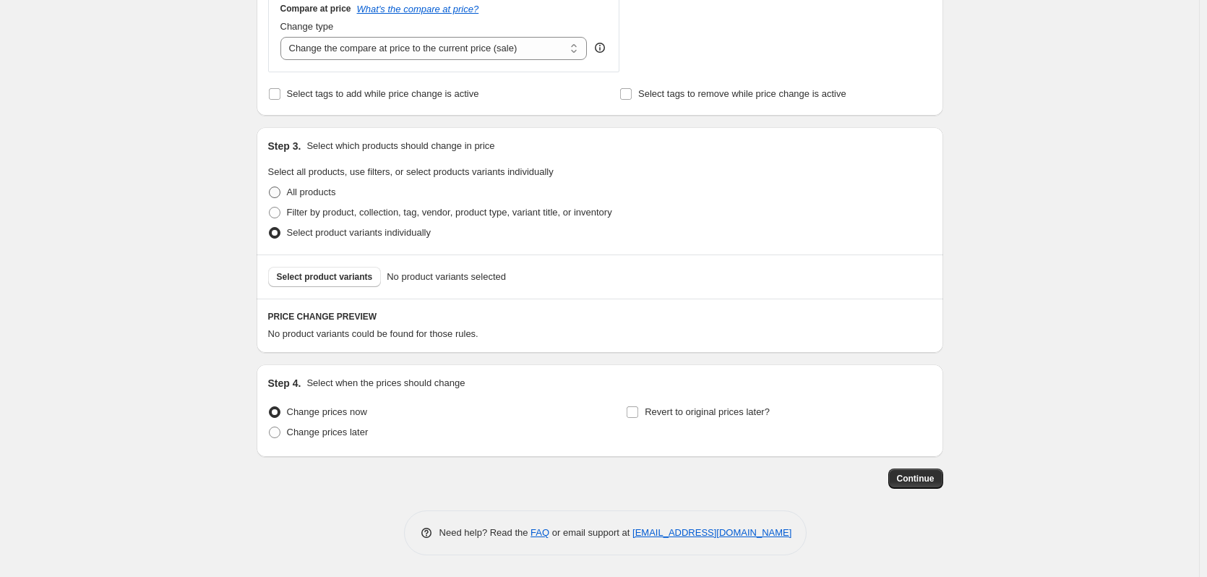
click at [280, 189] on span at bounding box center [275, 192] width 12 height 12
click at [270, 187] on input "All products" at bounding box center [269, 186] width 1 height 1
radio input "true"
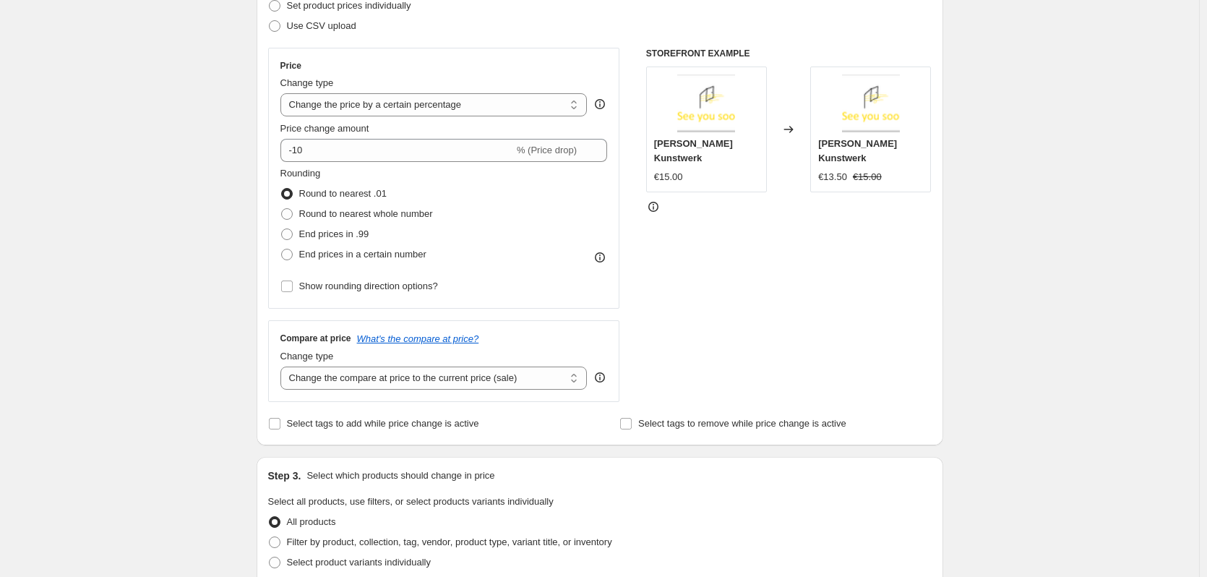
scroll to position [0, 0]
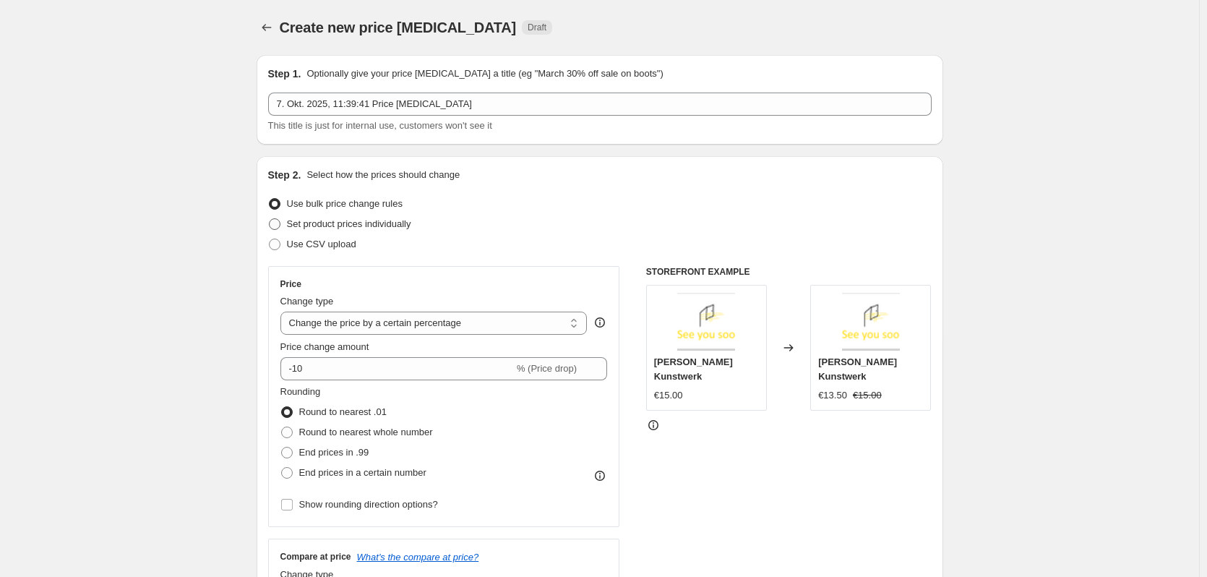
click at [281, 228] on span at bounding box center [274, 224] width 13 height 13
click at [270, 219] on input "Set product prices individually" at bounding box center [269, 218] width 1 height 1
radio input "true"
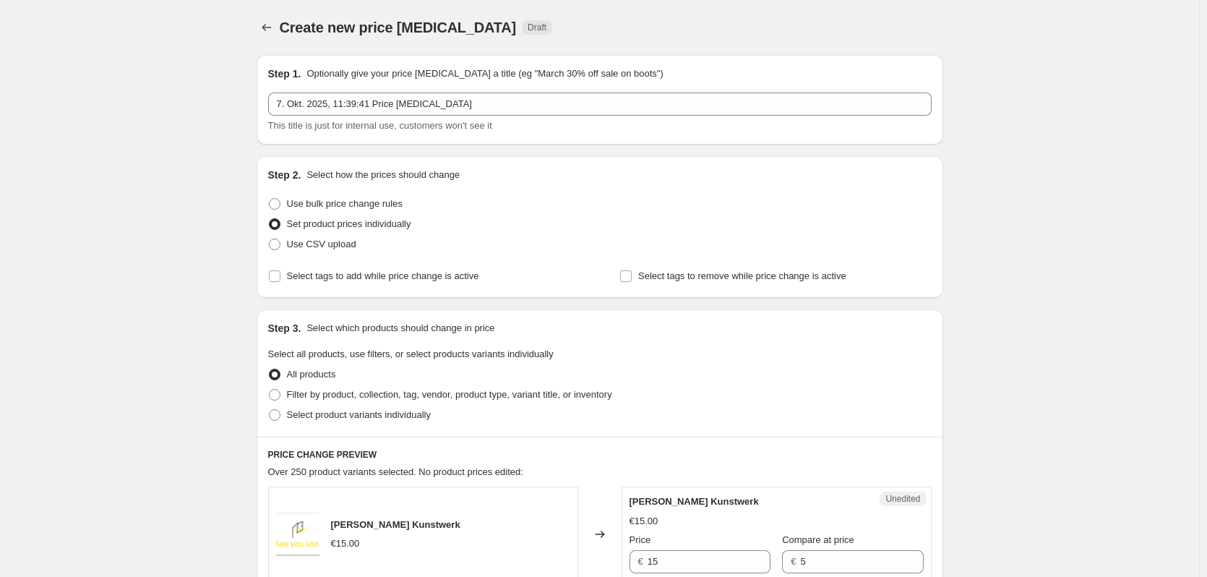
scroll to position [145, 0]
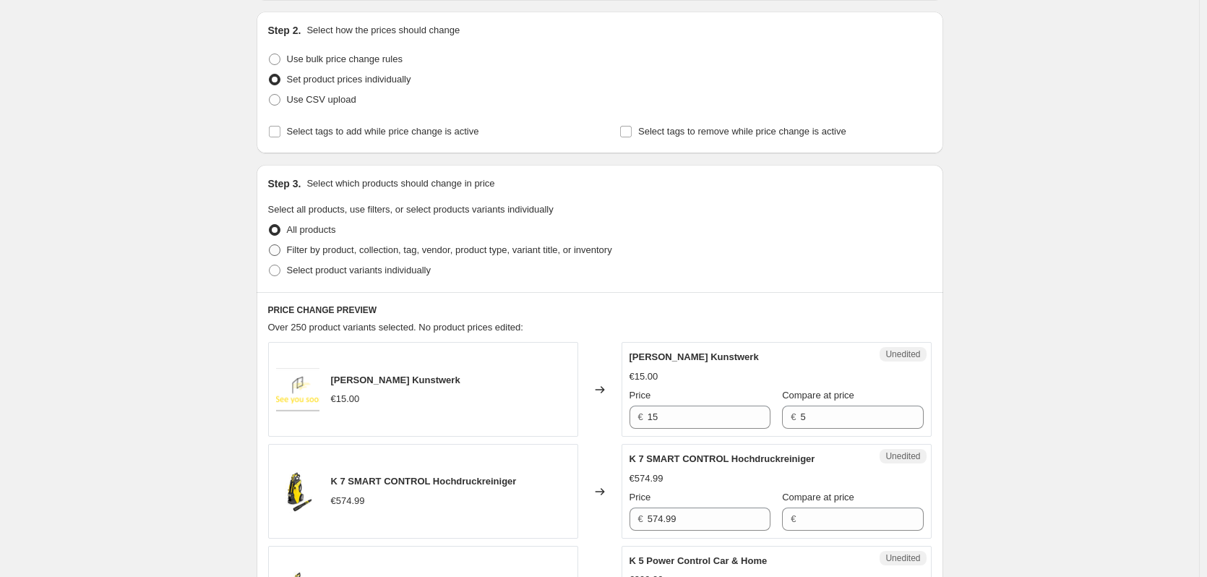
click at [280, 254] on span at bounding box center [275, 250] width 12 height 12
click at [270, 245] on input "Filter by product, collection, tag, vendor, product type, variant title, or inv…" at bounding box center [269, 244] width 1 height 1
radio input "true"
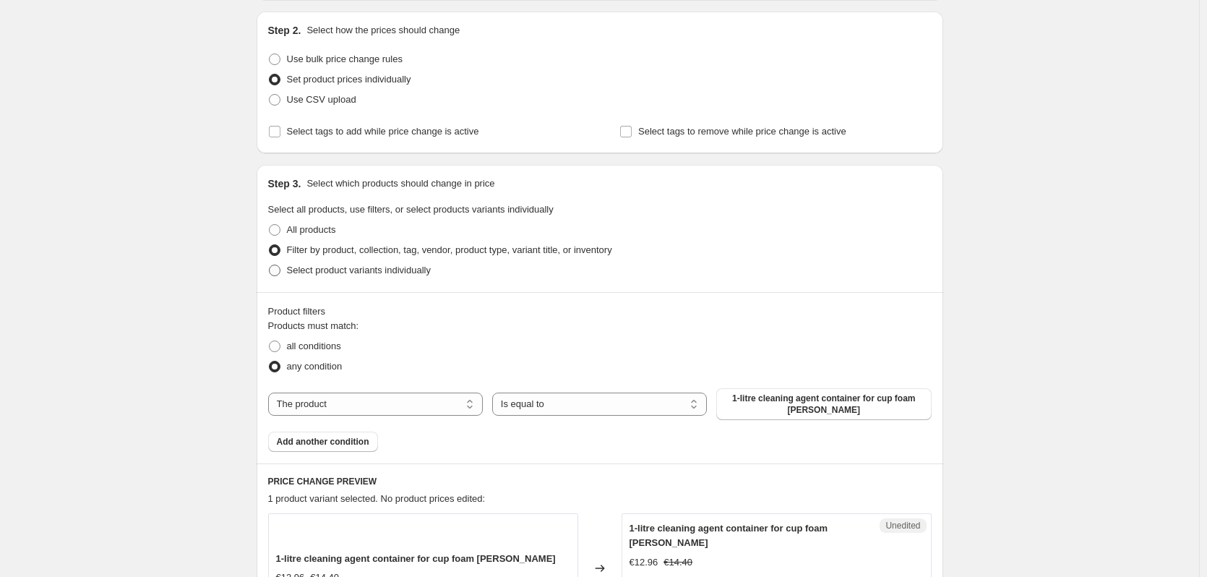
click at [280, 272] on span at bounding box center [275, 271] width 12 height 12
click at [270, 265] on input "Select product variants individually" at bounding box center [269, 265] width 1 height 1
radio input "true"
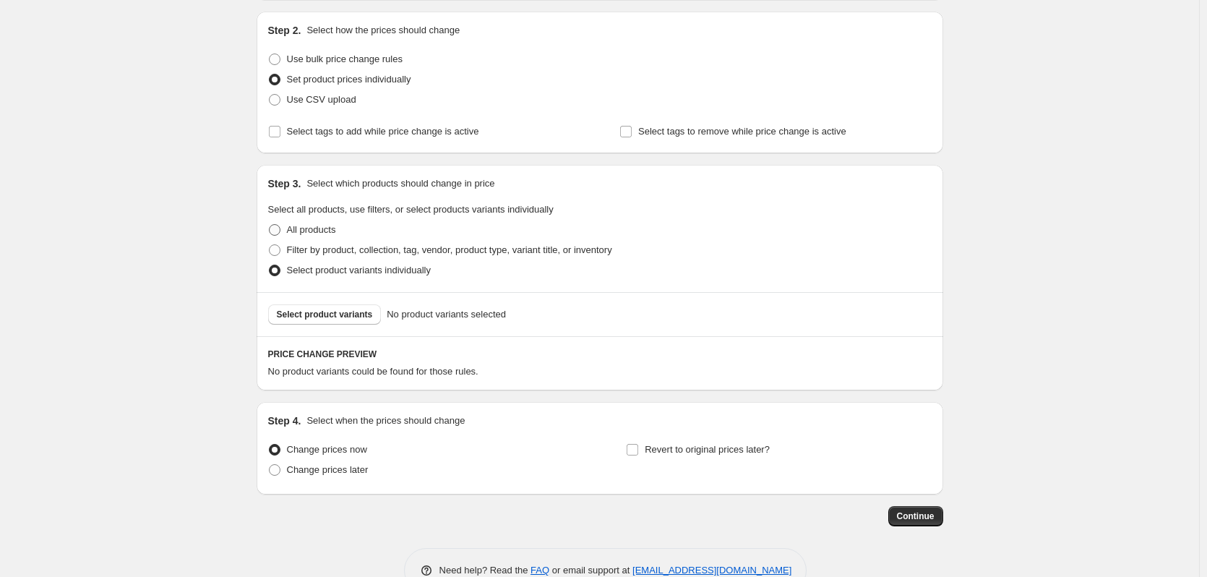
click at [280, 223] on label "All products" at bounding box center [302, 230] width 68 height 20
click at [270, 224] on input "All products" at bounding box center [269, 224] width 1 height 1
radio input "true"
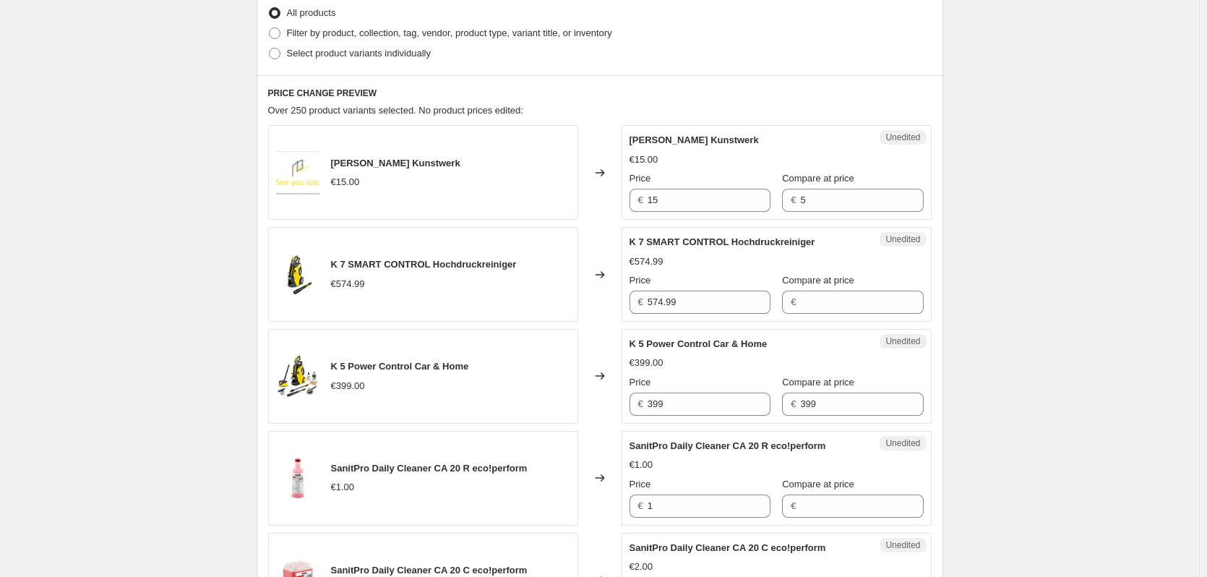
scroll to position [0, 0]
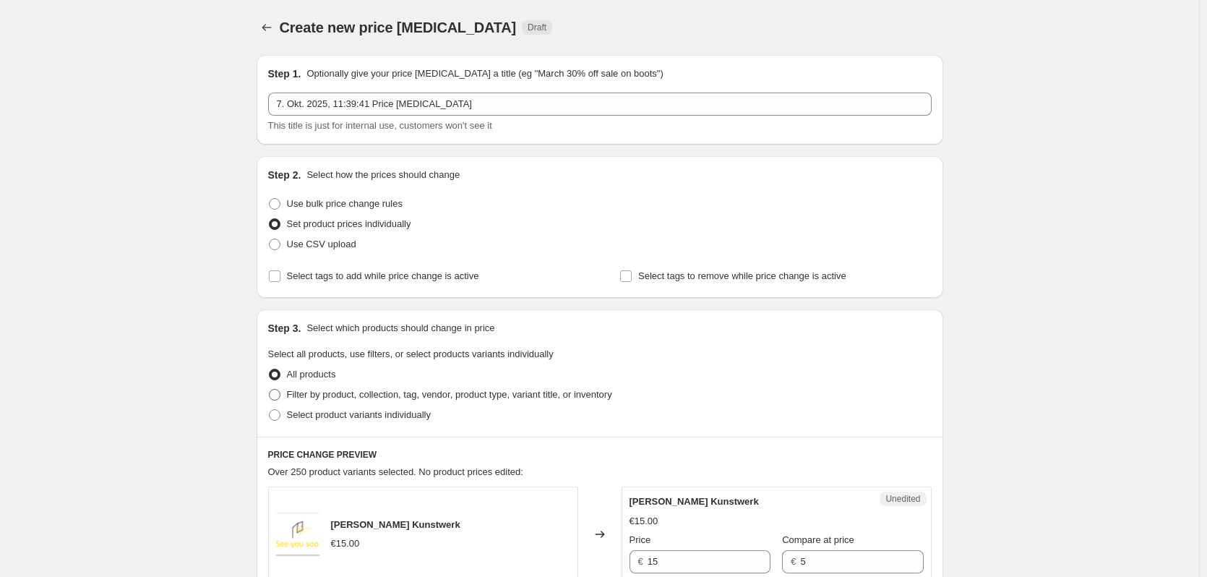
click at [278, 395] on span at bounding box center [275, 395] width 12 height 12
click at [270, 390] on input "Filter by product, collection, tag, vendor, product type, variant title, or inv…" at bounding box center [269, 389] width 1 height 1
radio input "true"
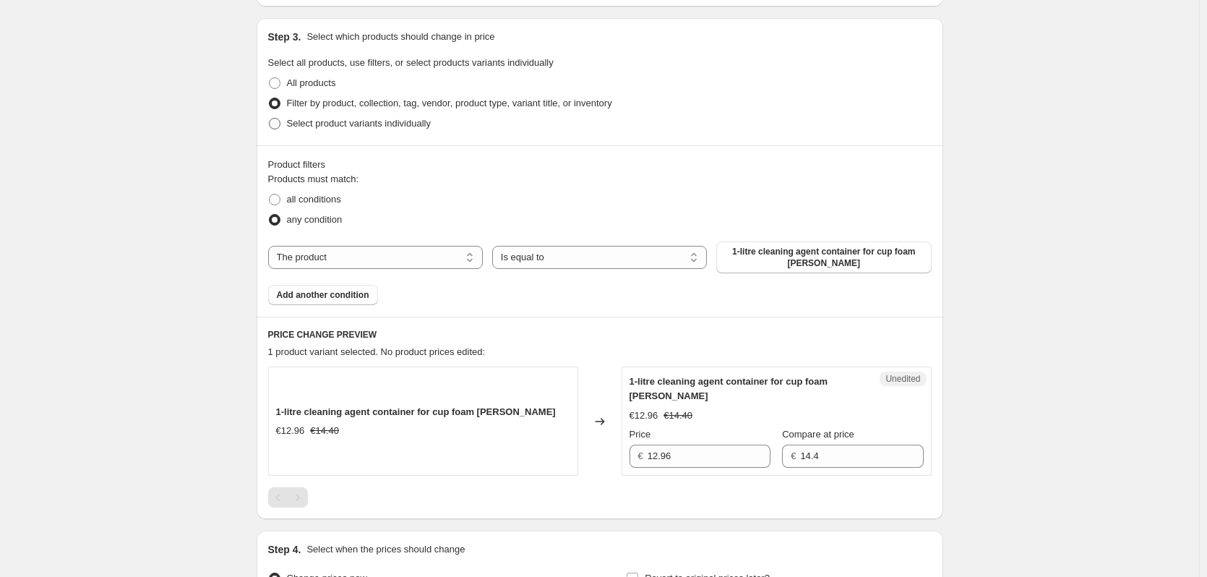
scroll to position [96, 0]
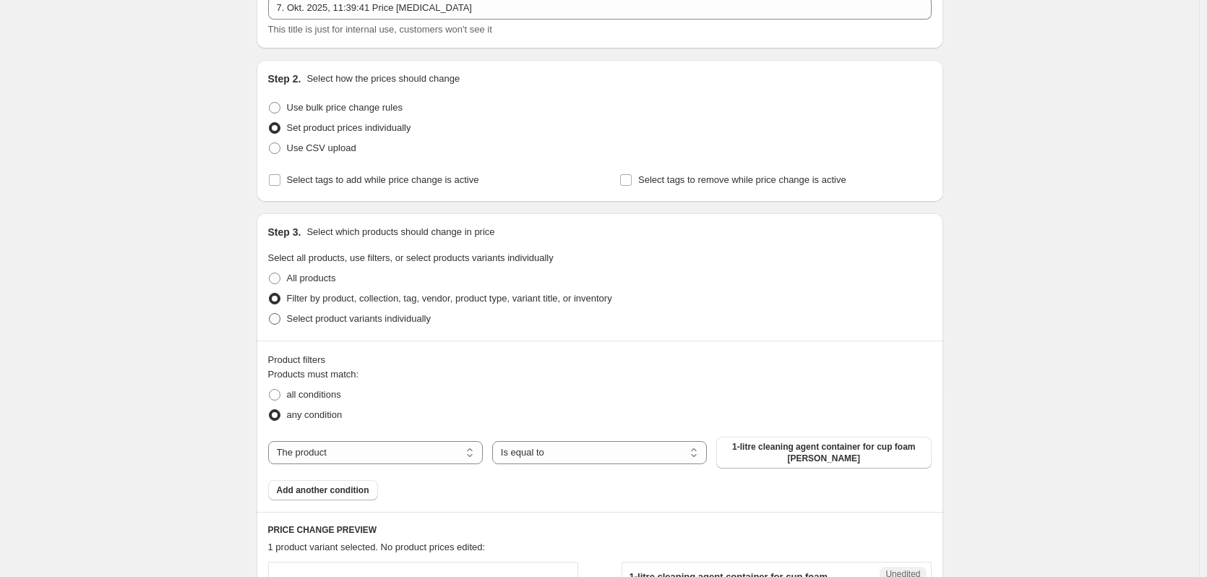
click at [273, 319] on span at bounding box center [275, 319] width 12 height 12
click at [270, 314] on input "Select product variants individually" at bounding box center [269, 313] width 1 height 1
radio input "true"
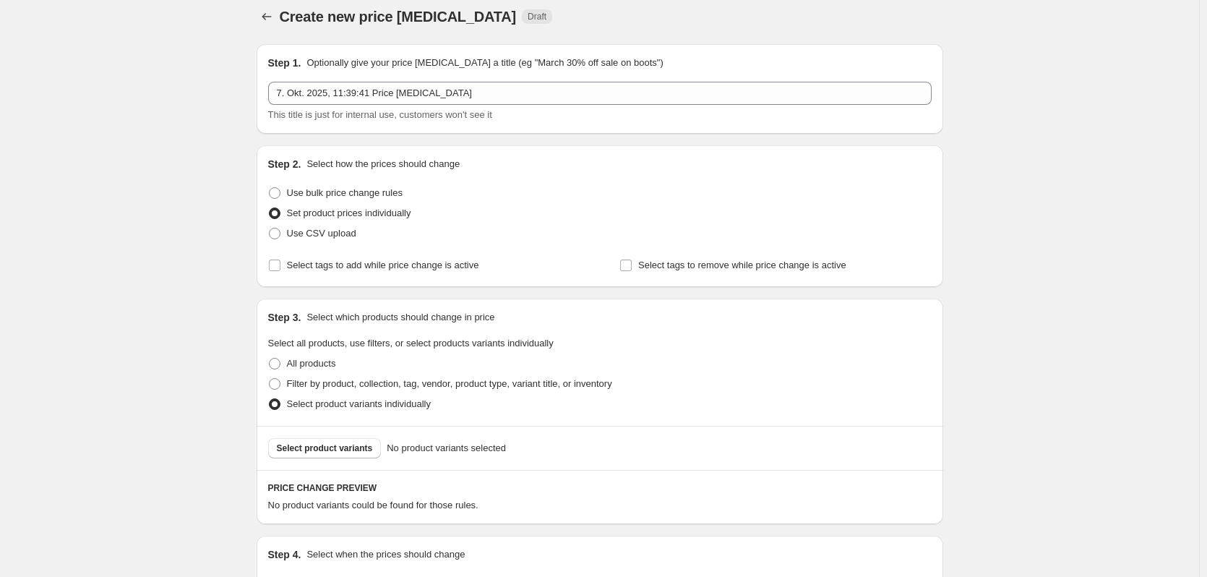
scroll to position [0, 0]
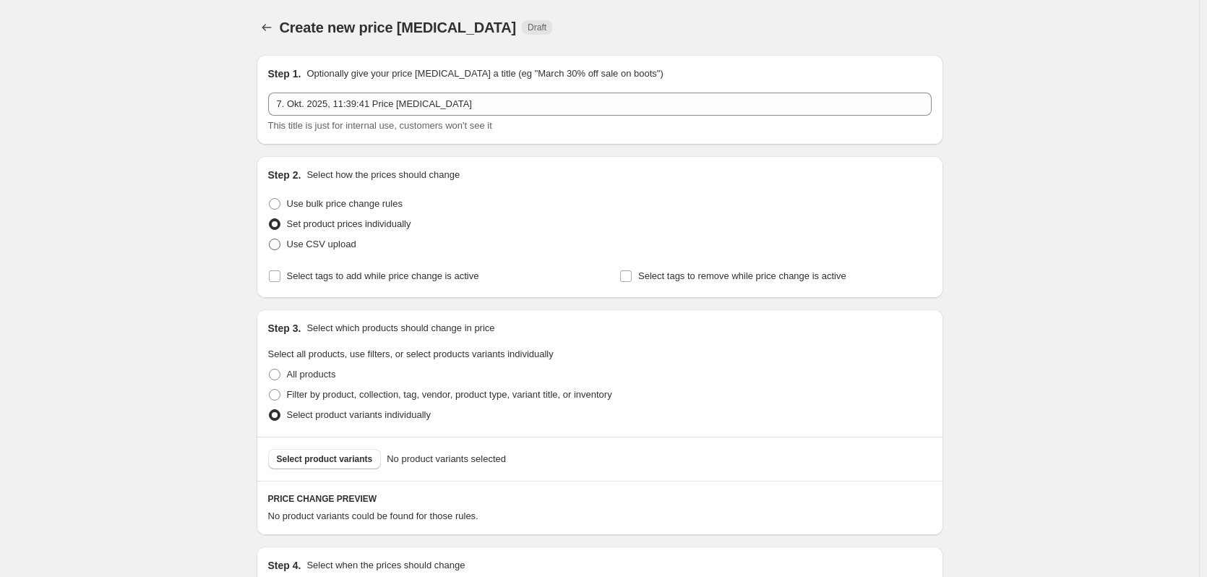
click at [276, 242] on span at bounding box center [275, 245] width 12 height 12
click at [270, 239] on input "Use CSV upload" at bounding box center [269, 239] width 1 height 1
radio input "true"
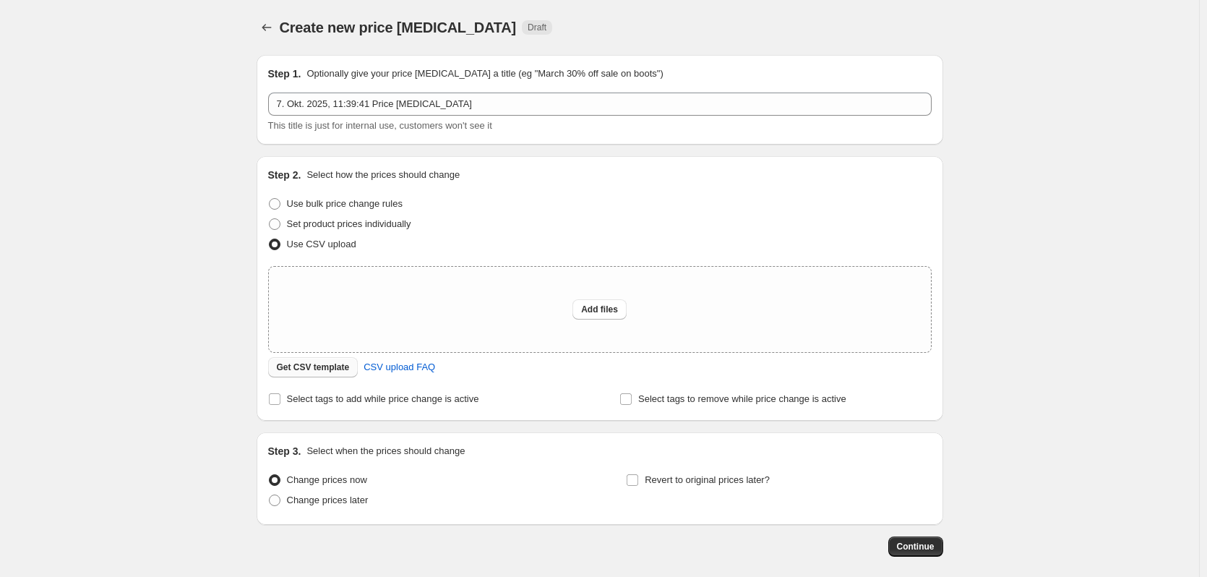
click at [329, 374] on button "Get CSV template" at bounding box center [313, 367] width 90 height 20
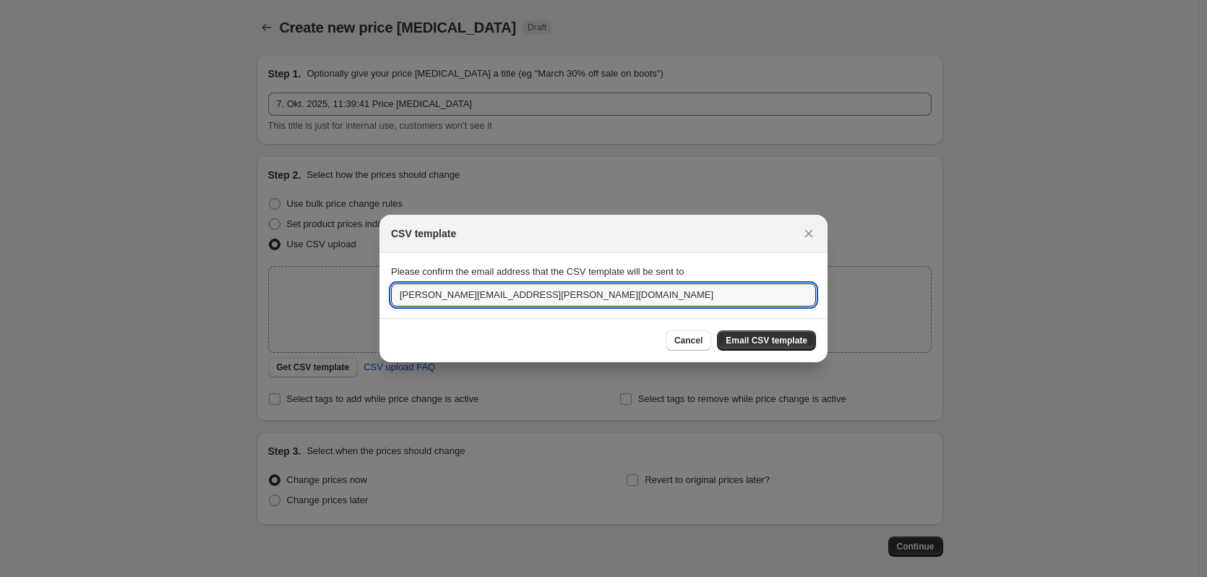
drag, startPoint x: 526, startPoint y: 290, endPoint x: 346, endPoint y: 284, distance: 180.1
type input "[EMAIL_ADDRESS][DOMAIN_NAME]"
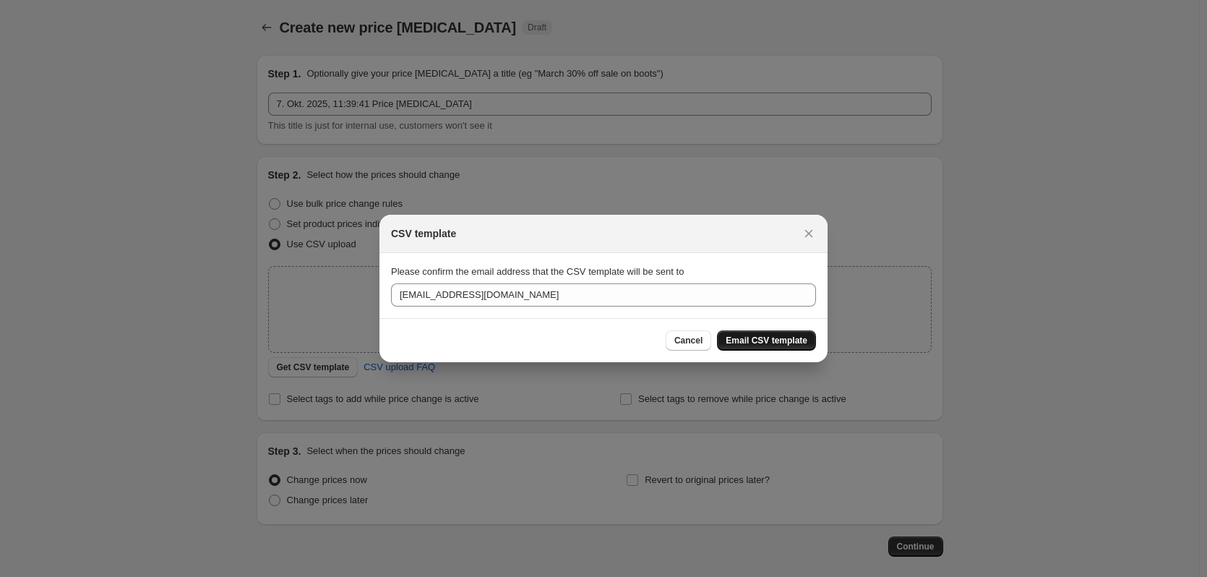
click at [756, 341] on span "Email CSV template" at bounding box center [767, 341] width 82 height 12
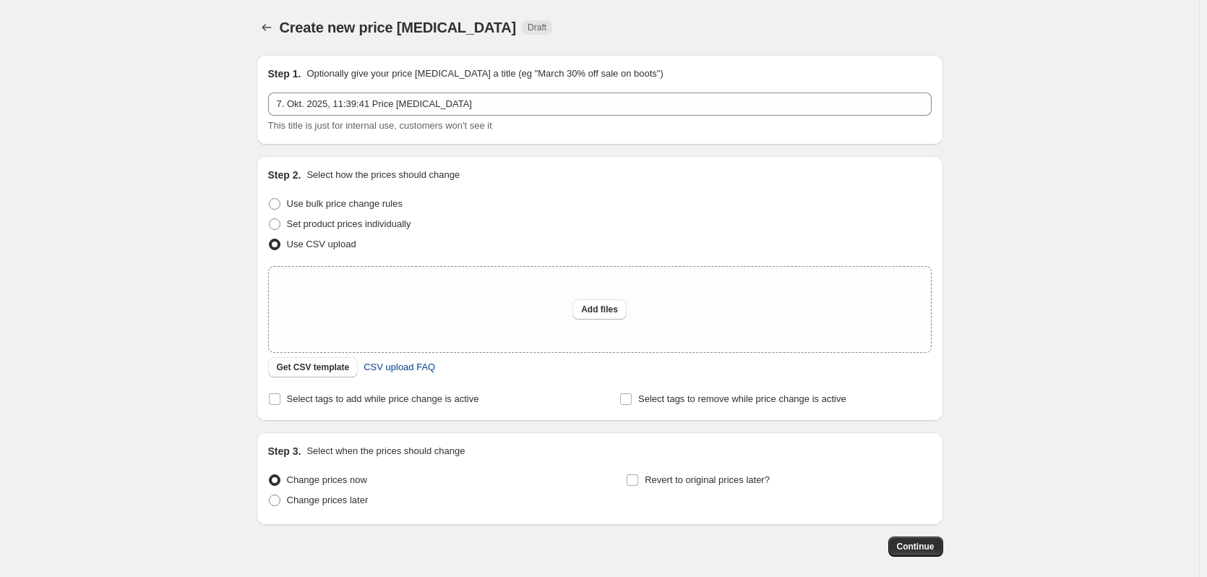
click at [401, 370] on span "CSV upload FAQ" at bounding box center [400, 367] width 72 height 14
click at [280, 204] on span at bounding box center [275, 204] width 12 height 12
click at [270, 199] on input "Use bulk price change rules" at bounding box center [269, 198] width 1 height 1
radio input "true"
select select "percentage"
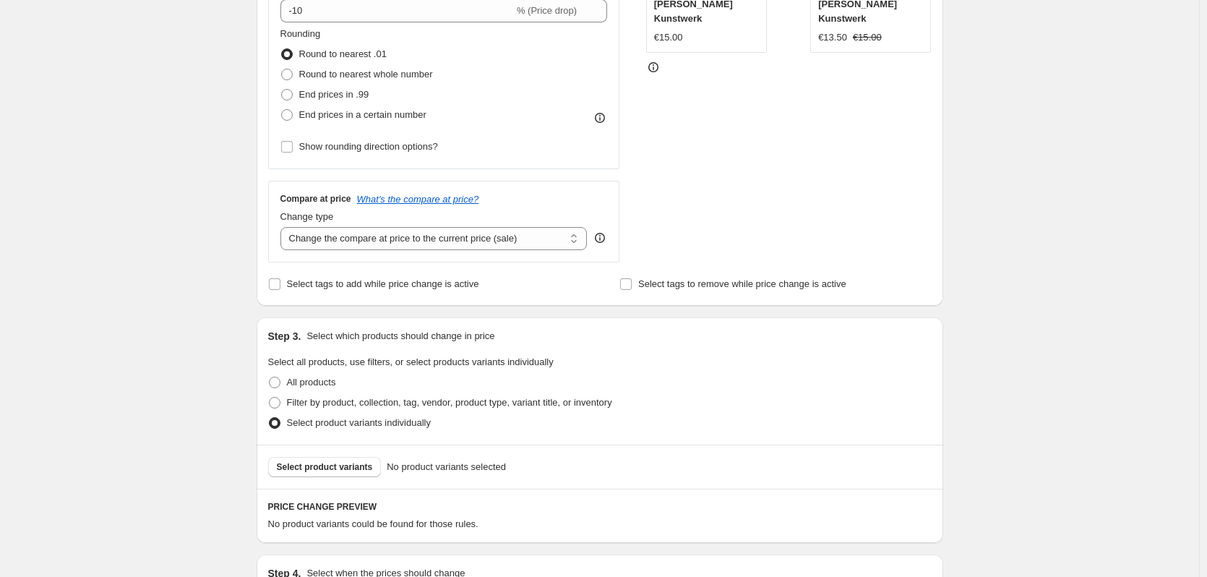
scroll to position [332, 0]
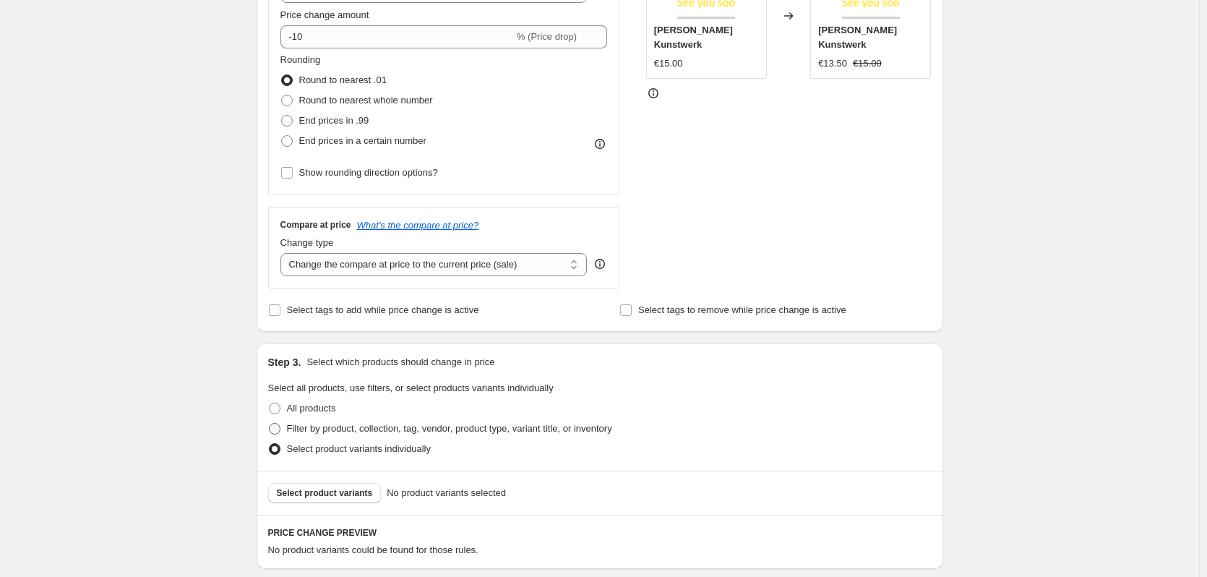
click at [285, 426] on label "Filter by product, collection, tag, vendor, product type, variant title, or inv…" at bounding box center [440, 428] width 344 height 20
click at [270, 424] on input "Filter by product, collection, tag, vendor, product type, variant title, or inv…" at bounding box center [269, 423] width 1 height 1
radio input "true"
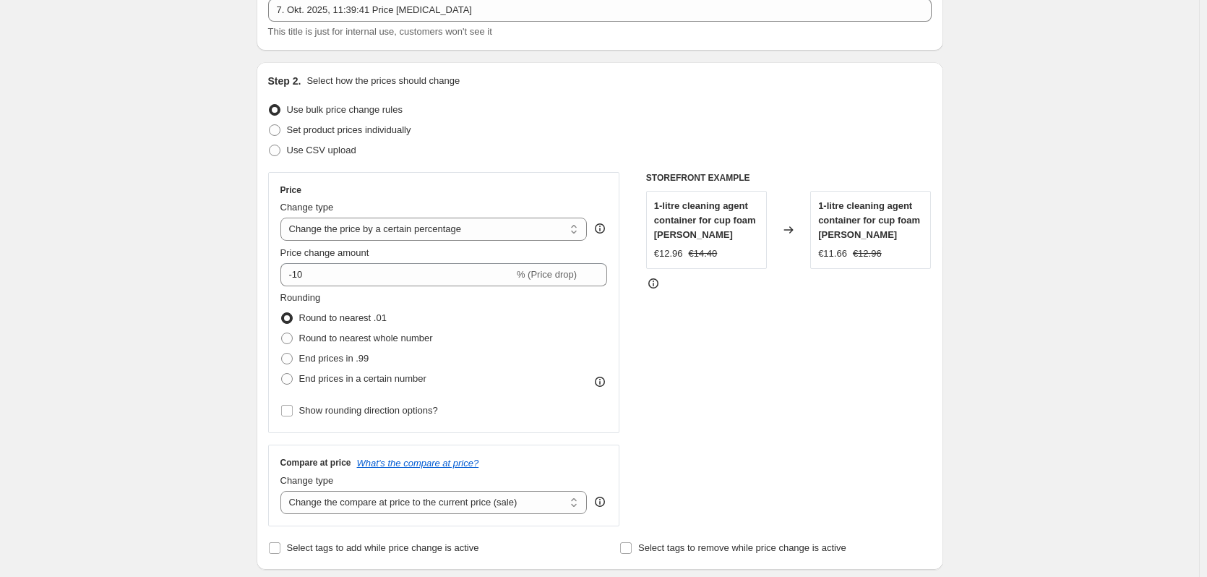
scroll to position [0, 0]
